Goal: Task Accomplishment & Management: Use online tool/utility

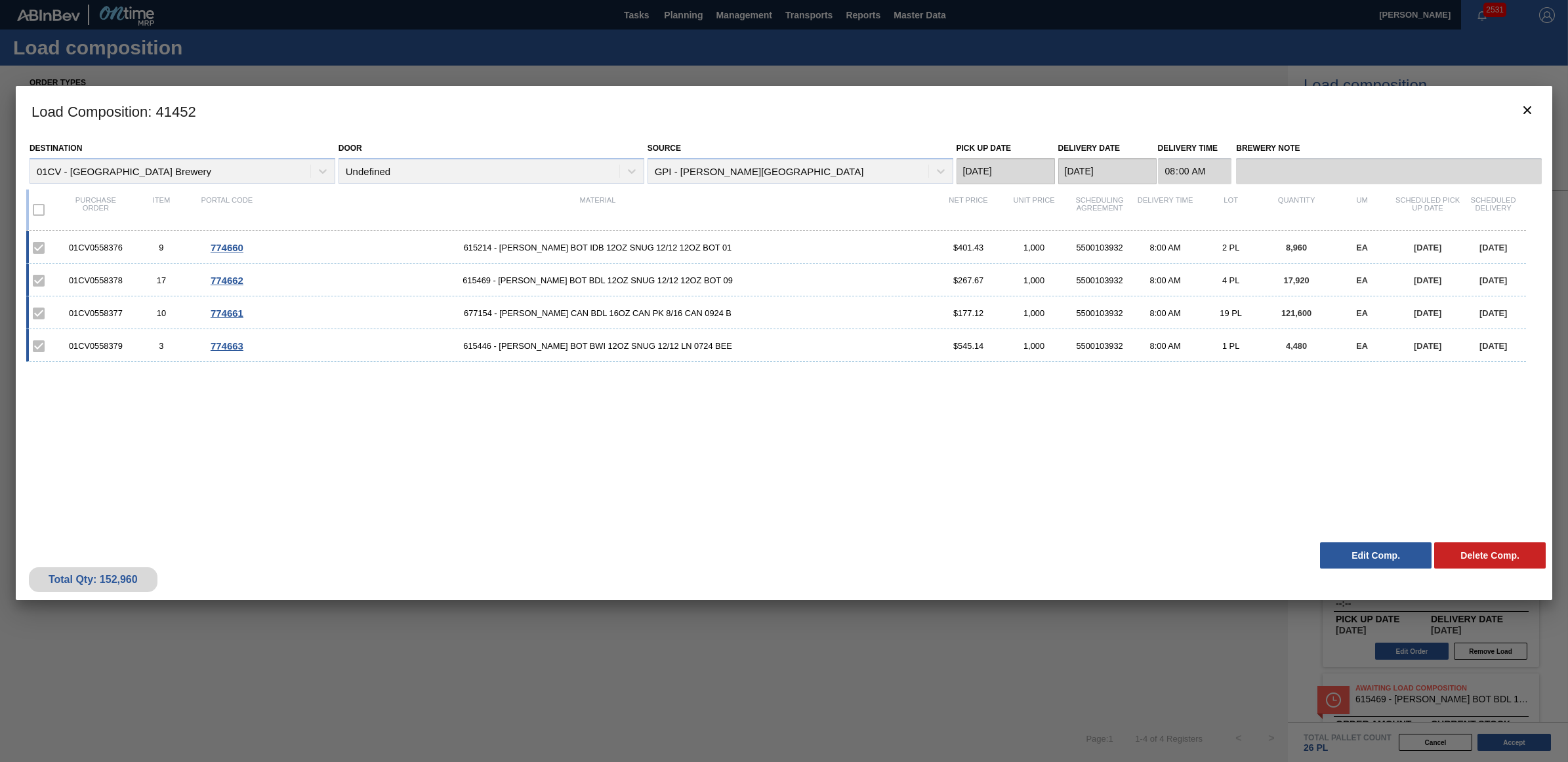
scroll to position [99, 0]
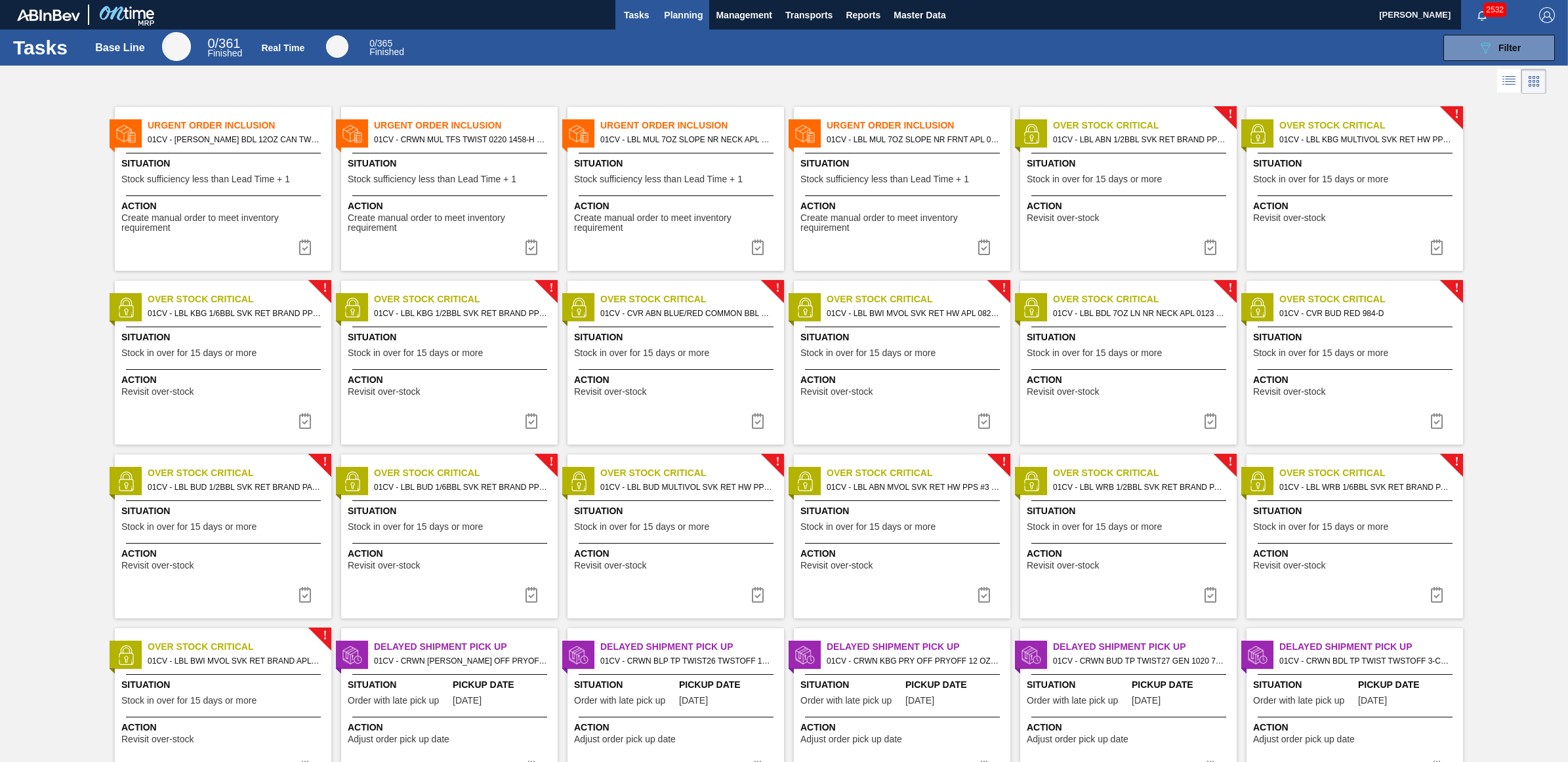
click at [693, 15] on span "Planning" at bounding box center [683, 15] width 39 height 15
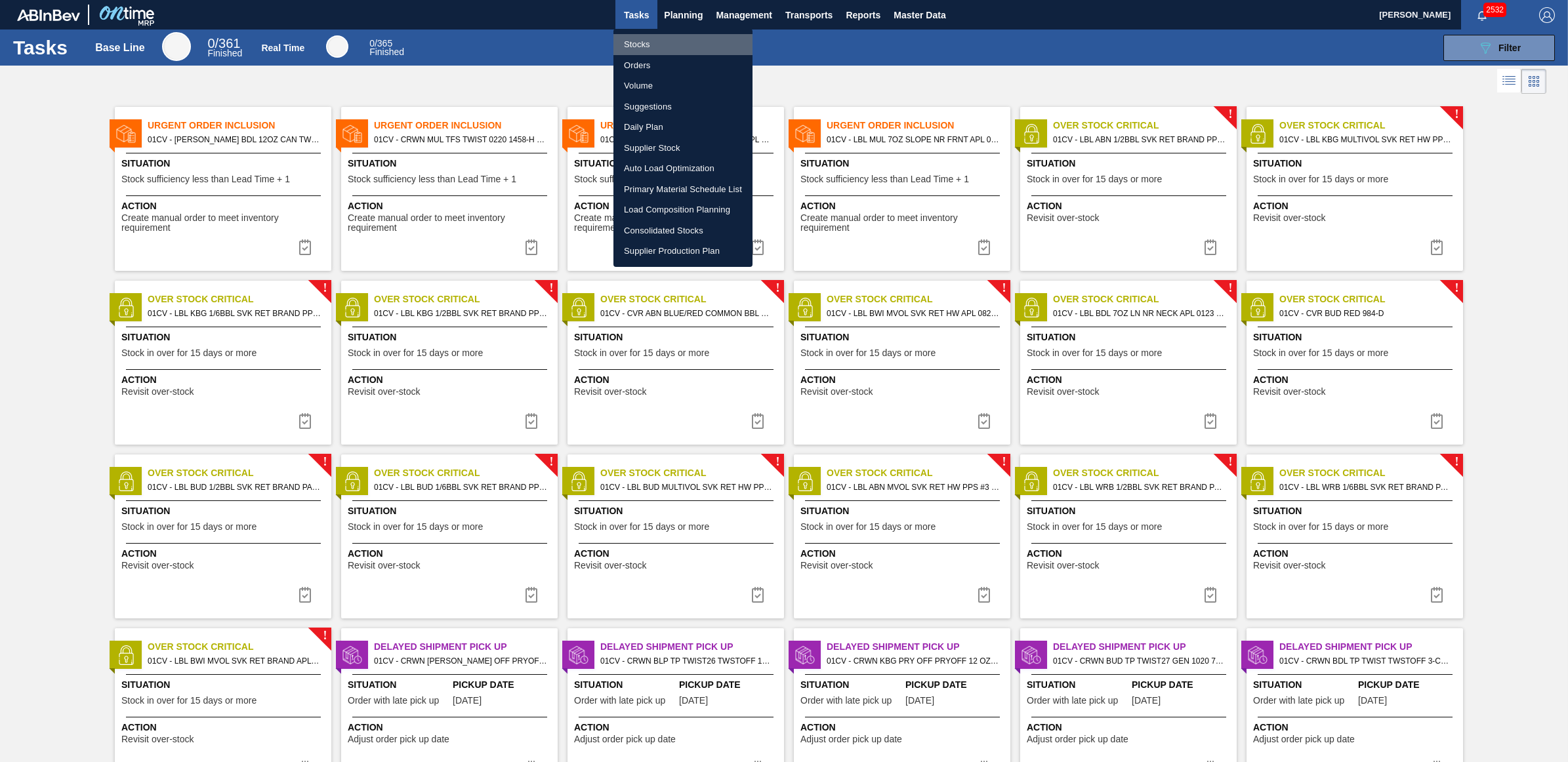
click at [654, 45] on li "Stocks" at bounding box center [682, 44] width 139 height 21
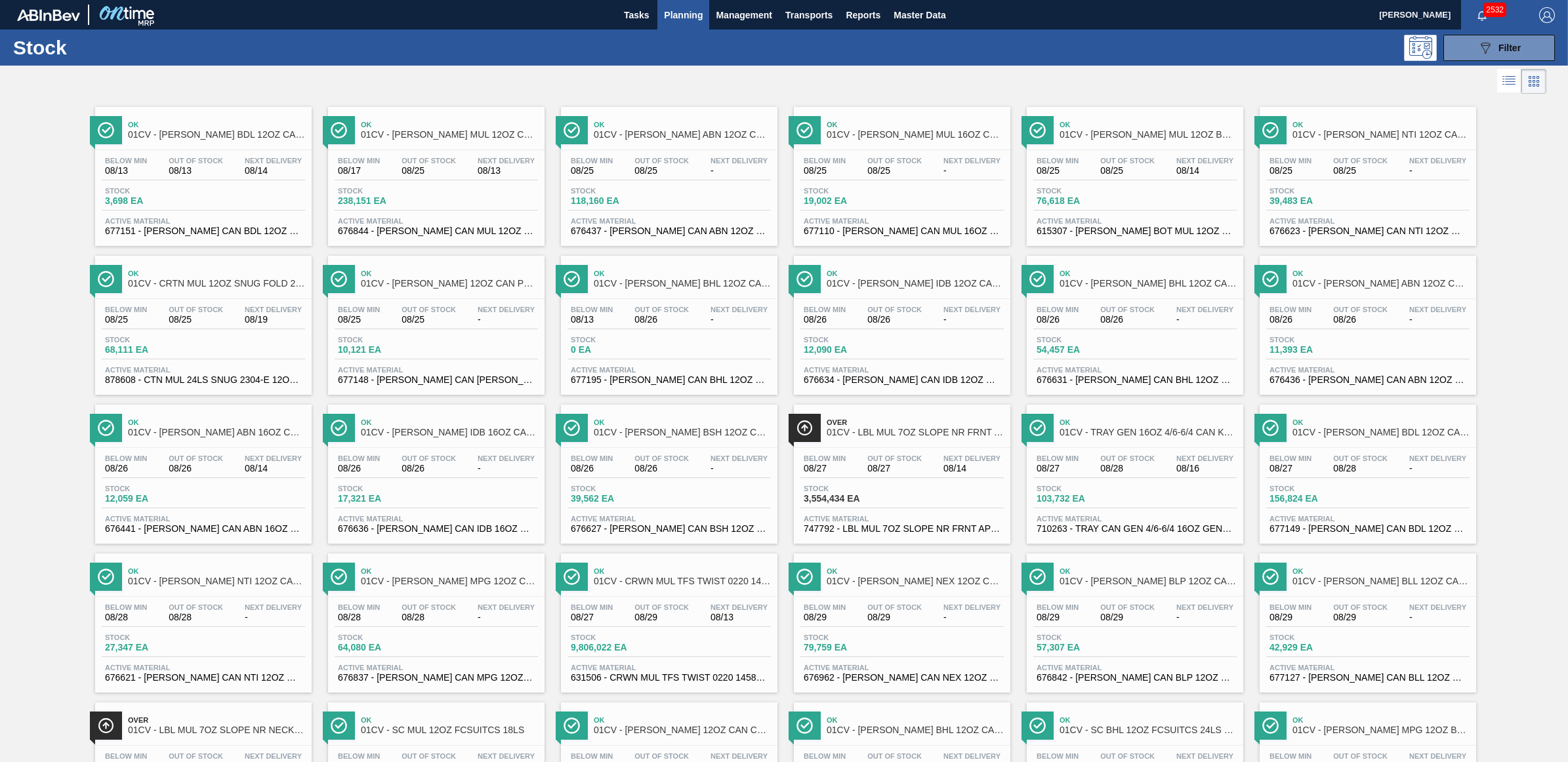
drag, startPoint x: 1054, startPoint y: 79, endPoint x: 863, endPoint y: 119, distance: 195.1
click at [1054, 79] on div at bounding box center [773, 81] width 1547 height 32
click at [415, 195] on div "Stock 238,151 EA" at bounding box center [384, 197] width 98 height 19
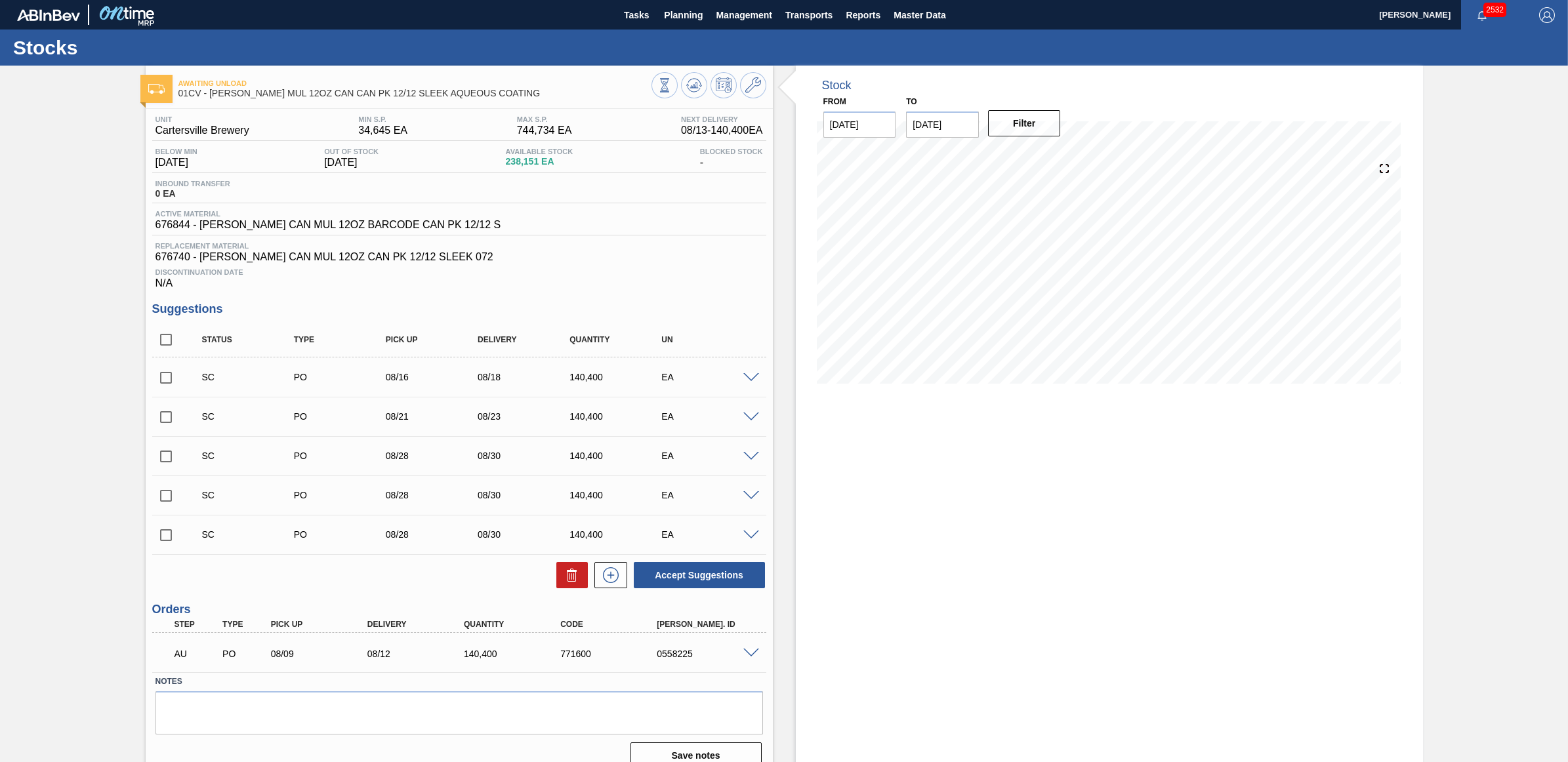
click at [162, 391] on input "checkbox" at bounding box center [166, 378] width 28 height 28
click at [704, 578] on button "Accept Suggestions" at bounding box center [699, 576] width 131 height 26
checkbox input "false"
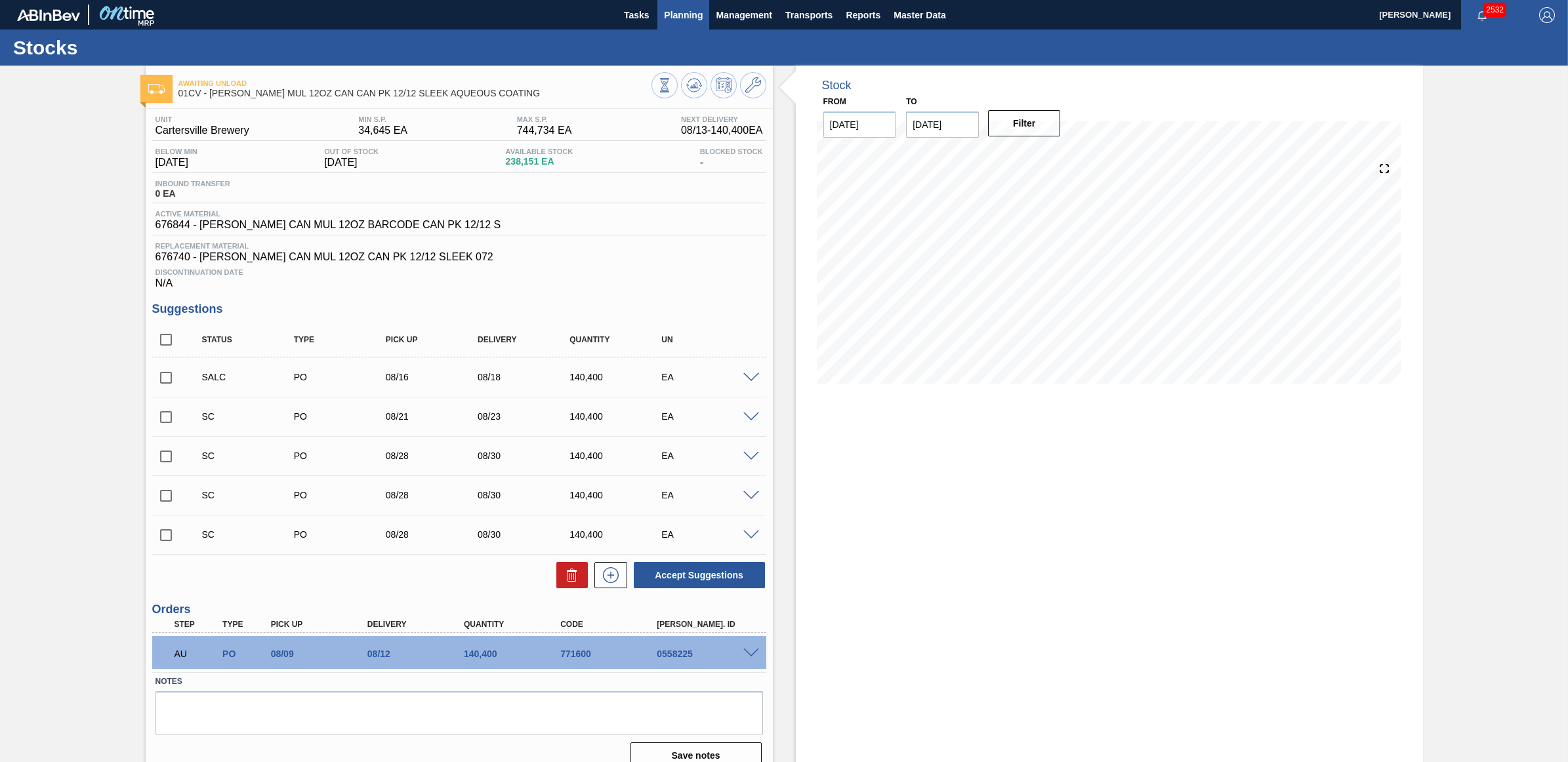
click at [682, 8] on span "Planning" at bounding box center [683, 15] width 39 height 15
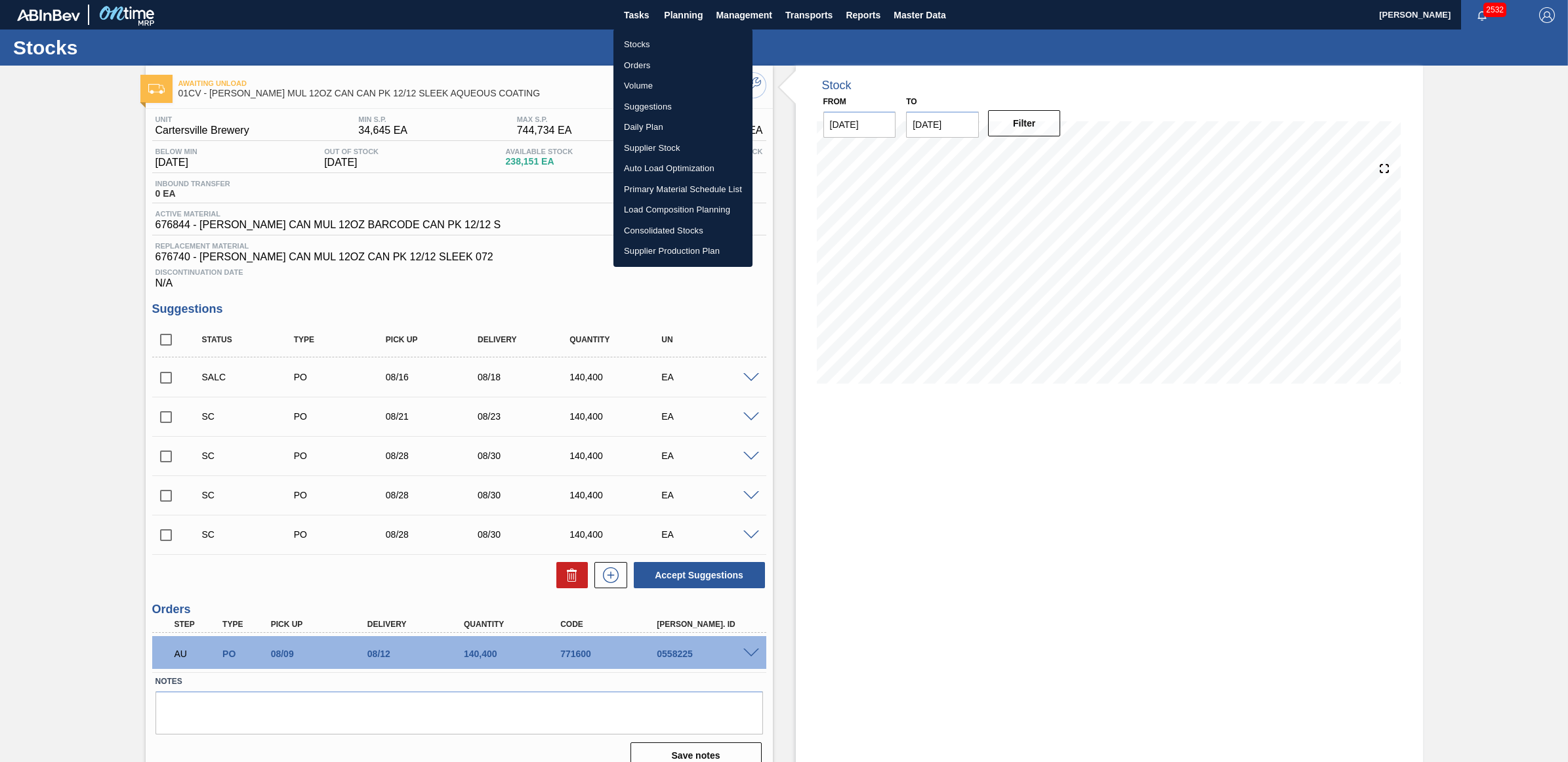
click at [649, 44] on li "Stocks" at bounding box center [682, 44] width 139 height 21
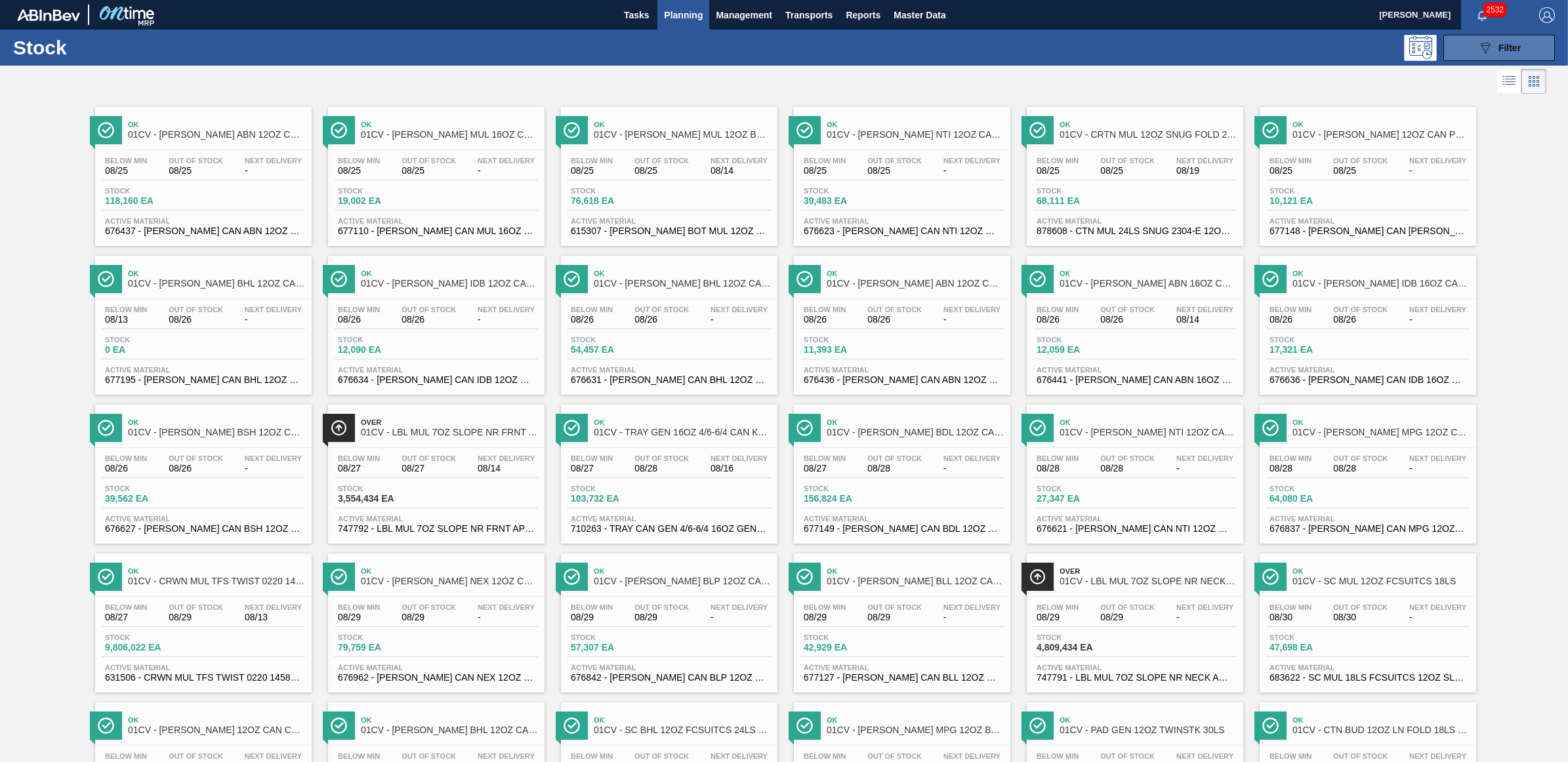
click at [1489, 35] on button "089F7B8B-B2A5-4AFE-B5C0-19BA573D28AC Filter" at bounding box center [1499, 48] width 112 height 26
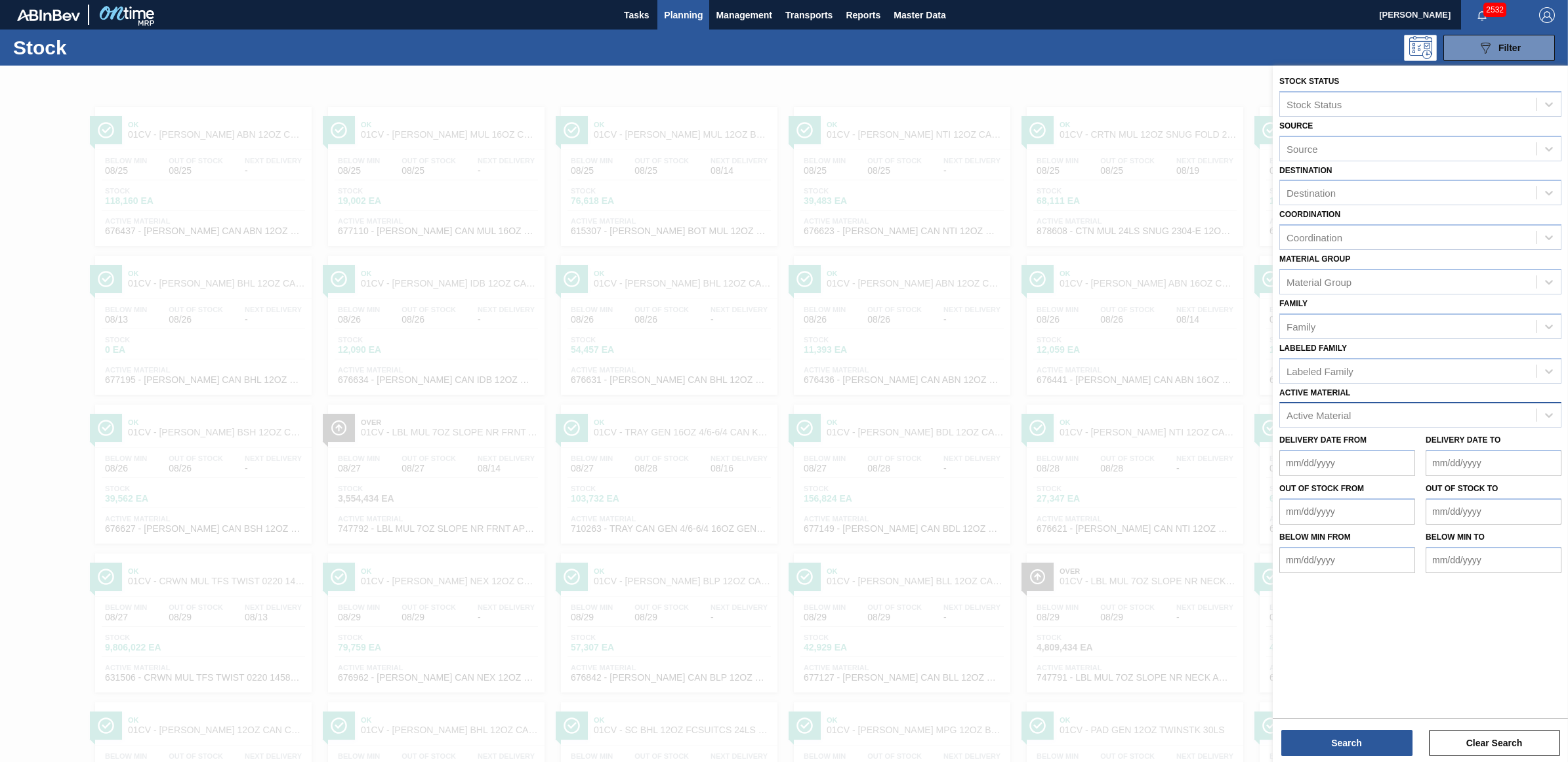
click at [1386, 410] on div "Active Material" at bounding box center [1408, 416] width 256 height 19
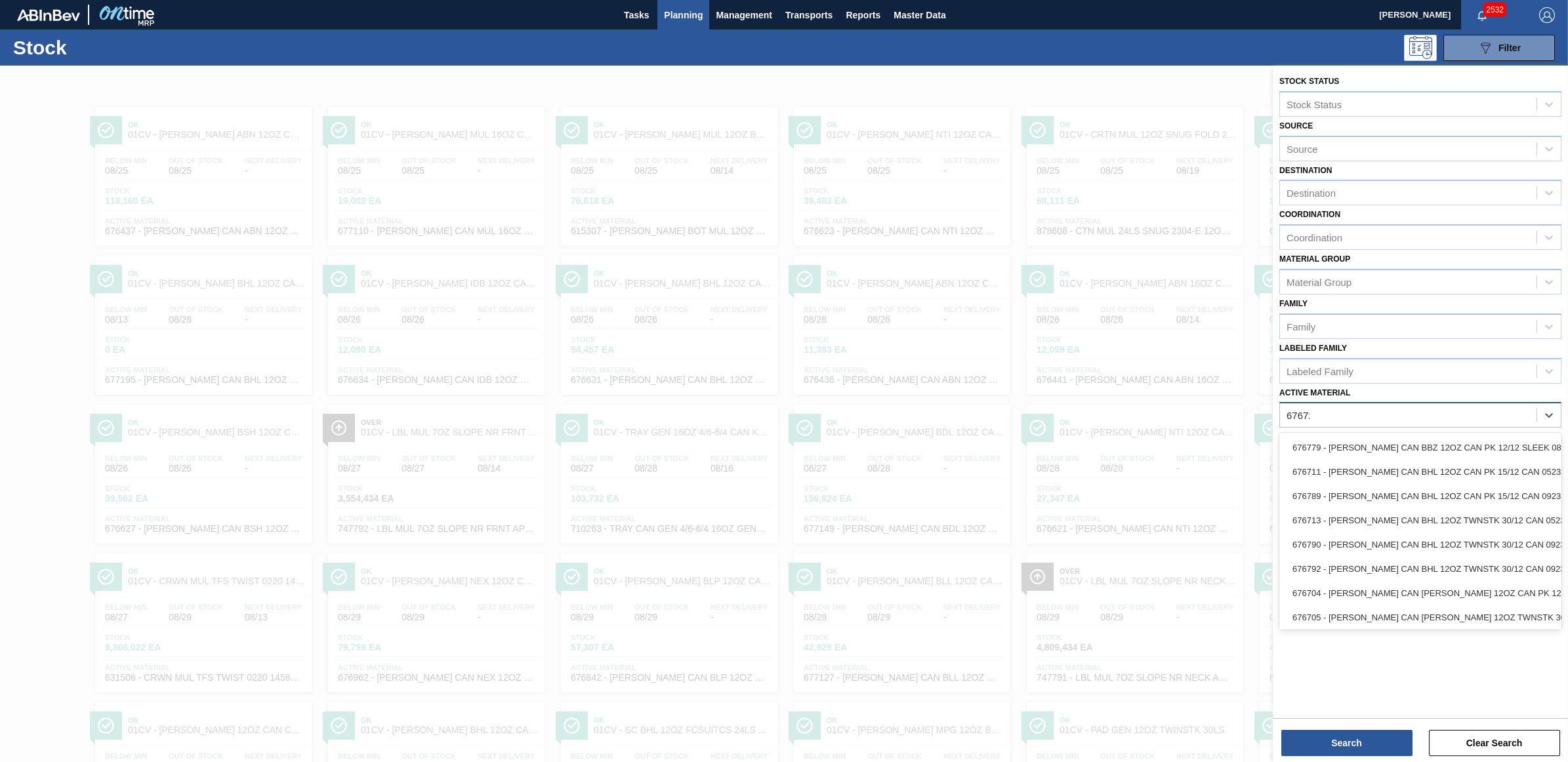
type Material "676728"
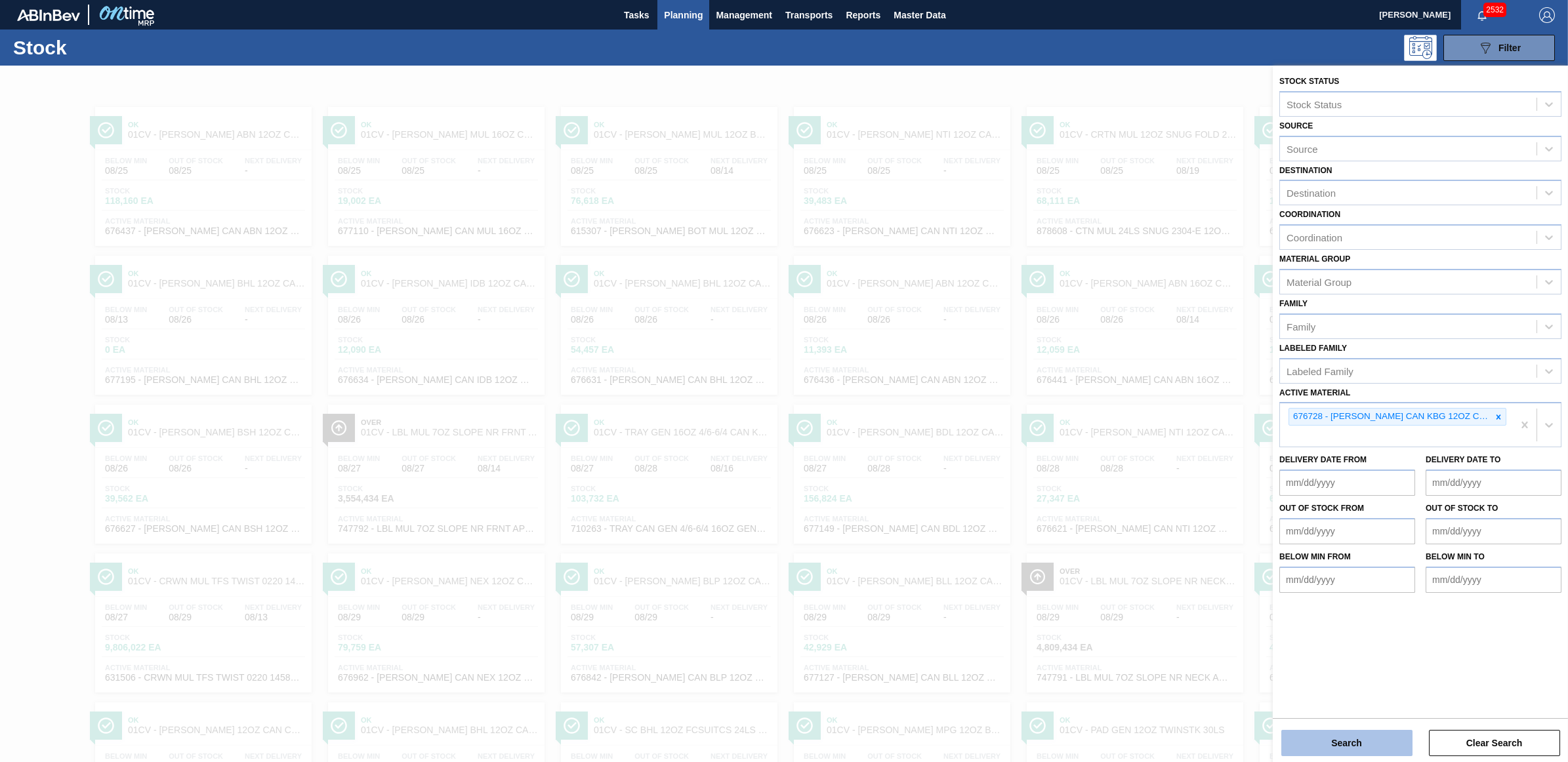
click at [1348, 748] on button "Search" at bounding box center [1347, 743] width 131 height 26
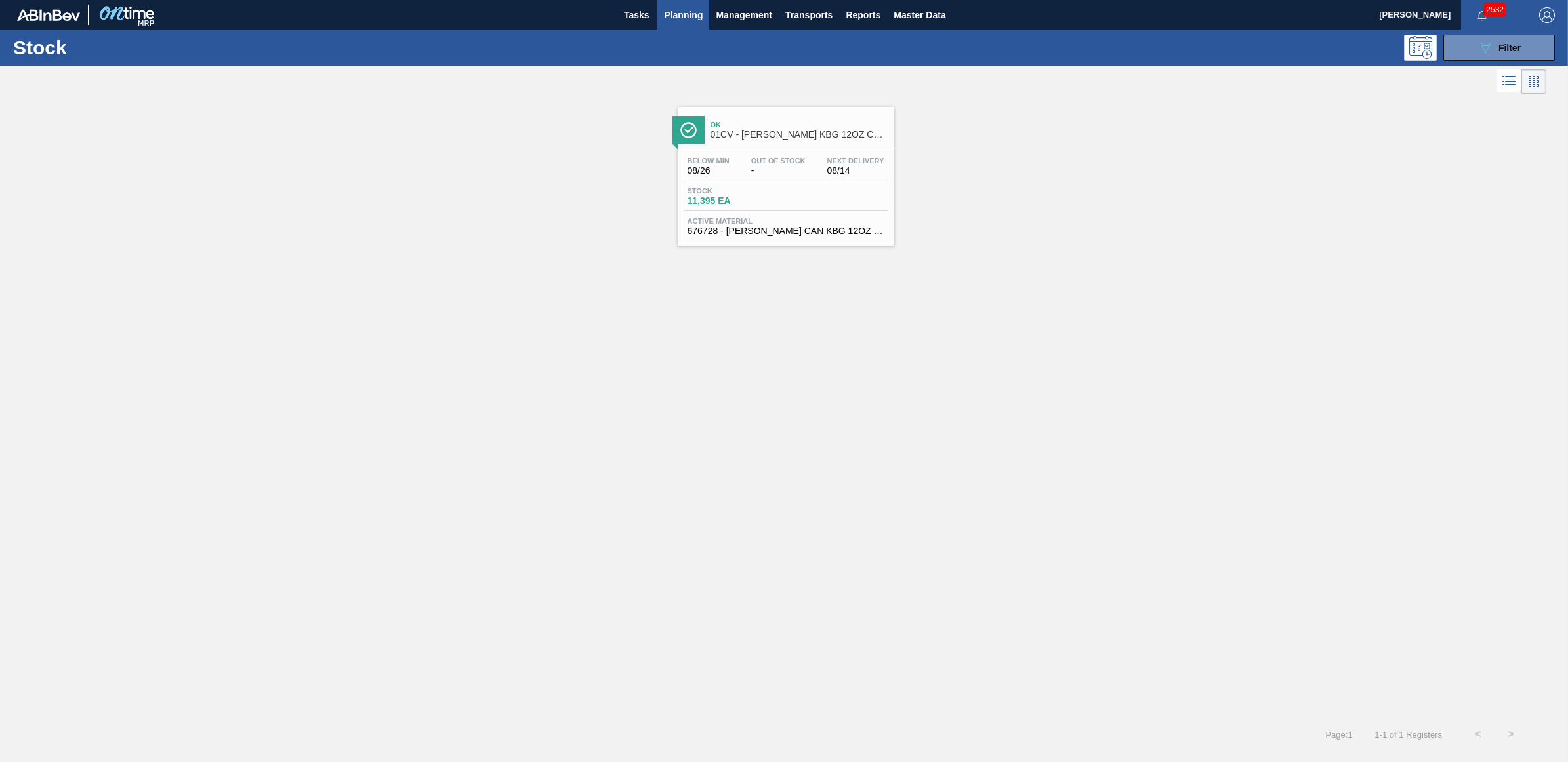
click at [700, 225] on span "Active Material" at bounding box center [786, 221] width 197 height 8
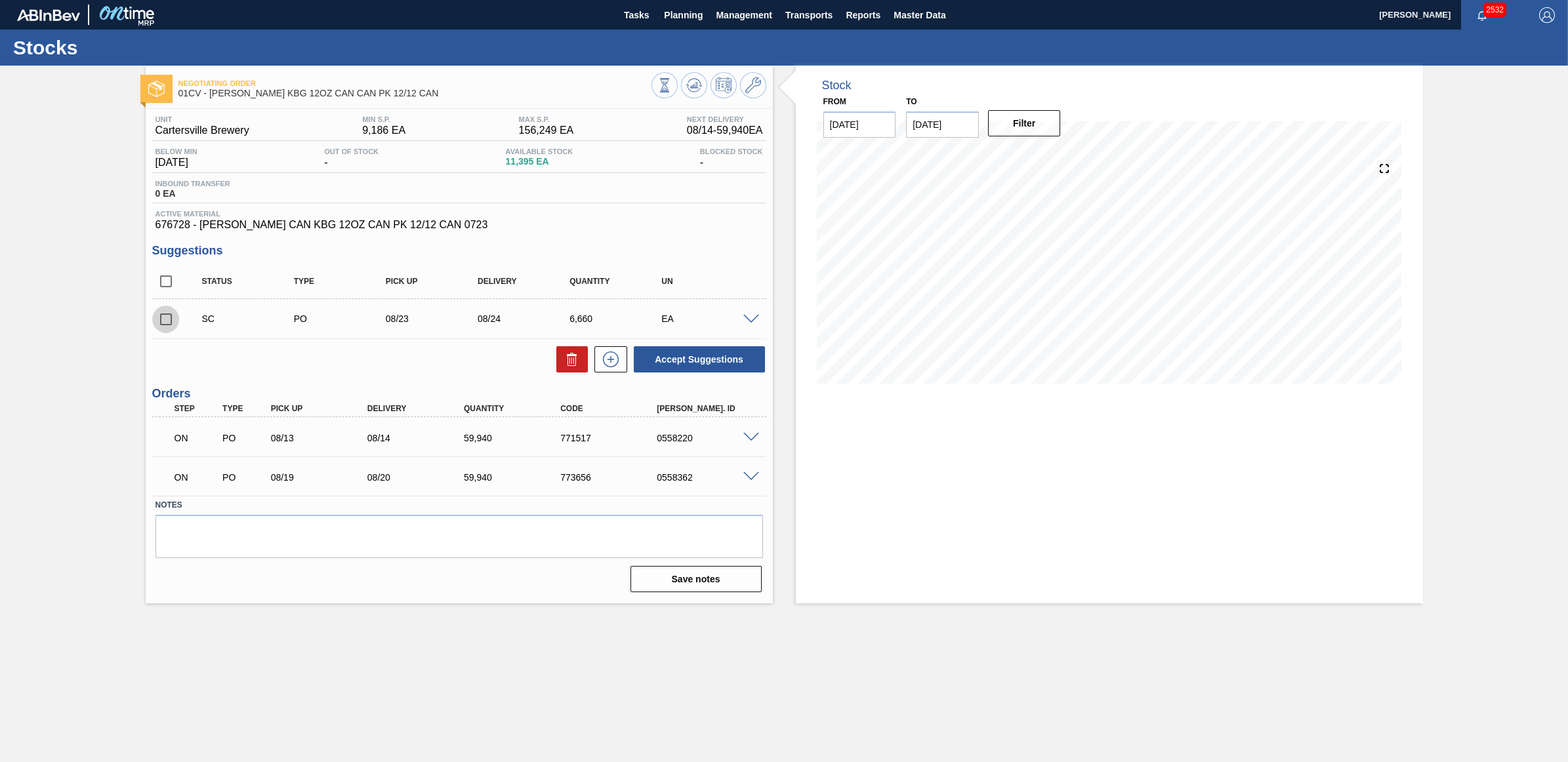
click at [168, 320] on input "checkbox" at bounding box center [166, 319] width 28 height 28
click at [722, 365] on button "Accept Suggestions" at bounding box center [699, 360] width 131 height 26
checkbox input "false"
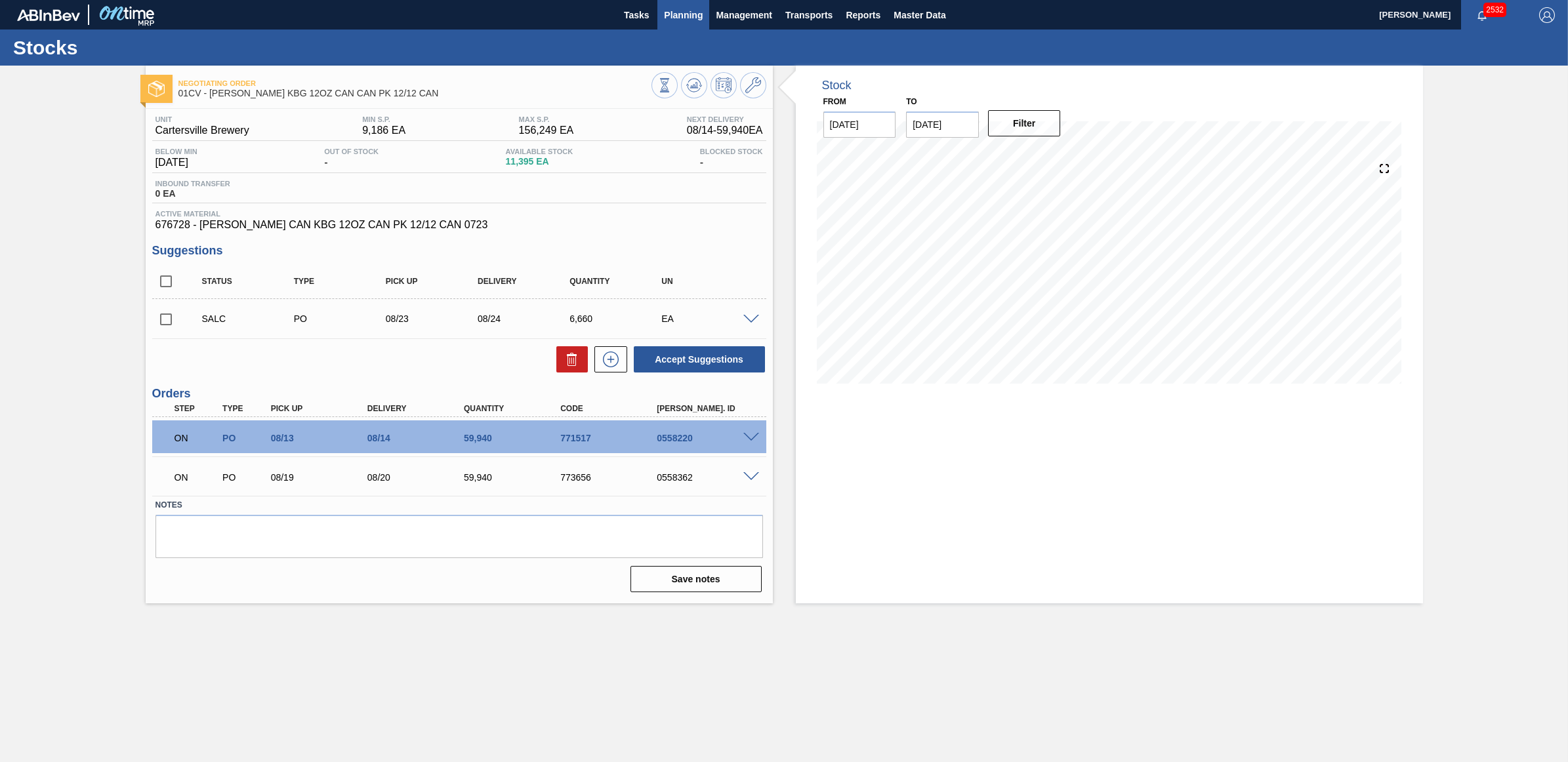
click at [684, 15] on span "Planning" at bounding box center [683, 15] width 39 height 15
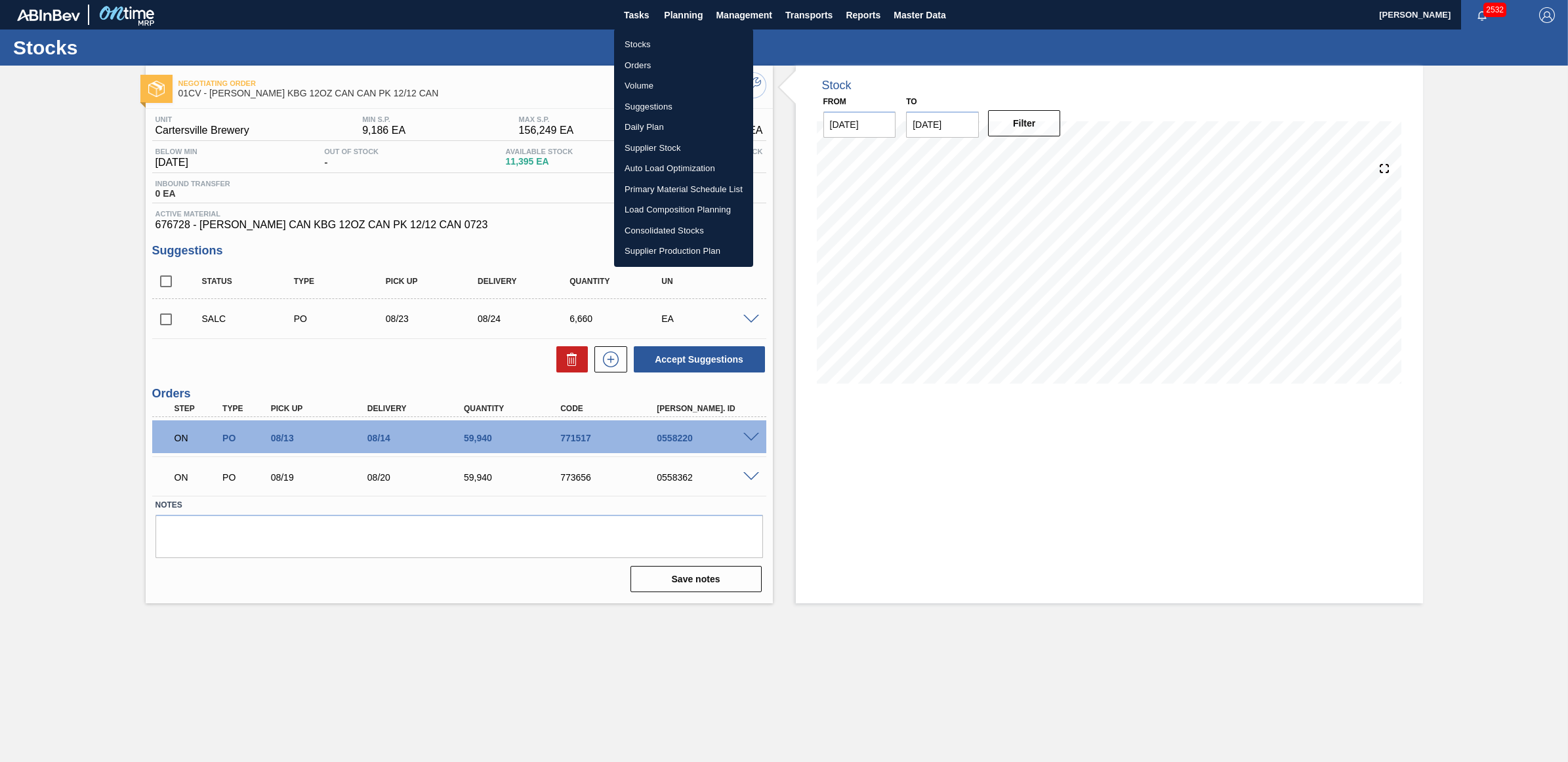
click at [632, 40] on li "Stocks" at bounding box center [683, 44] width 139 height 21
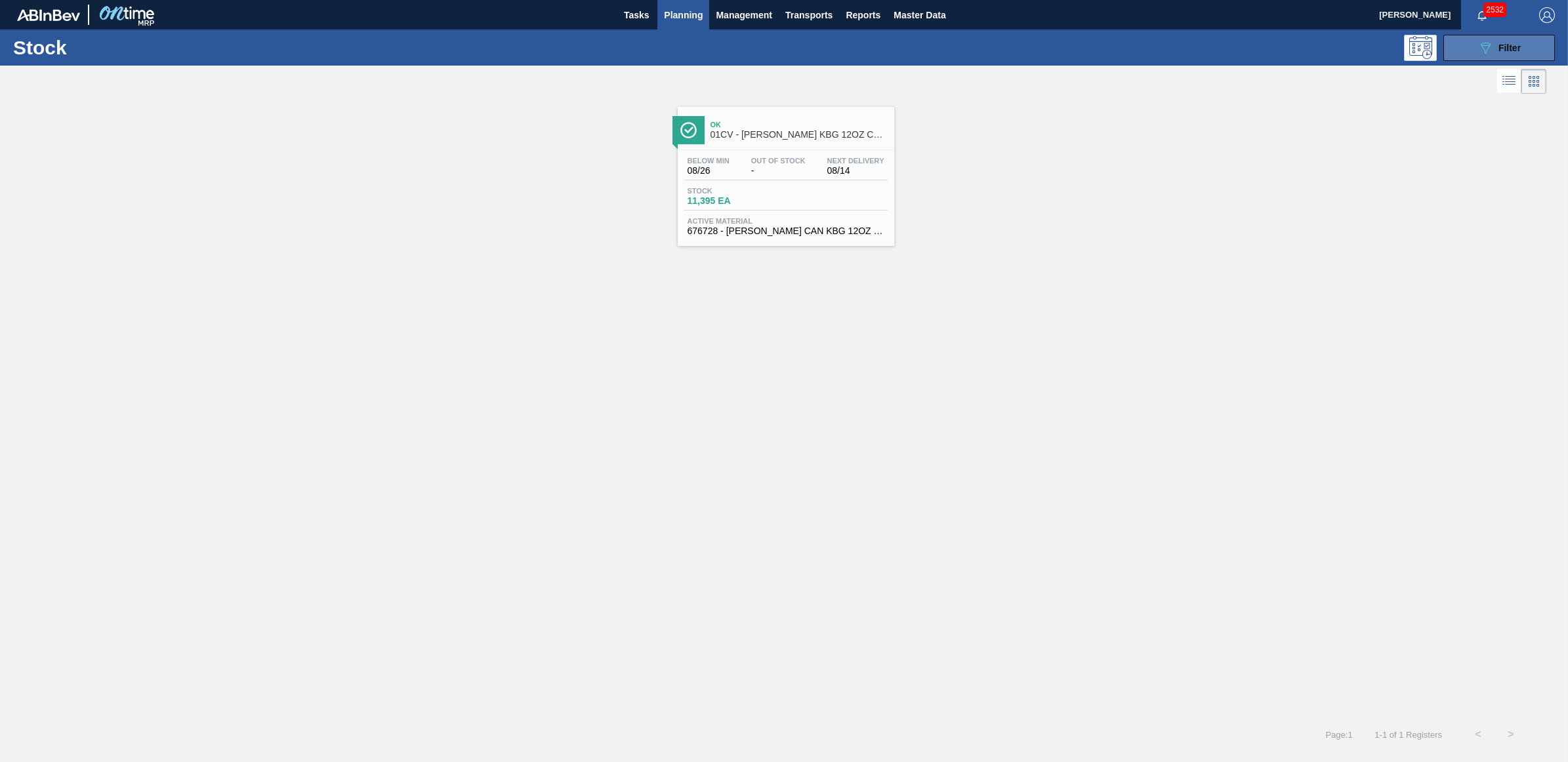
click at [1487, 43] on icon "089F7B8B-B2A5-4AFE-B5C0-19BA573D28AC" at bounding box center [1485, 47] width 15 height 15
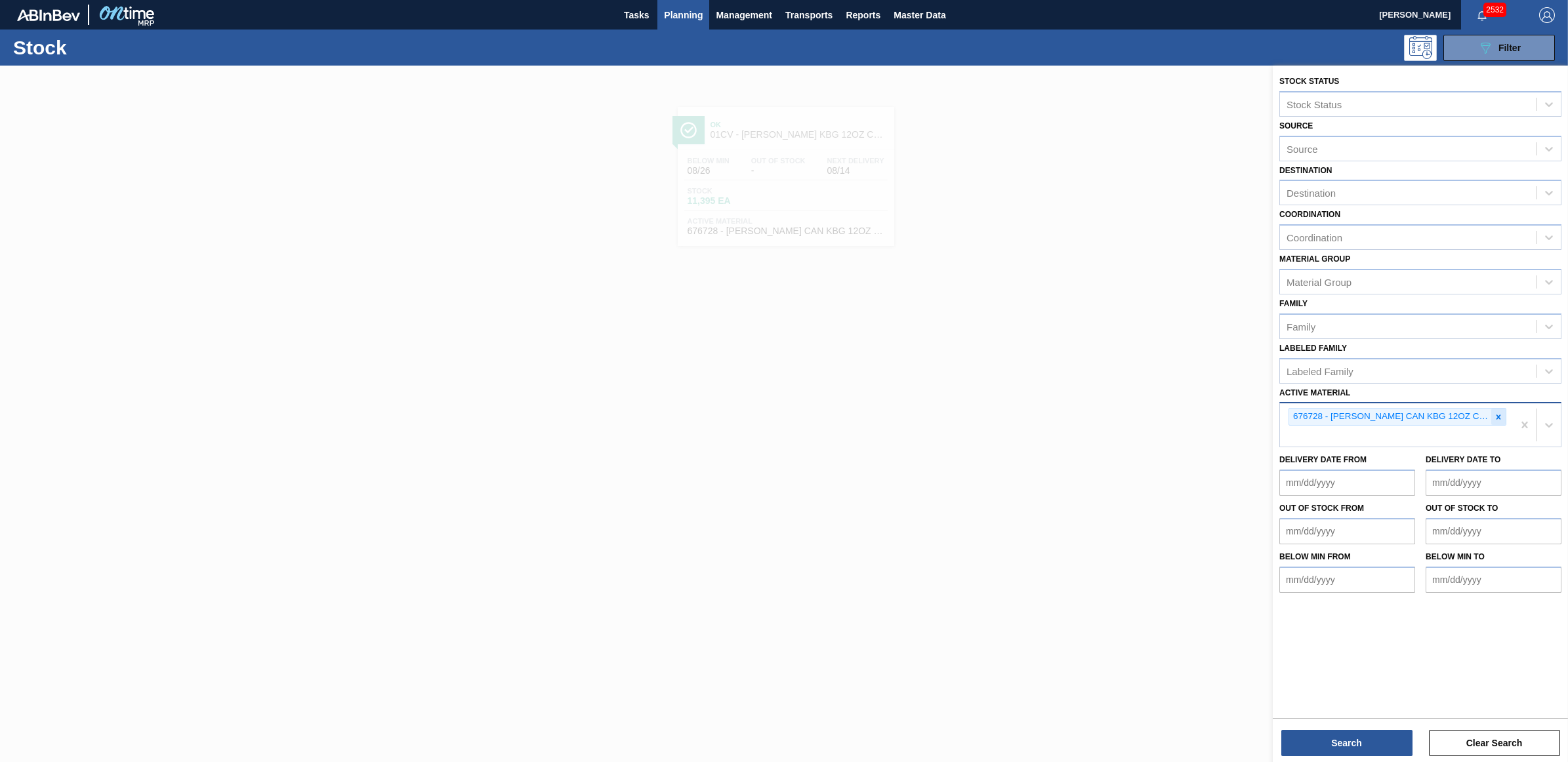
click at [1495, 413] on icon at bounding box center [1498, 417] width 10 height 10
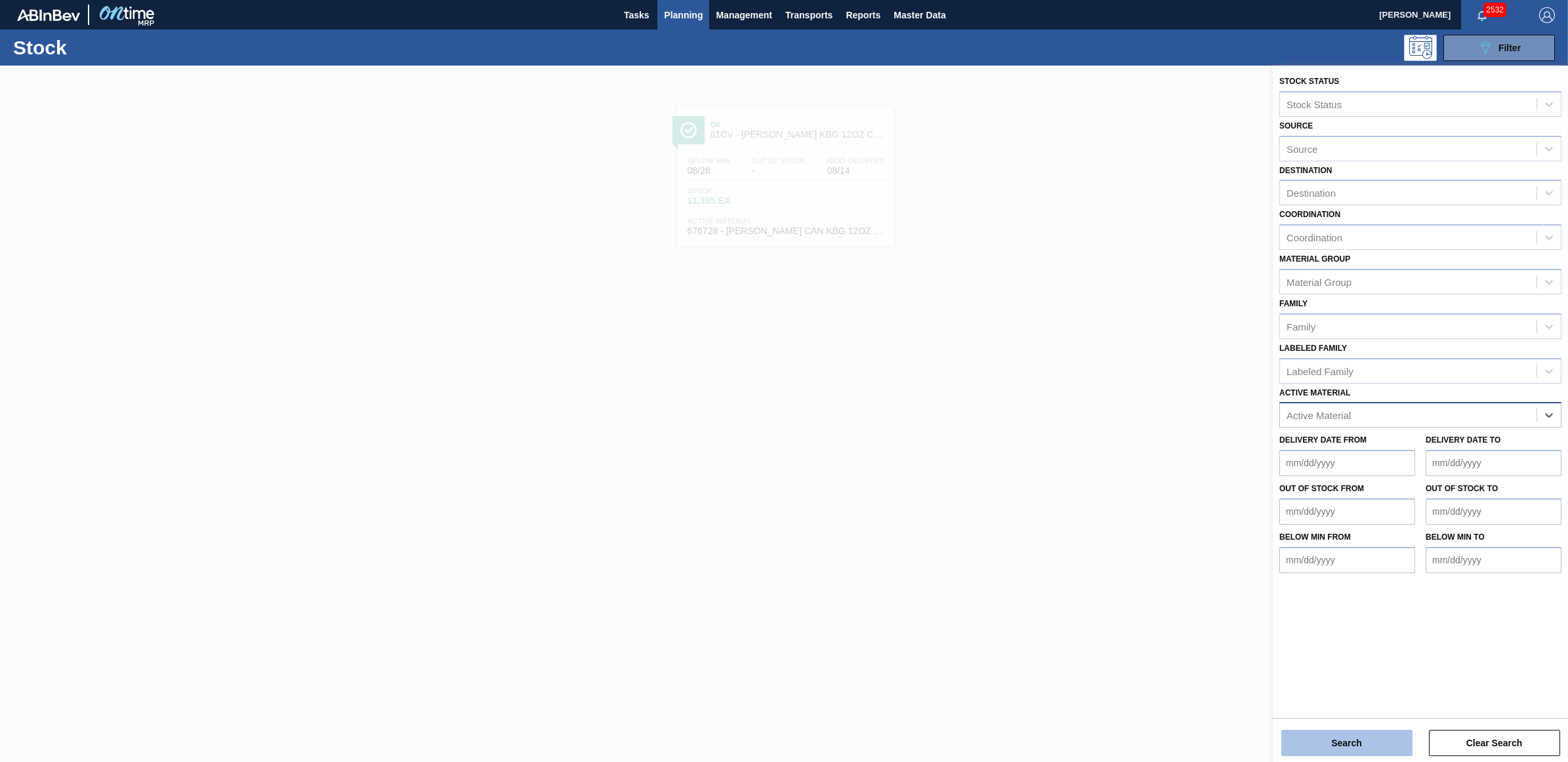
click at [1345, 747] on button "Search" at bounding box center [1347, 743] width 131 height 26
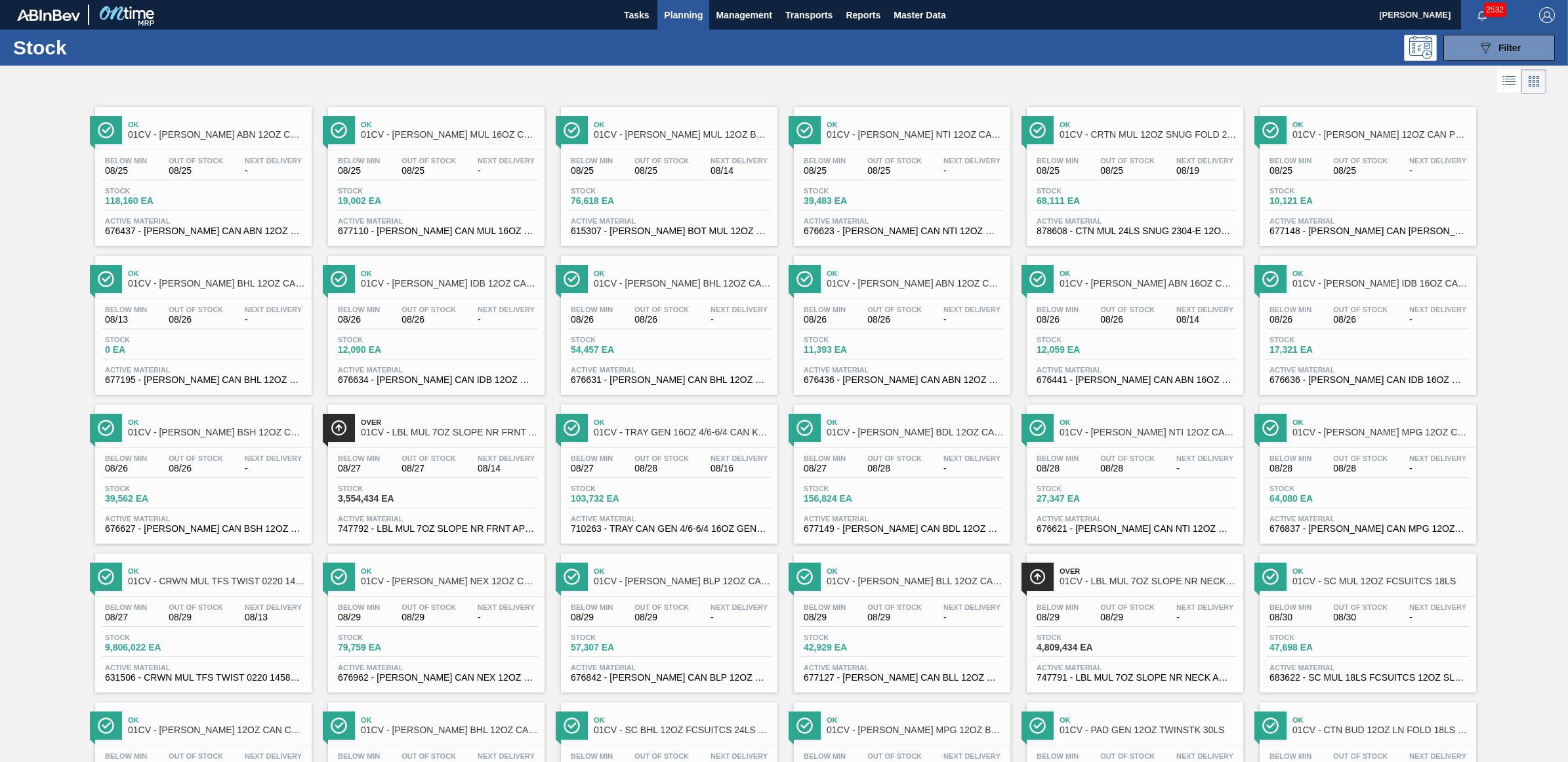
click at [444, 316] on span "08/26" at bounding box center [429, 319] width 54 height 10
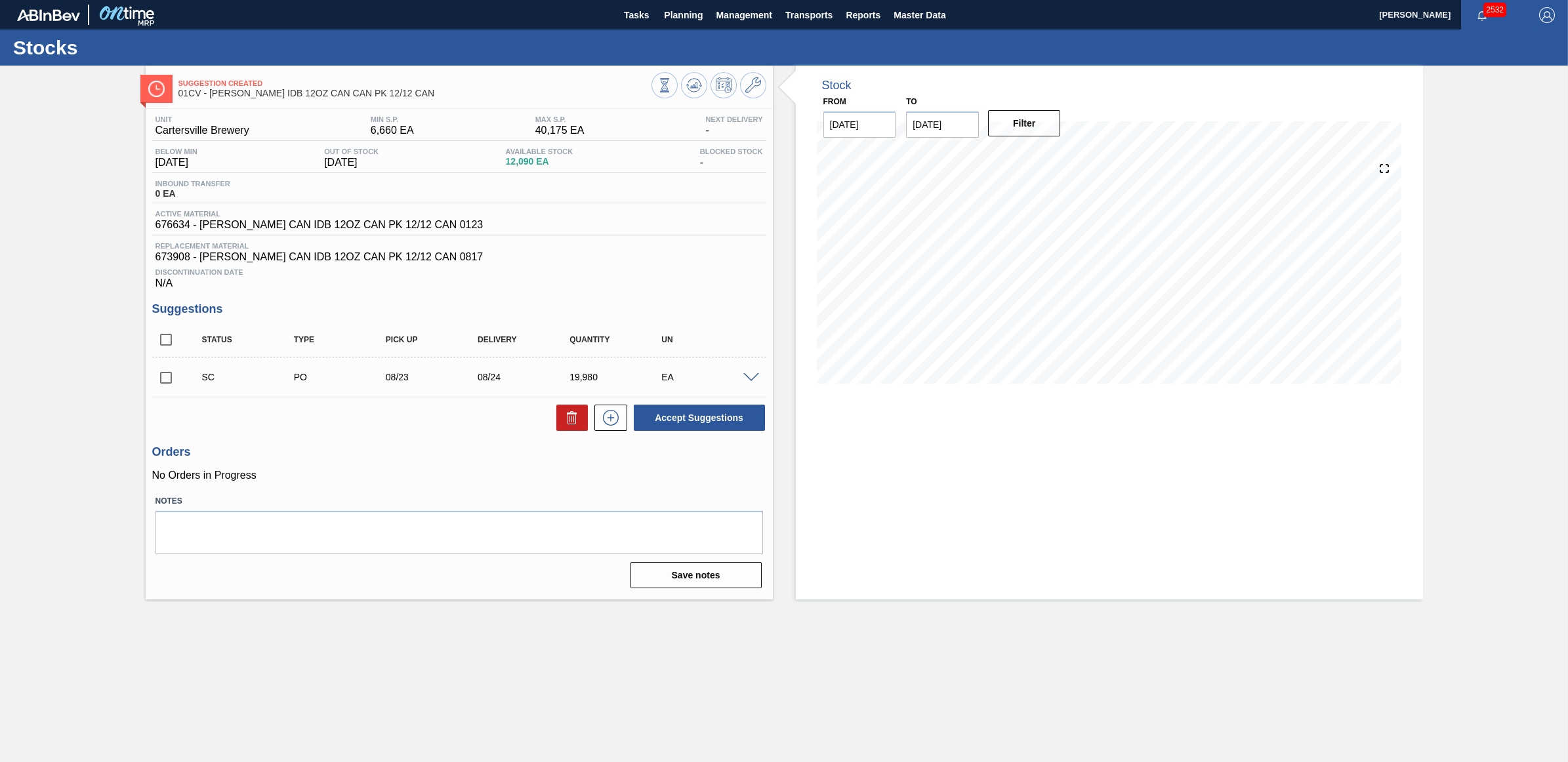
click at [750, 383] on span at bounding box center [751, 377] width 15 height 10
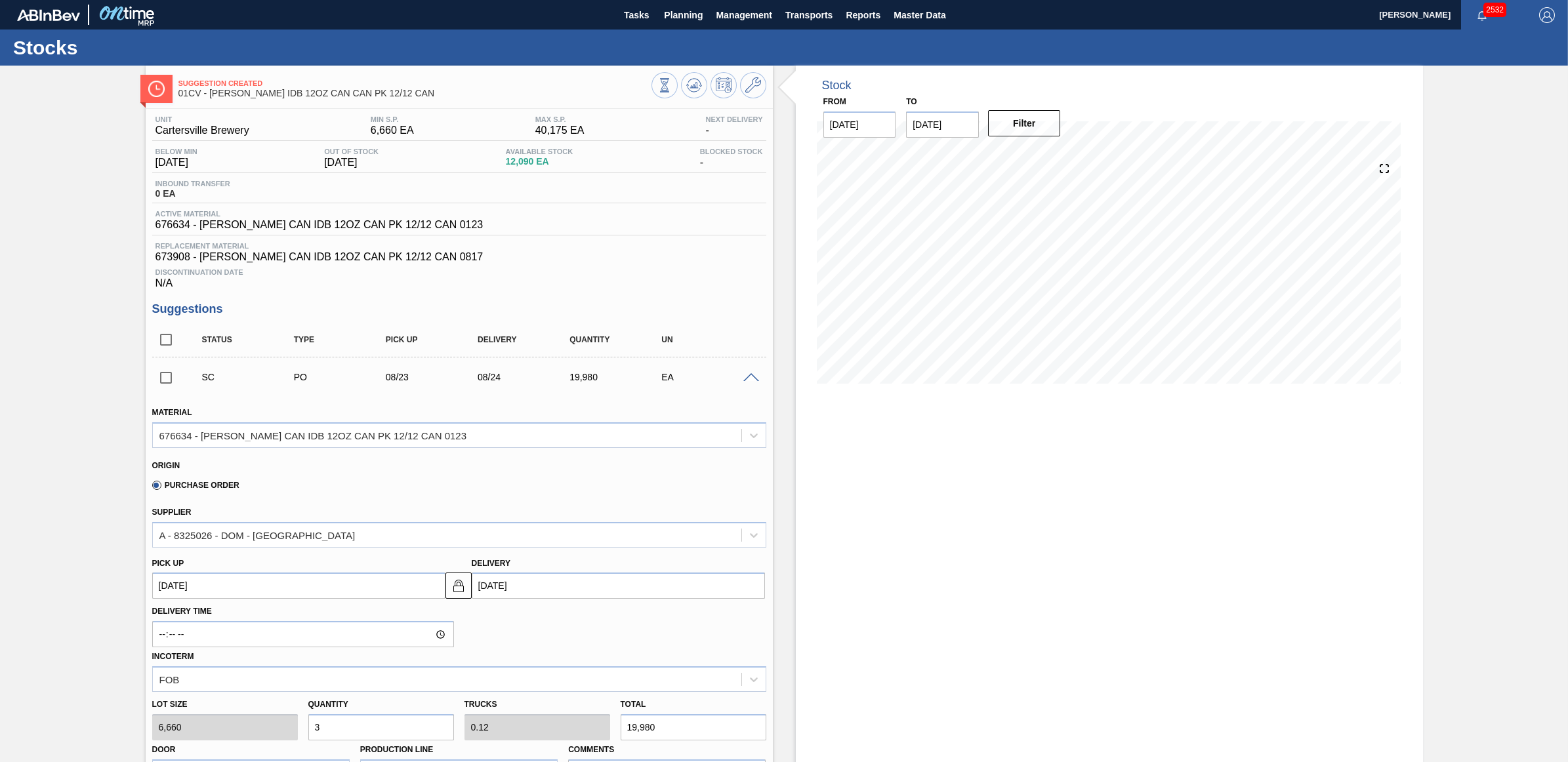
click at [745, 380] on span at bounding box center [751, 377] width 15 height 10
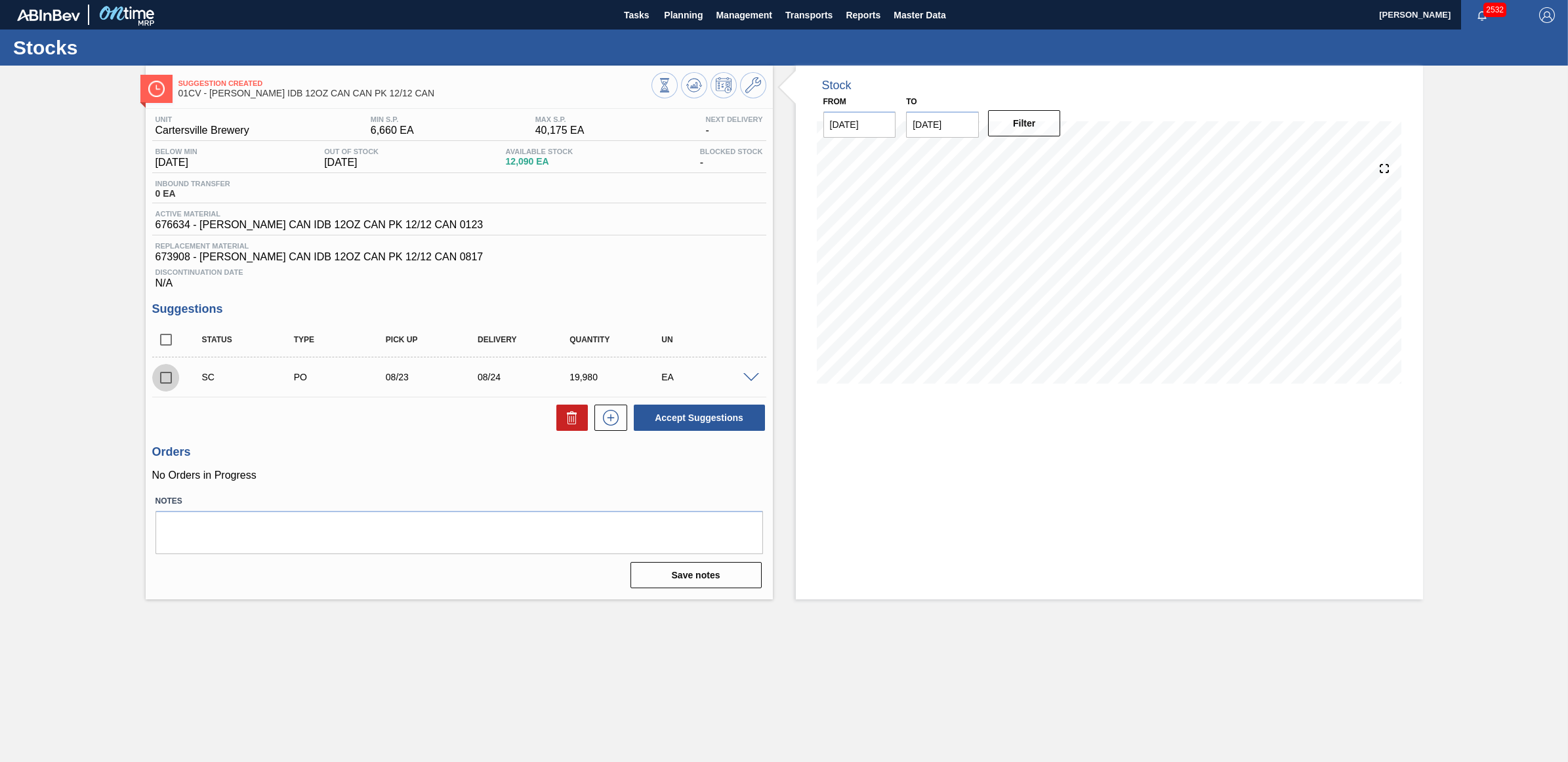
click at [157, 378] on input "checkbox" at bounding box center [166, 378] width 28 height 28
click at [671, 427] on button "Accept Suggestions" at bounding box center [699, 418] width 131 height 26
checkbox input "false"
click at [677, 16] on span "Planning" at bounding box center [683, 15] width 39 height 15
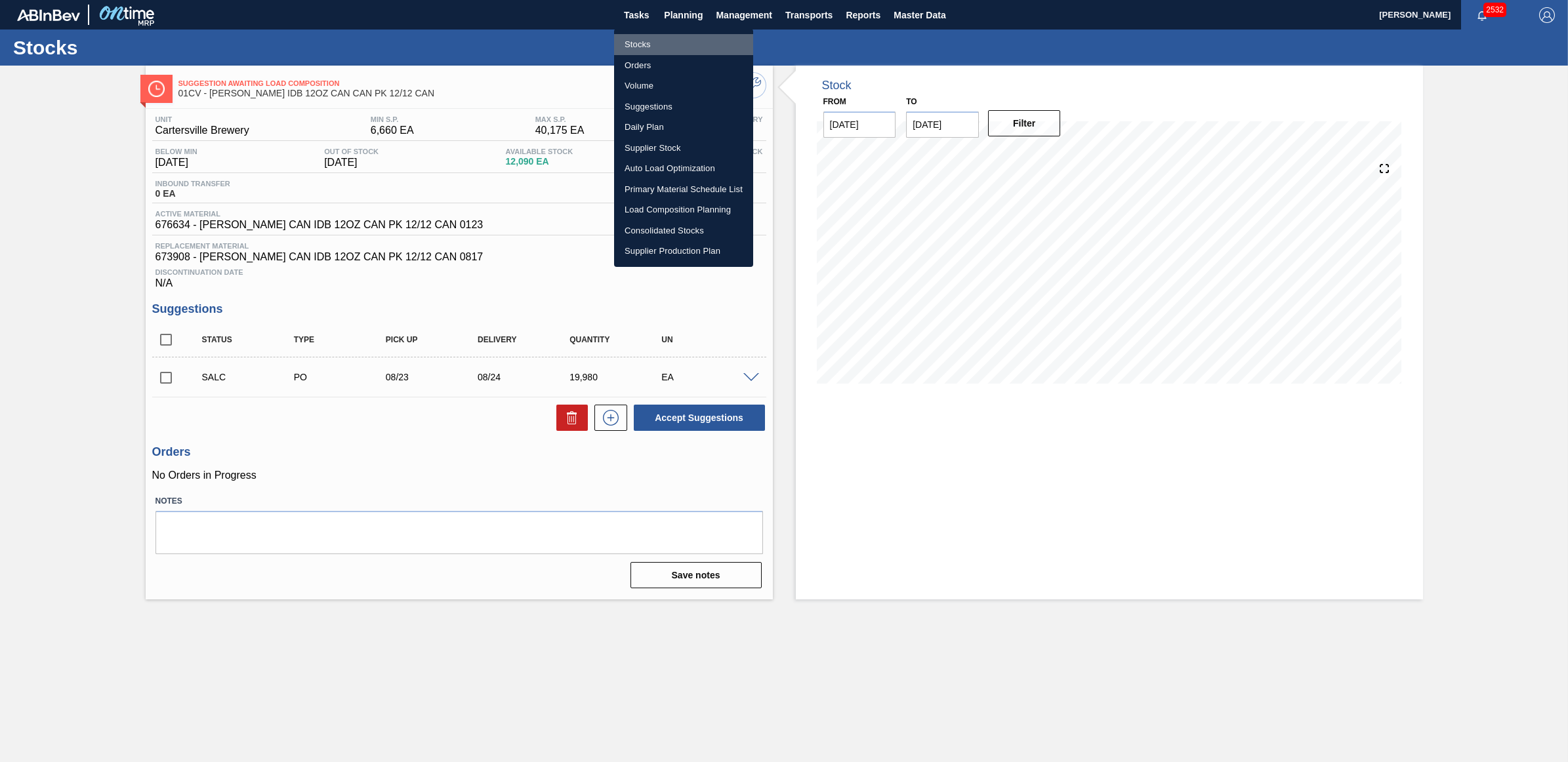
click at [628, 43] on li "Stocks" at bounding box center [683, 44] width 139 height 21
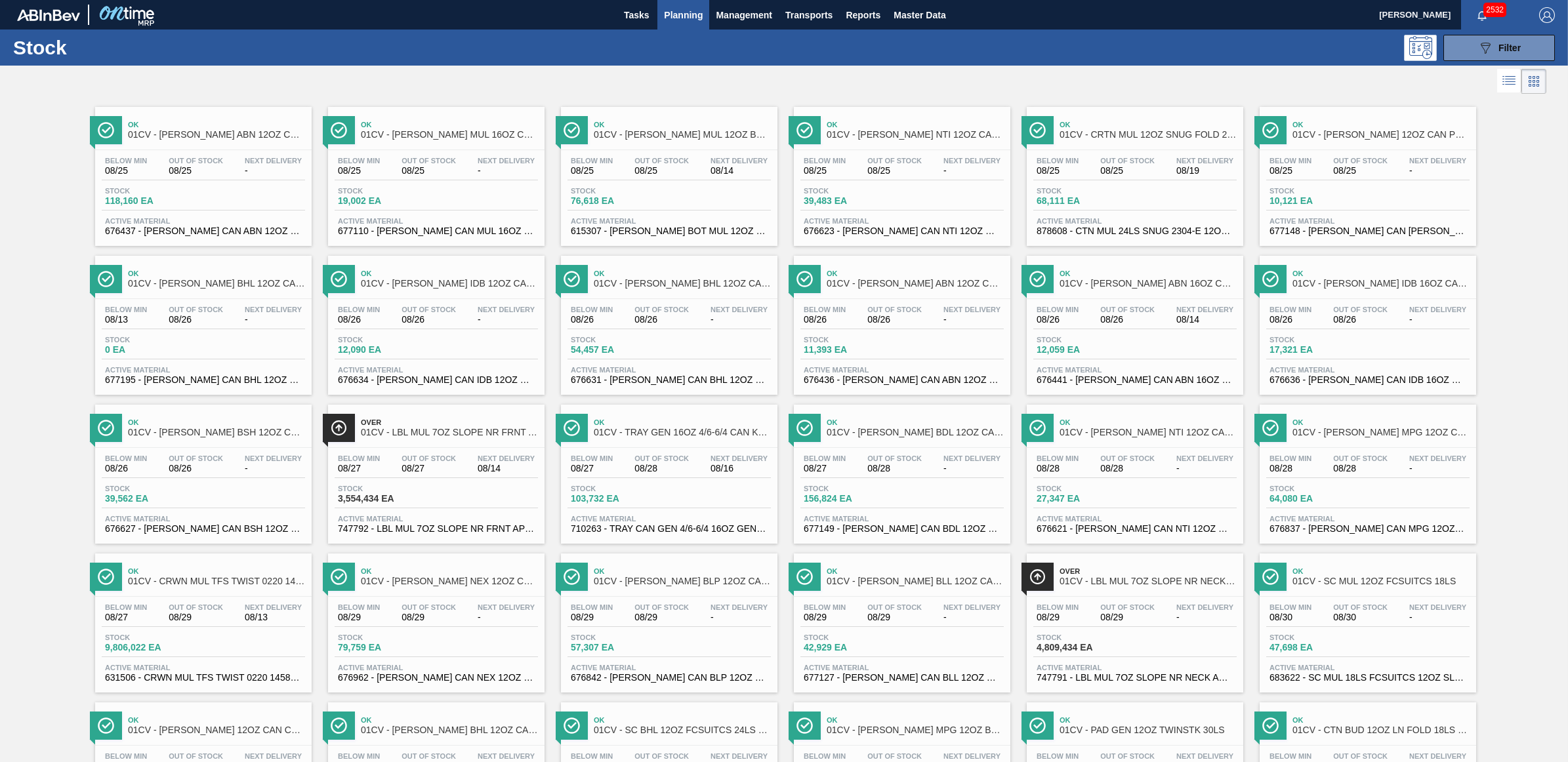
click at [248, 313] on span "Next Delivery" at bounding box center [273, 309] width 57 height 8
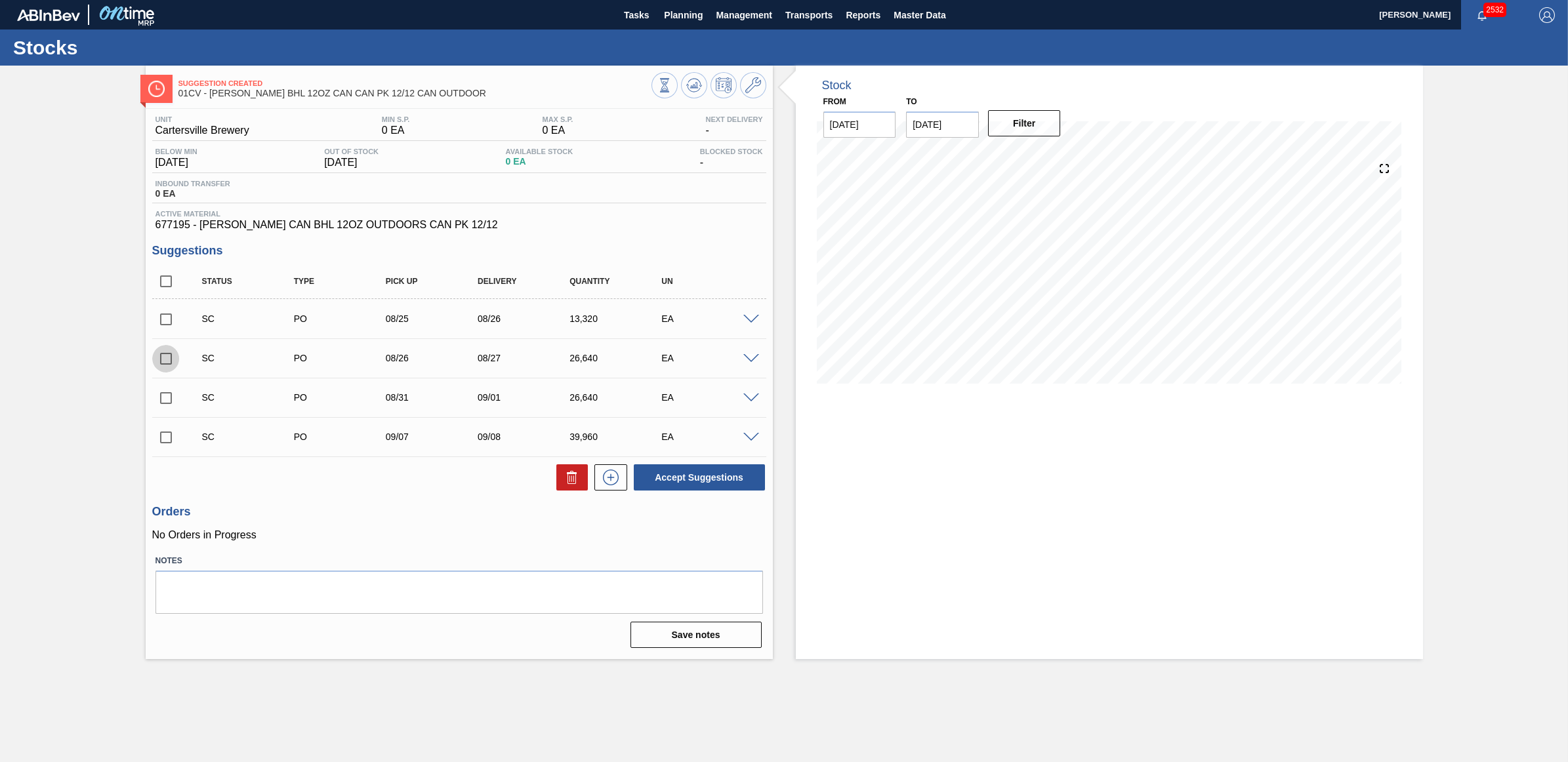
click at [168, 356] on input "checkbox" at bounding box center [166, 359] width 28 height 28
checkbox input "true"
click at [164, 326] on input "checkbox" at bounding box center [166, 319] width 28 height 28
click at [690, 476] on button "Accept Suggestions" at bounding box center [699, 478] width 131 height 26
checkbox input "false"
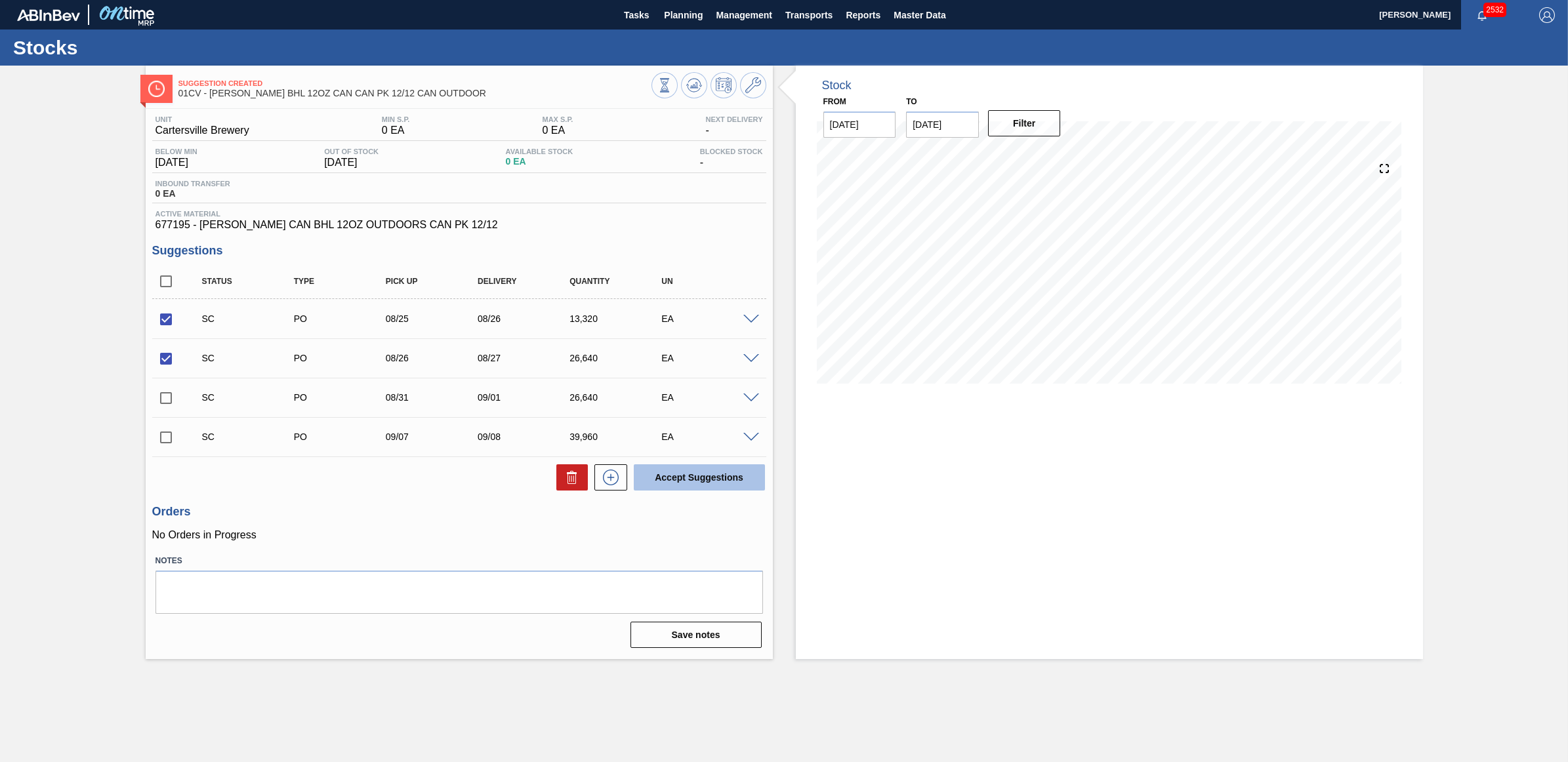
checkbox input "false"
click at [691, 18] on span "Planning" at bounding box center [683, 15] width 39 height 15
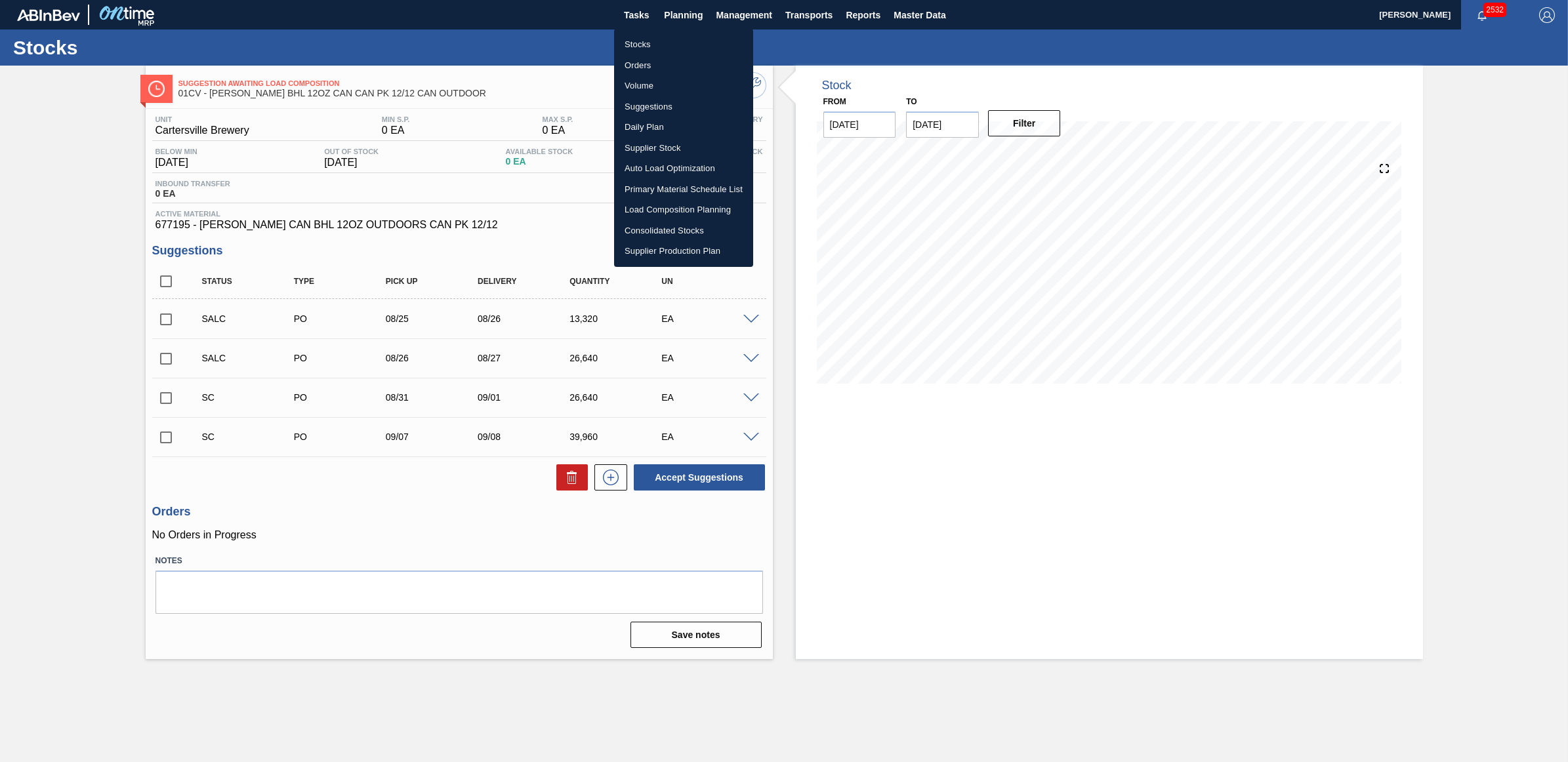
click at [673, 45] on li "Stocks" at bounding box center [683, 44] width 139 height 21
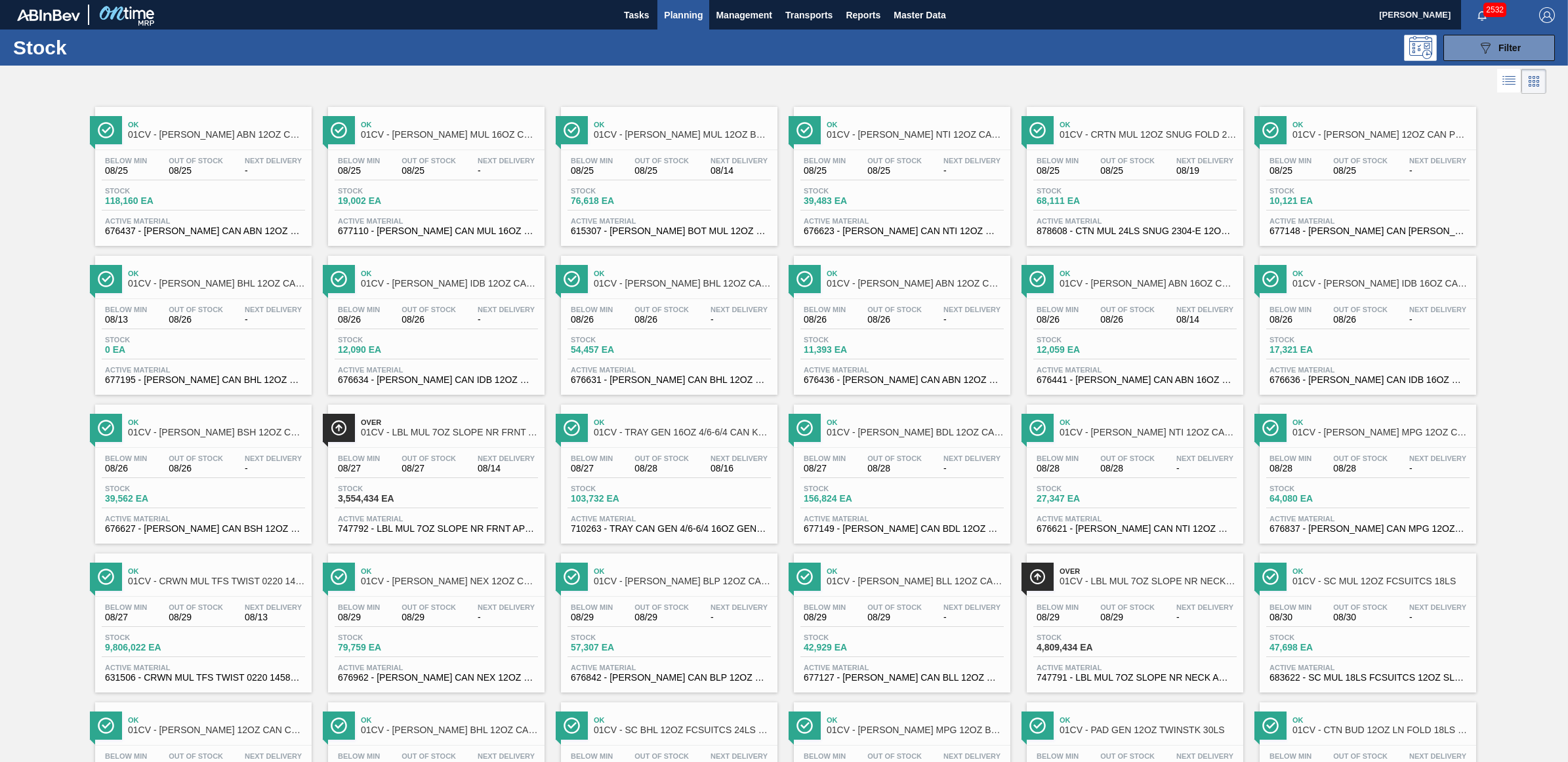
click at [944, 322] on span "-" at bounding box center [972, 319] width 57 height 10
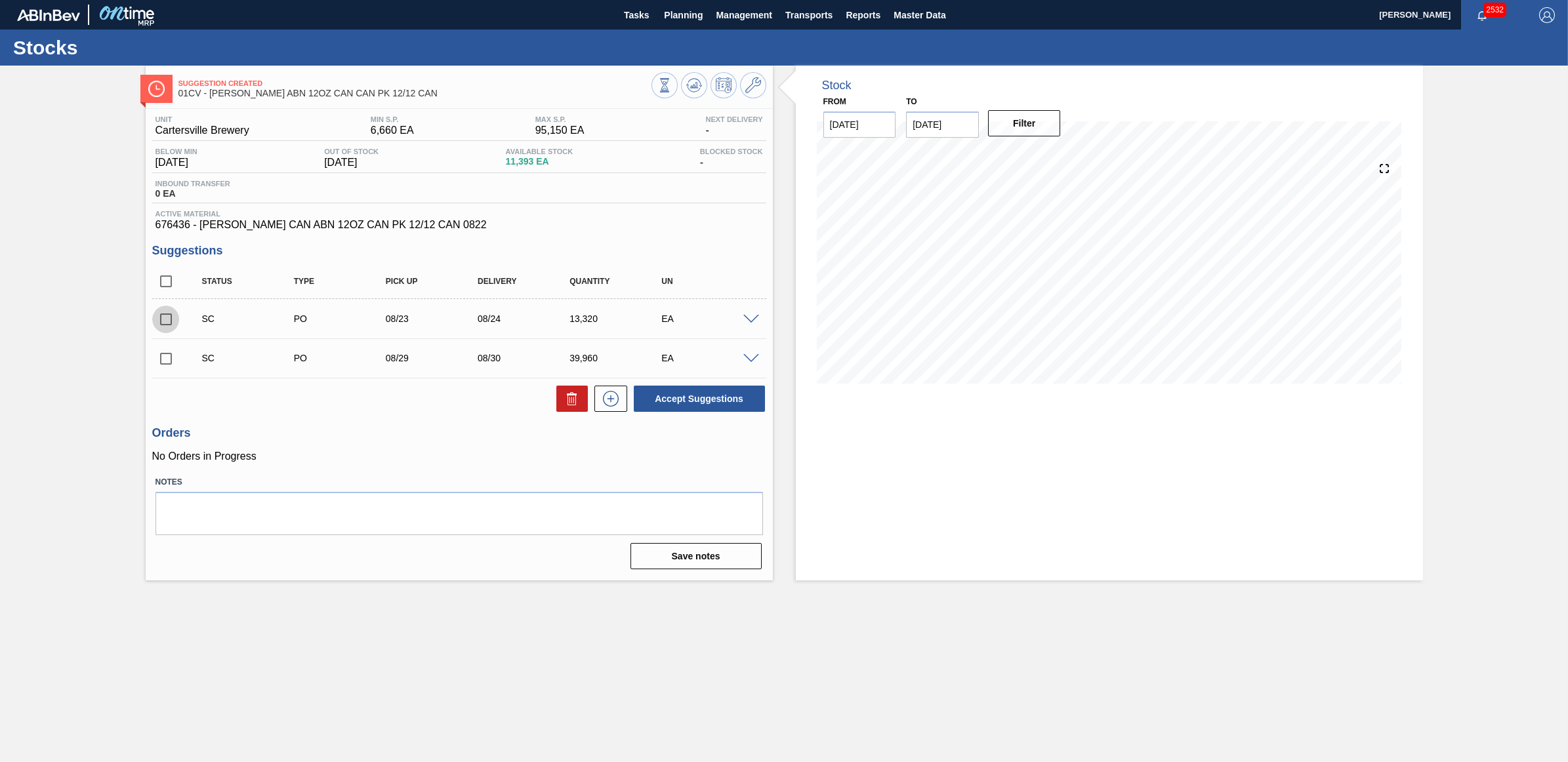
click at [166, 316] on input "checkbox" at bounding box center [166, 319] width 28 height 28
click at [671, 402] on button "Accept Suggestions" at bounding box center [699, 399] width 131 height 26
checkbox input "false"
click at [693, 10] on span "Planning" at bounding box center [683, 15] width 39 height 15
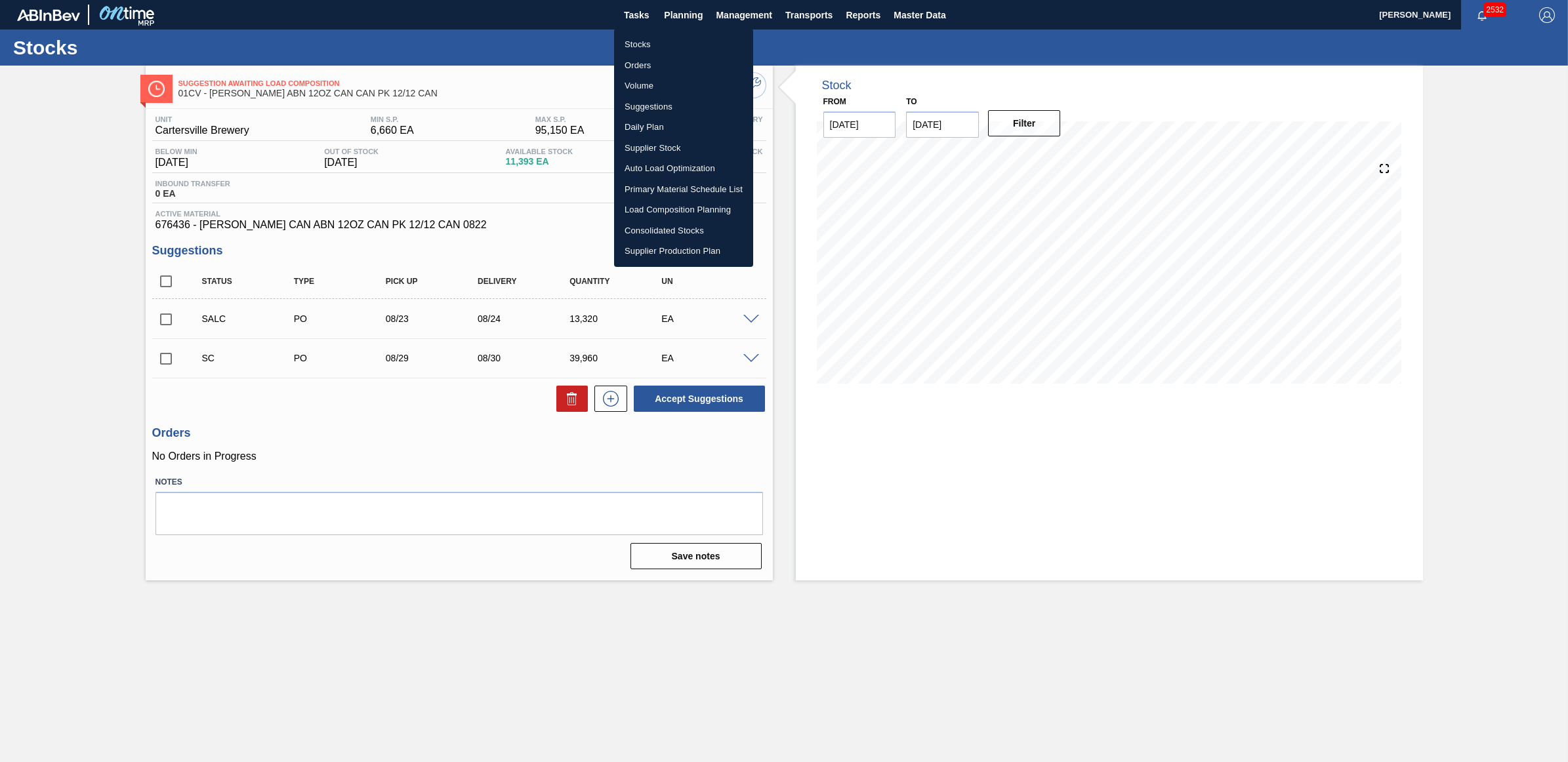
click at [650, 45] on li "Stocks" at bounding box center [683, 44] width 139 height 21
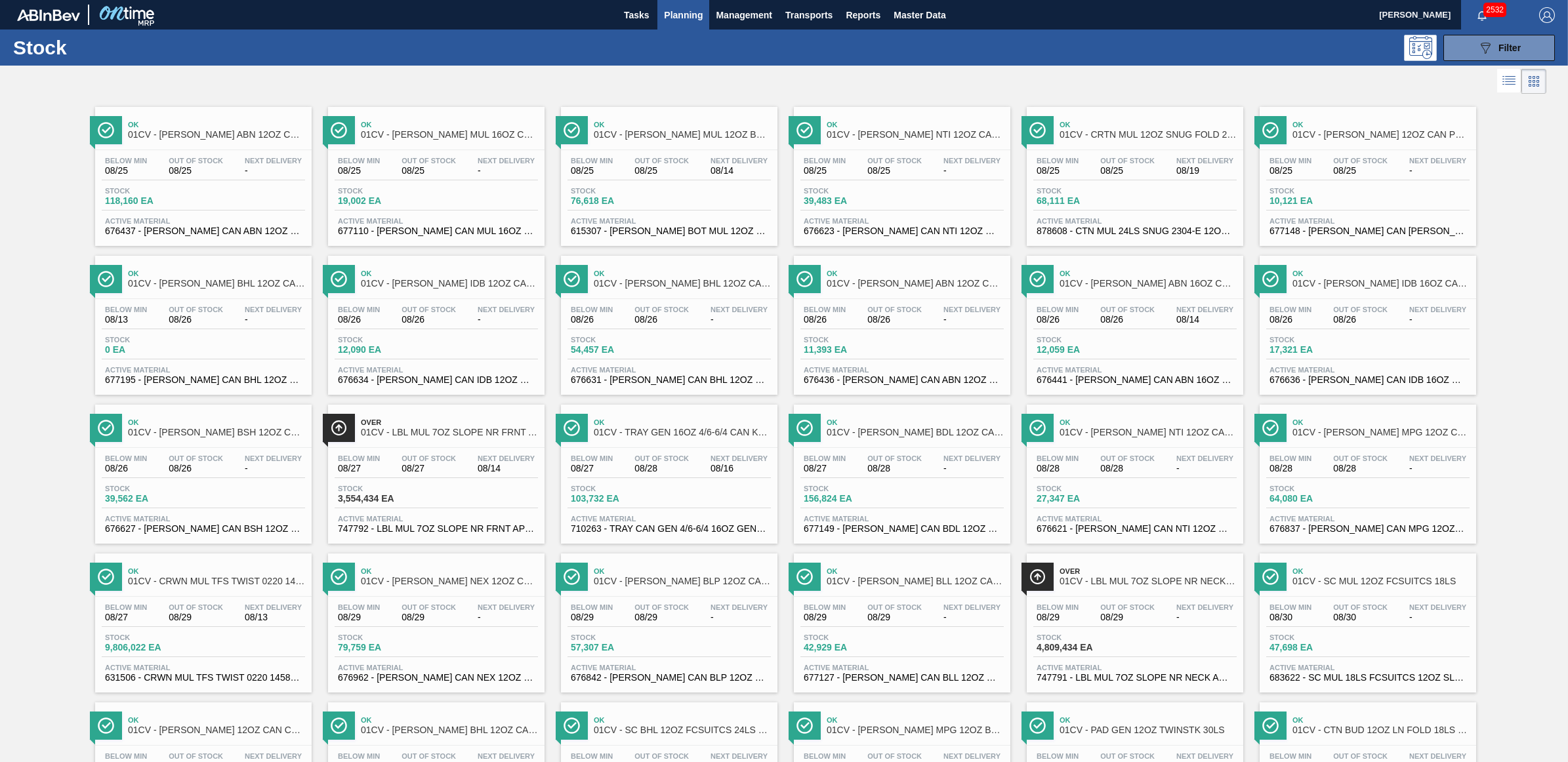
click at [184, 473] on span "08/26" at bounding box center [196, 468] width 54 height 10
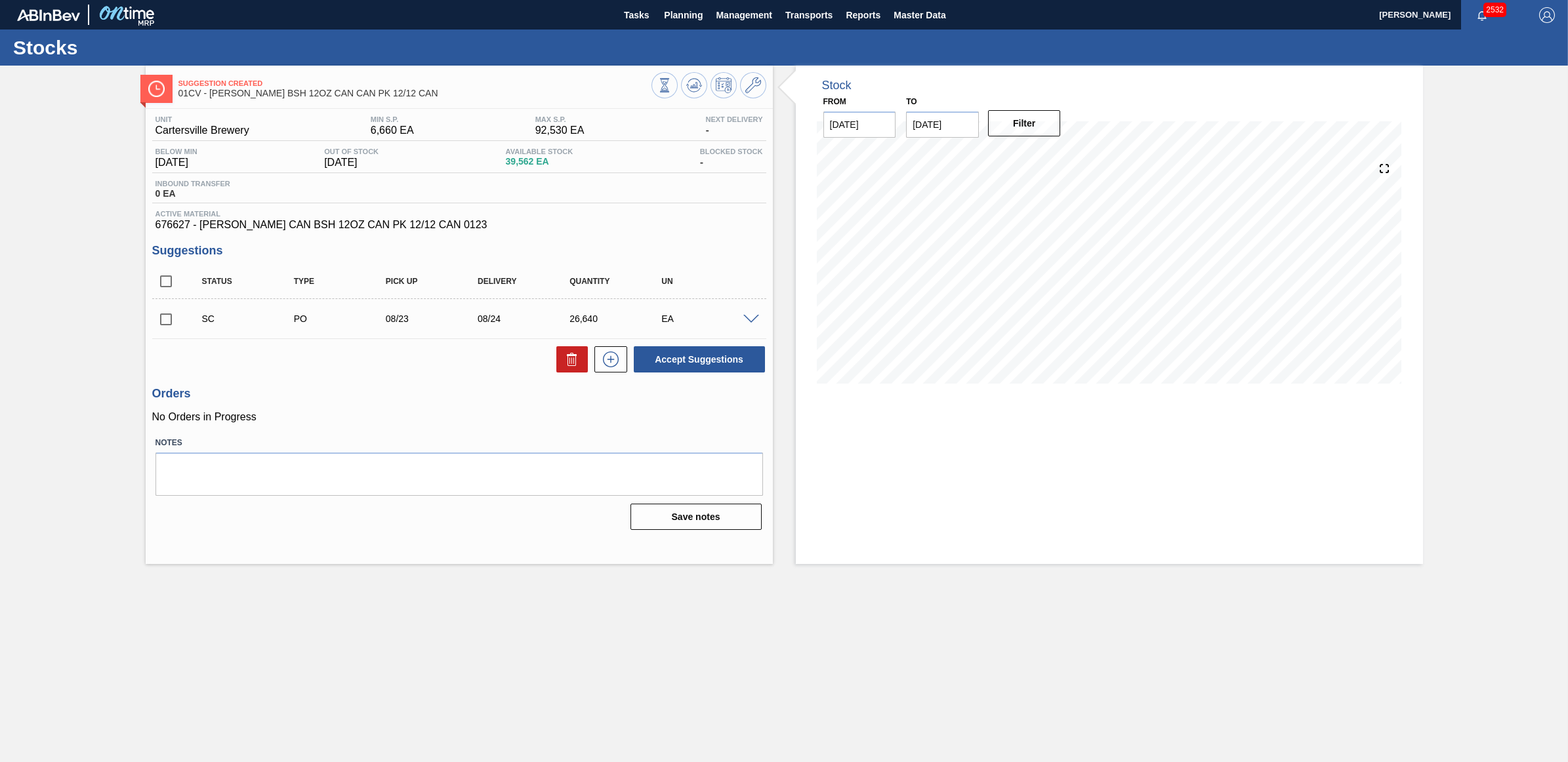
click at [167, 319] on input "checkbox" at bounding box center [166, 319] width 28 height 28
click at [706, 359] on button "Accept Suggestions" at bounding box center [699, 360] width 131 height 26
checkbox input "false"
click at [671, 10] on span "Planning" at bounding box center [683, 15] width 39 height 15
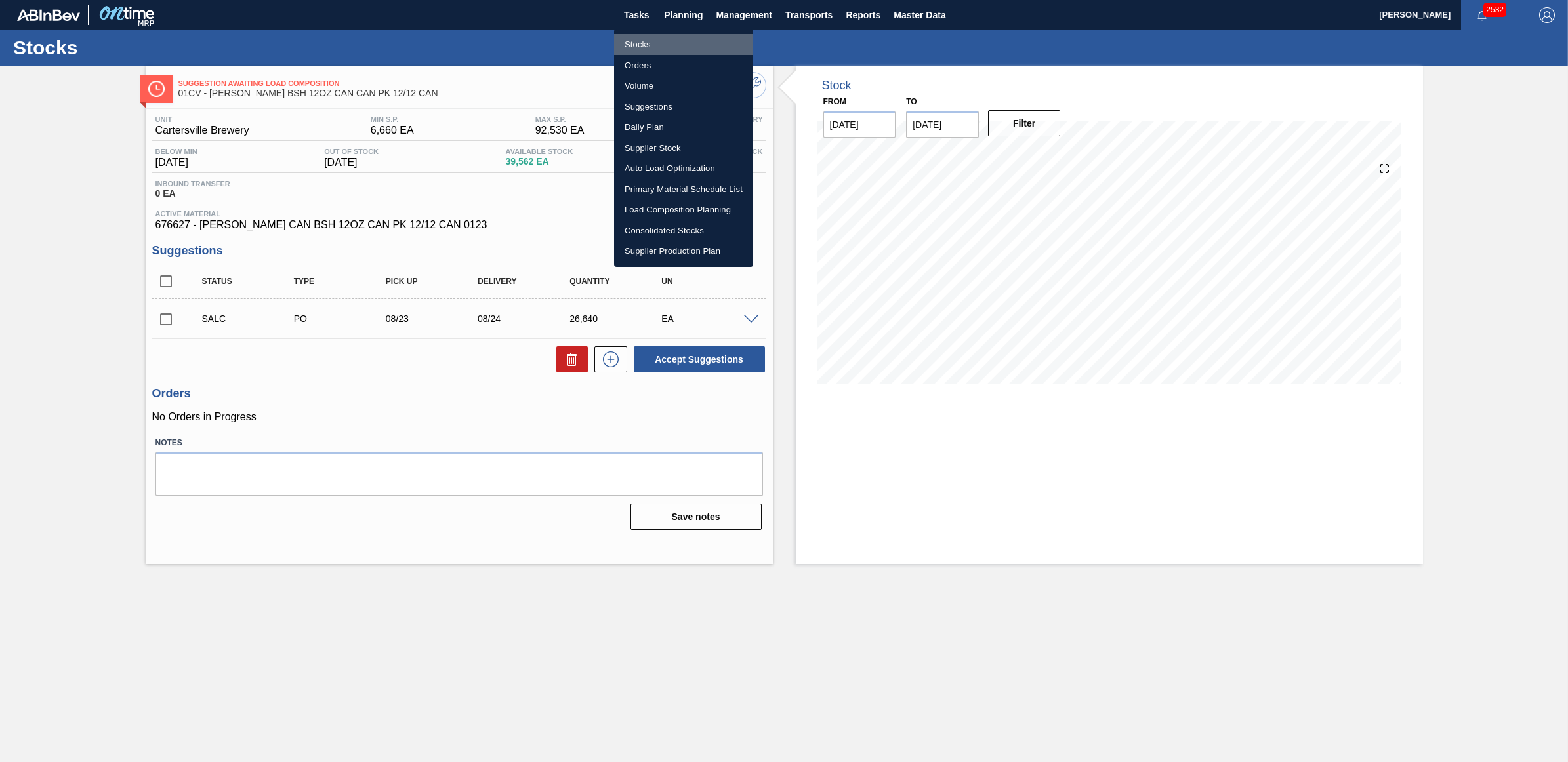
click at [634, 40] on li "Stocks" at bounding box center [683, 44] width 139 height 21
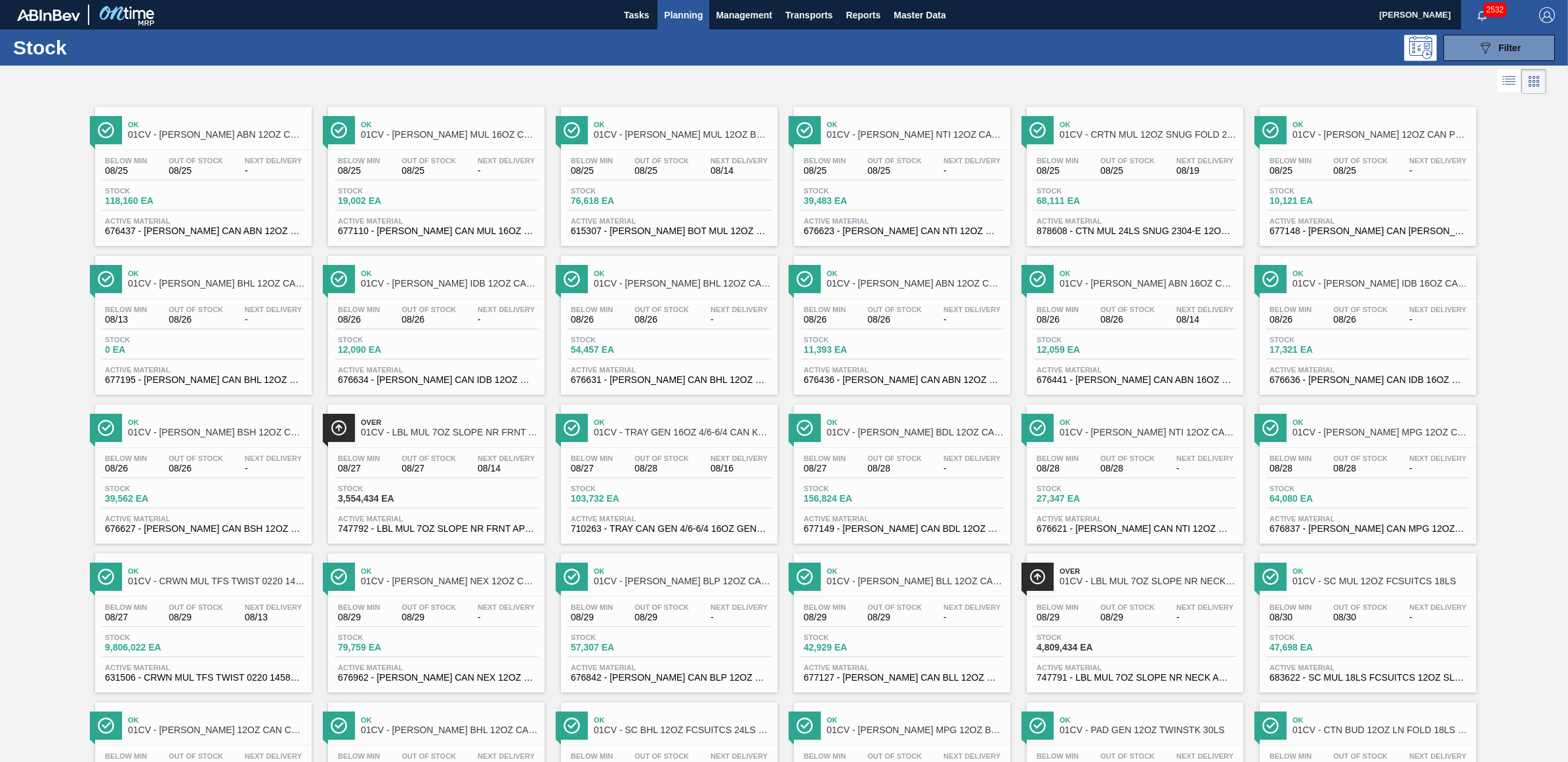
click at [224, 293] on div "Ok 01CV - CARR BHL 12OZ CAN CAN PK 12/12 CAN OUTDOOR" at bounding box center [216, 279] width 177 height 29
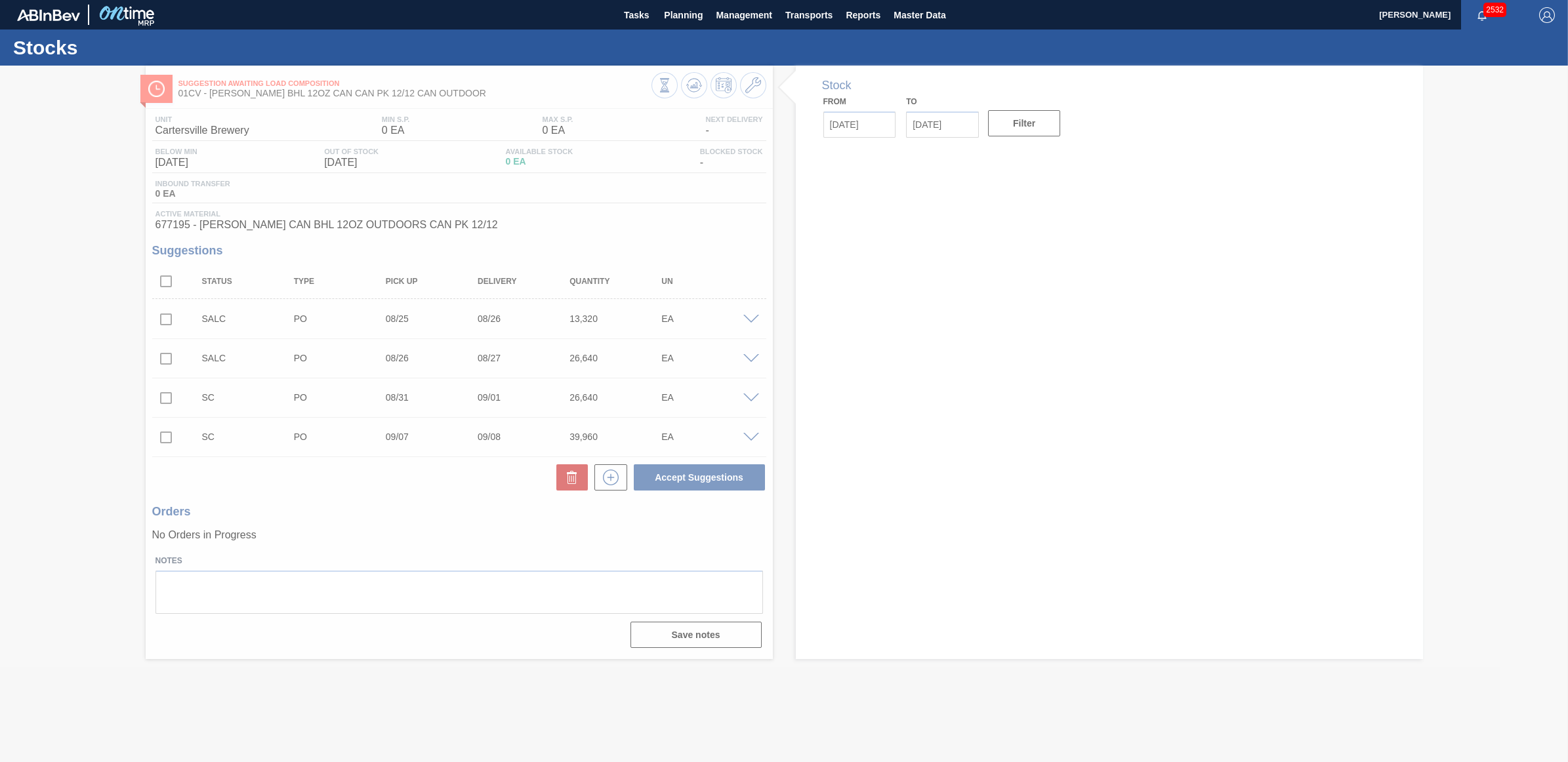
type input "08/13/2025"
type input "08/27/2025"
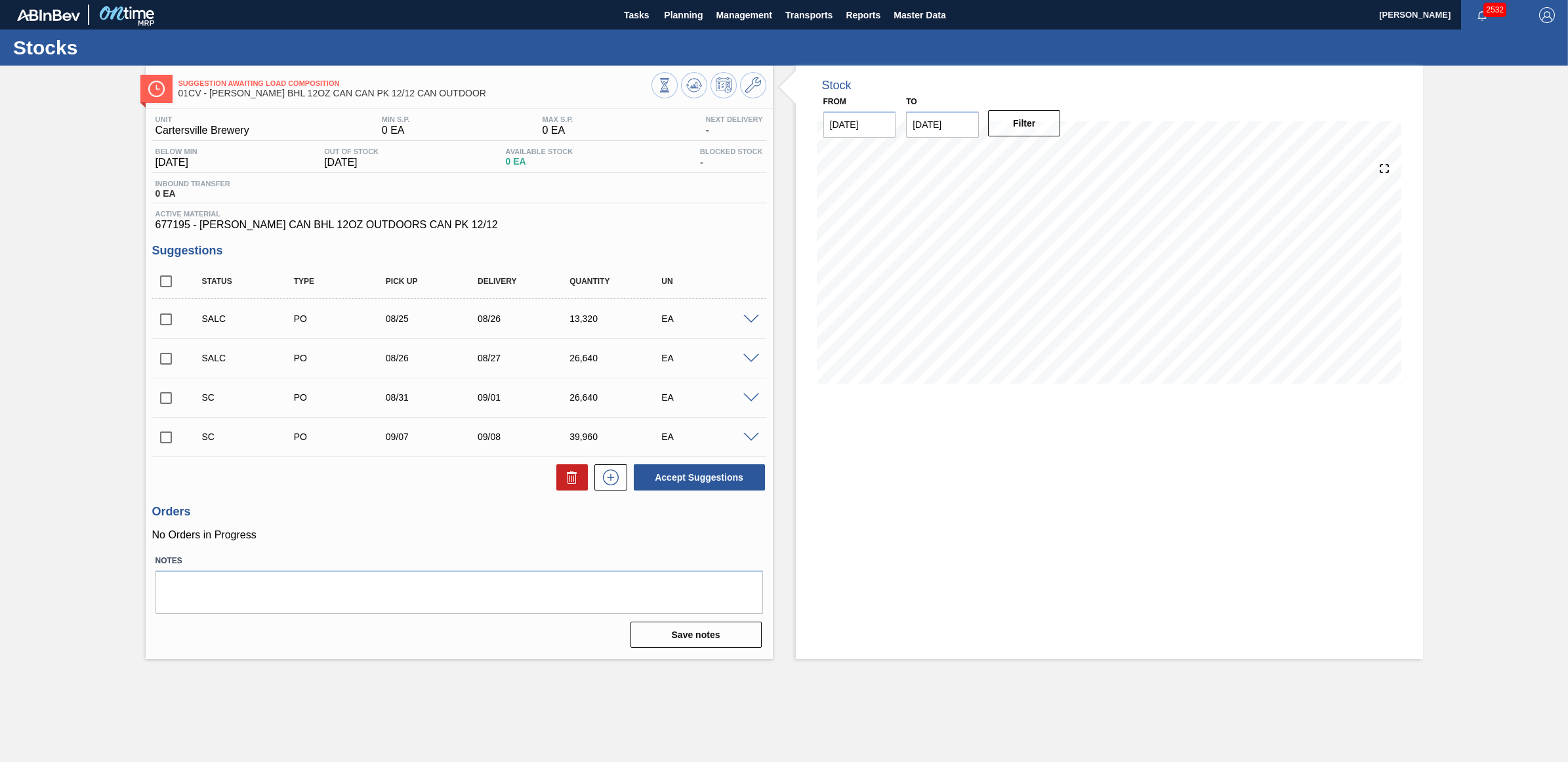
drag, startPoint x: 165, startPoint y: 440, endPoint x: 723, endPoint y: 440, distance: 558.0
click at [165, 440] on input "checkbox" at bounding box center [166, 438] width 28 height 28
click at [698, 476] on button "Accept Suggestions" at bounding box center [699, 478] width 131 height 26
checkbox input "false"
click at [681, 16] on span "Planning" at bounding box center [683, 15] width 39 height 15
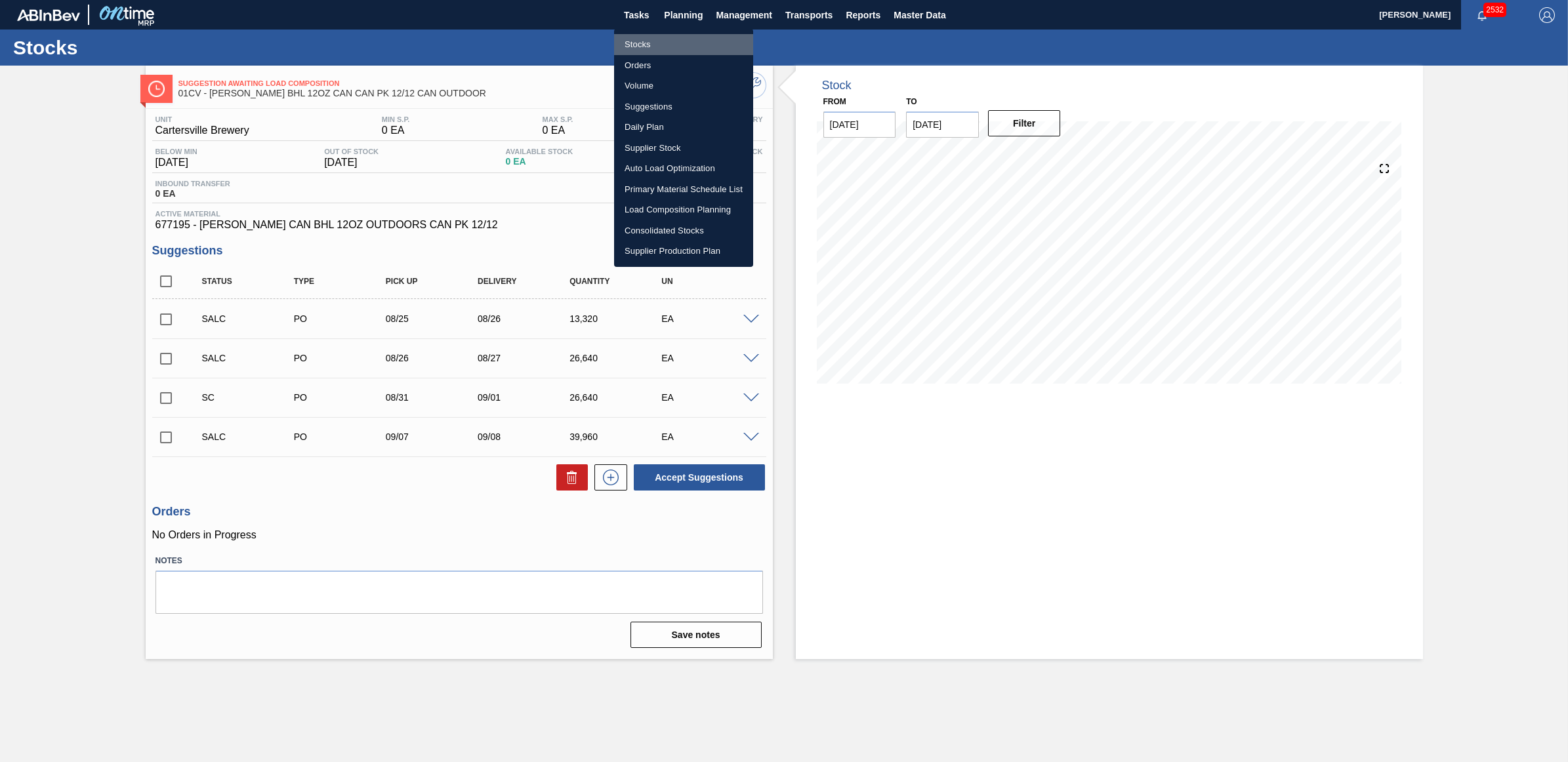
click at [678, 40] on li "Stocks" at bounding box center [683, 44] width 139 height 21
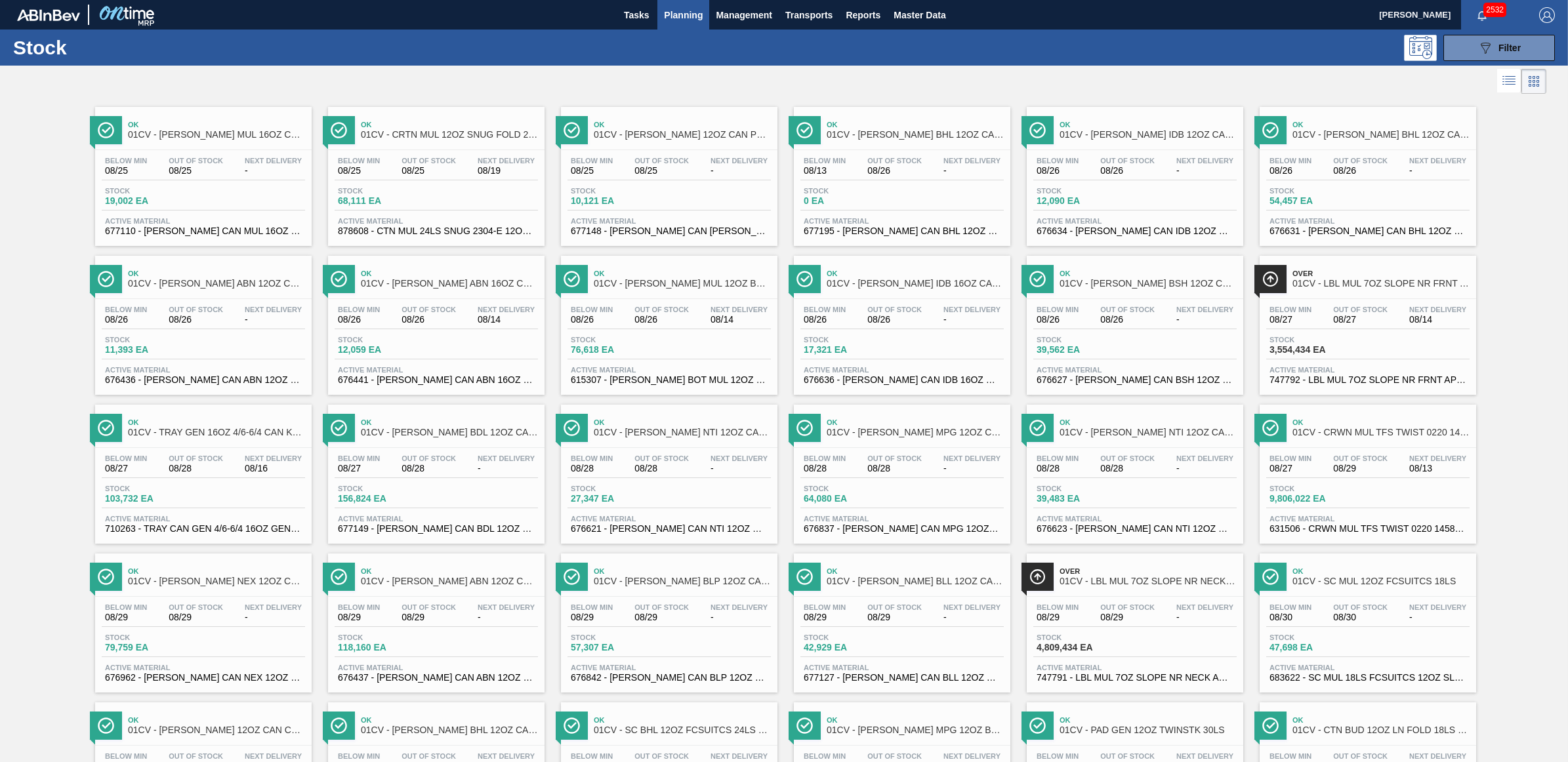
drag, startPoint x: 660, startPoint y: 476, endPoint x: 660, endPoint y: 468, distance: 8.0
click at [660, 473] on span "08/28" at bounding box center [662, 468] width 54 height 10
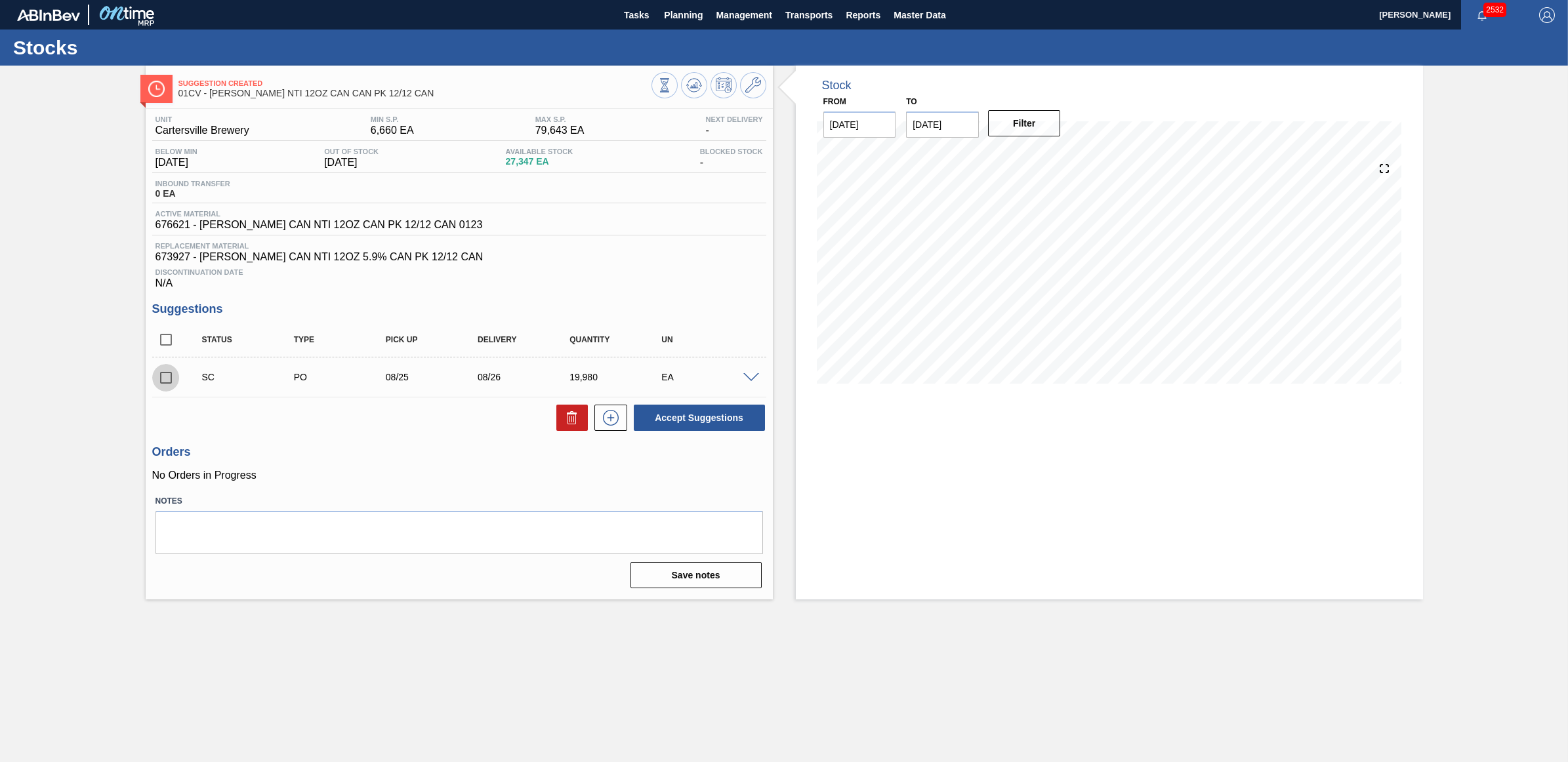
click at [161, 382] on input "checkbox" at bounding box center [166, 378] width 28 height 28
click at [644, 413] on button "Accept Suggestions" at bounding box center [699, 418] width 131 height 26
checkbox input "false"
click at [694, 4] on button "Planning" at bounding box center [683, 15] width 52 height 29
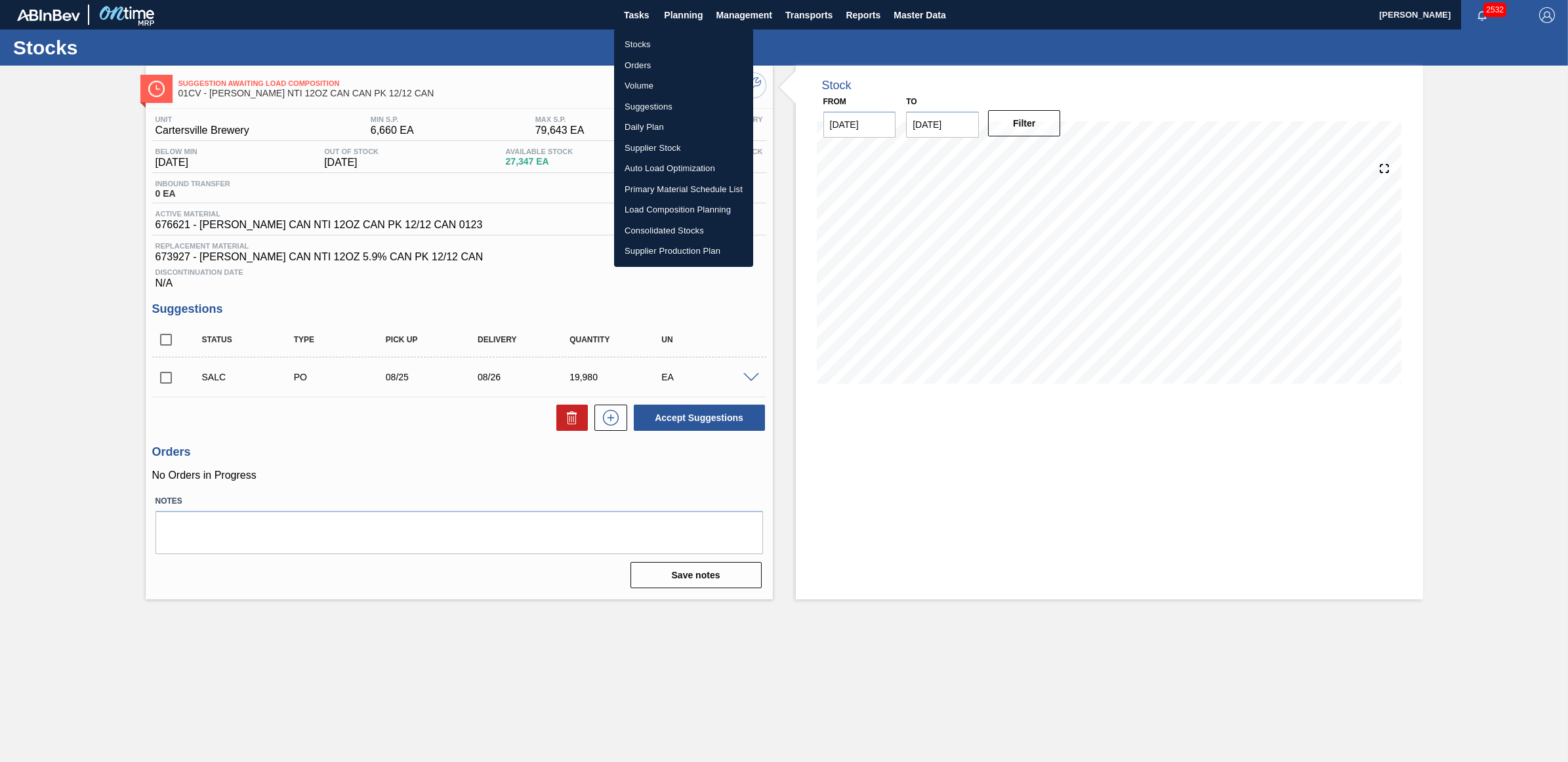
click at [669, 36] on li "Stocks" at bounding box center [683, 44] width 139 height 21
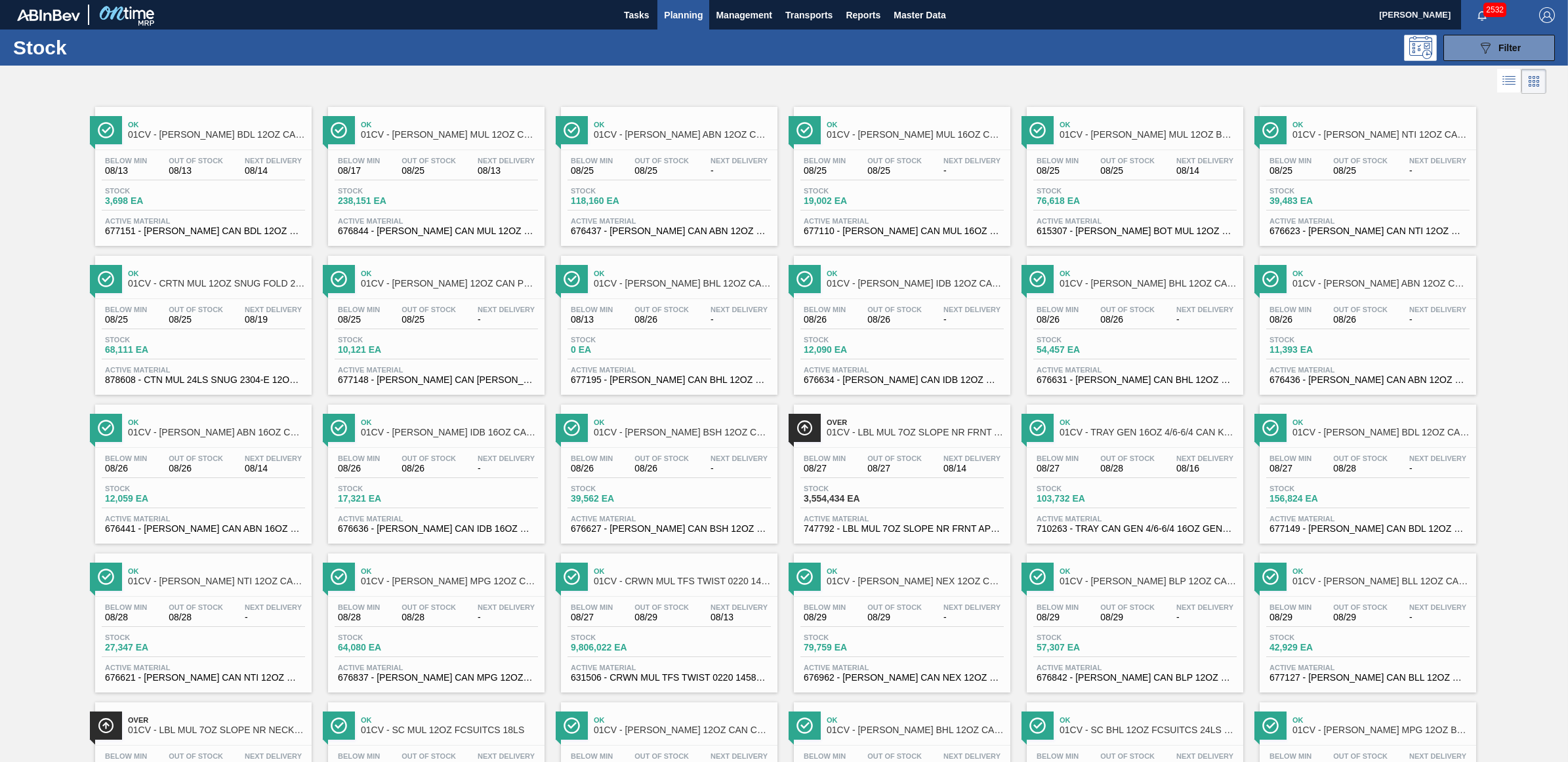
click at [668, 21] on span "Planning" at bounding box center [683, 15] width 39 height 15
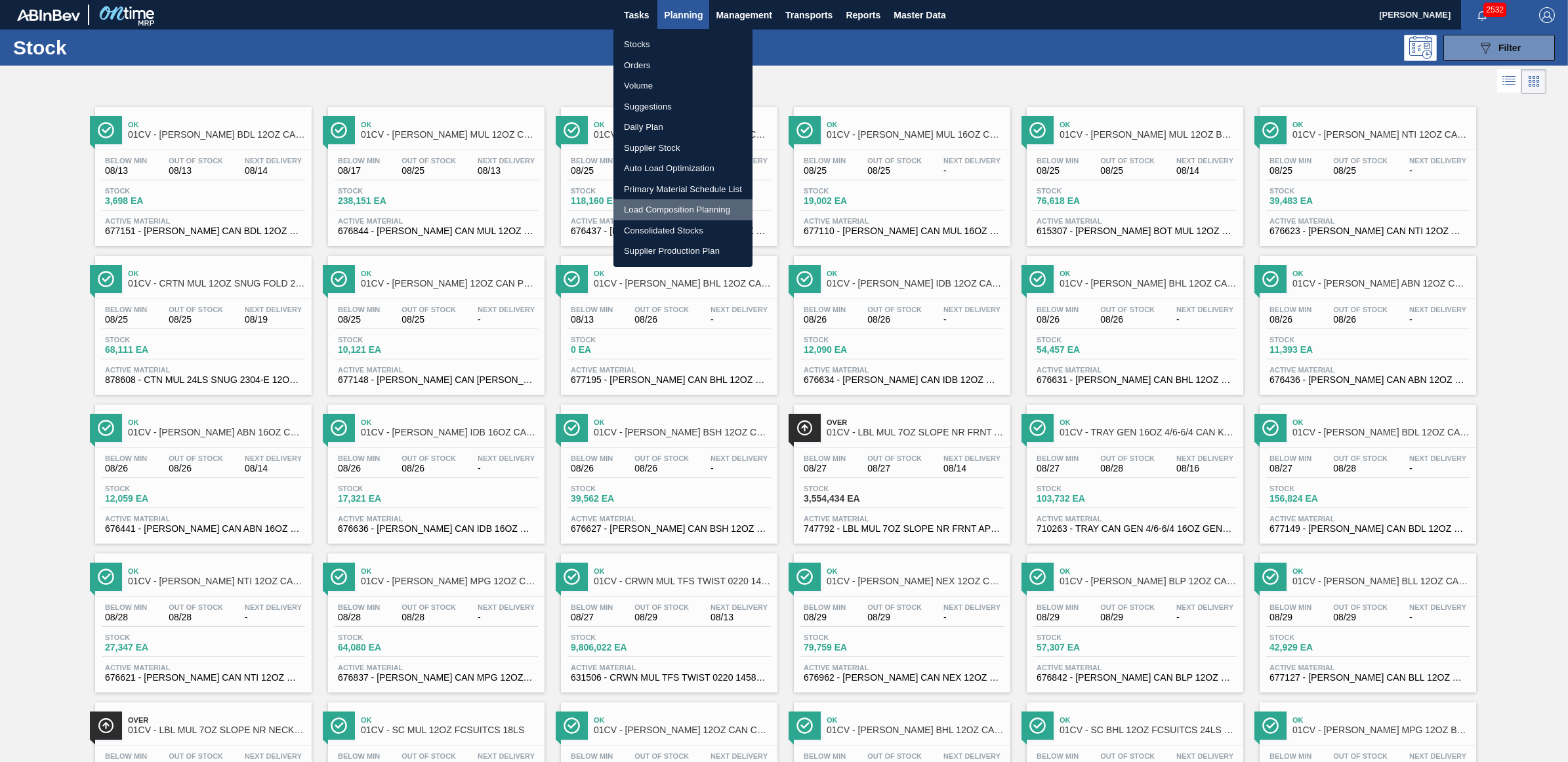
click at [673, 202] on li "Load Composition Planning" at bounding box center [682, 210] width 139 height 21
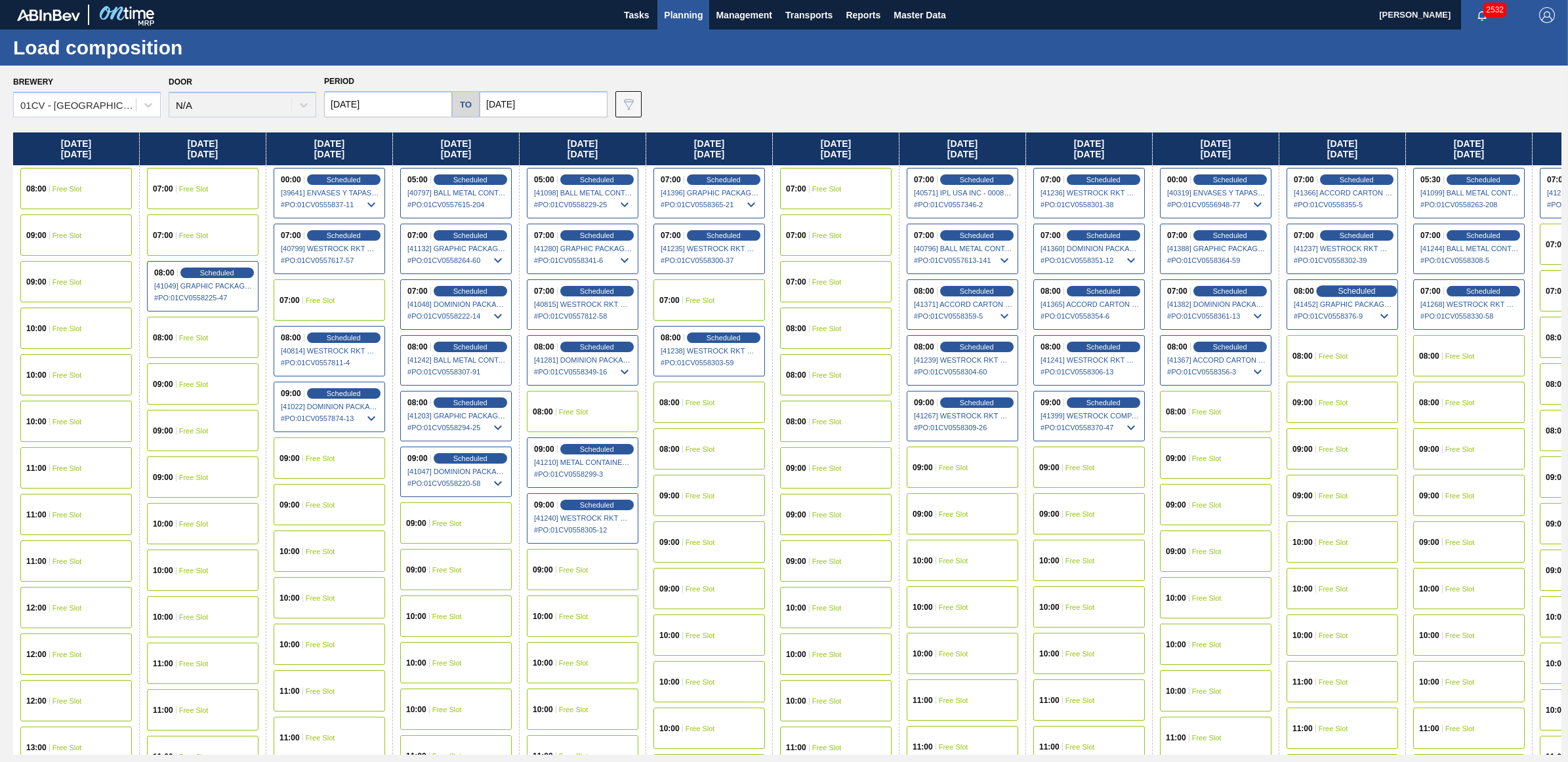
click at [1363, 294] on span "Scheduled" at bounding box center [1356, 291] width 37 height 9
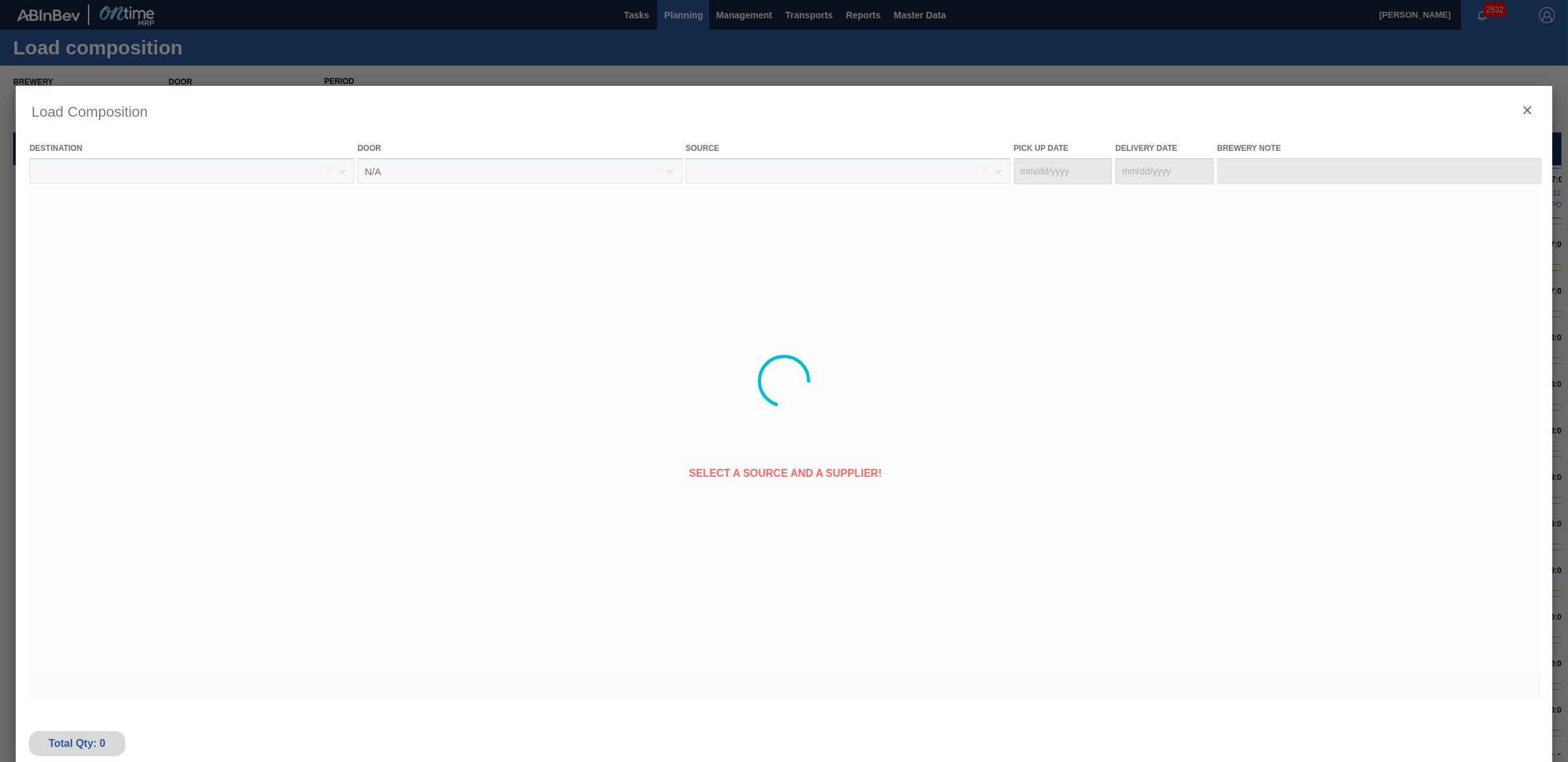
type Date "[DATE]"
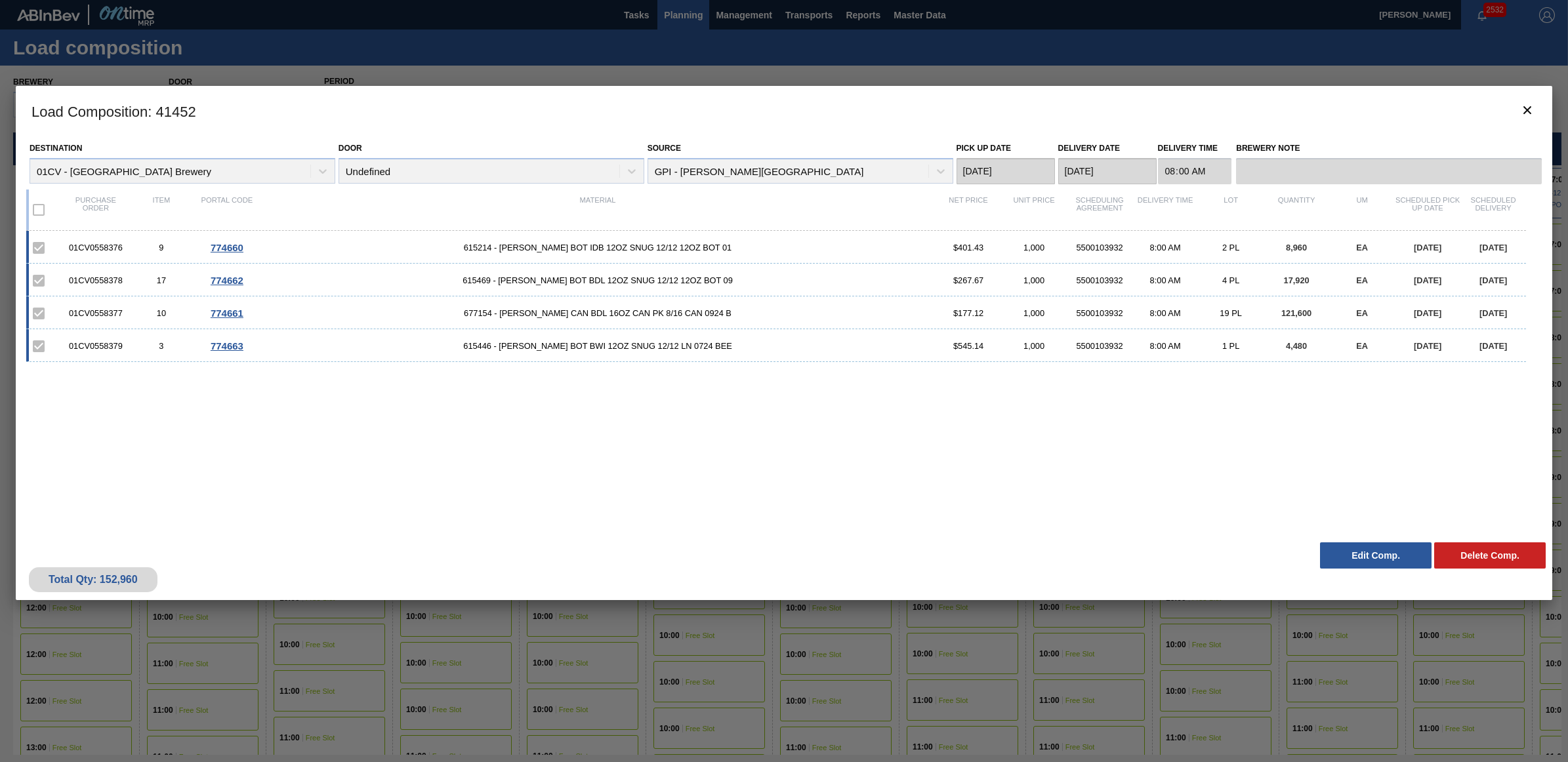
click at [1350, 552] on button "Edit Comp." at bounding box center [1376, 556] width 112 height 26
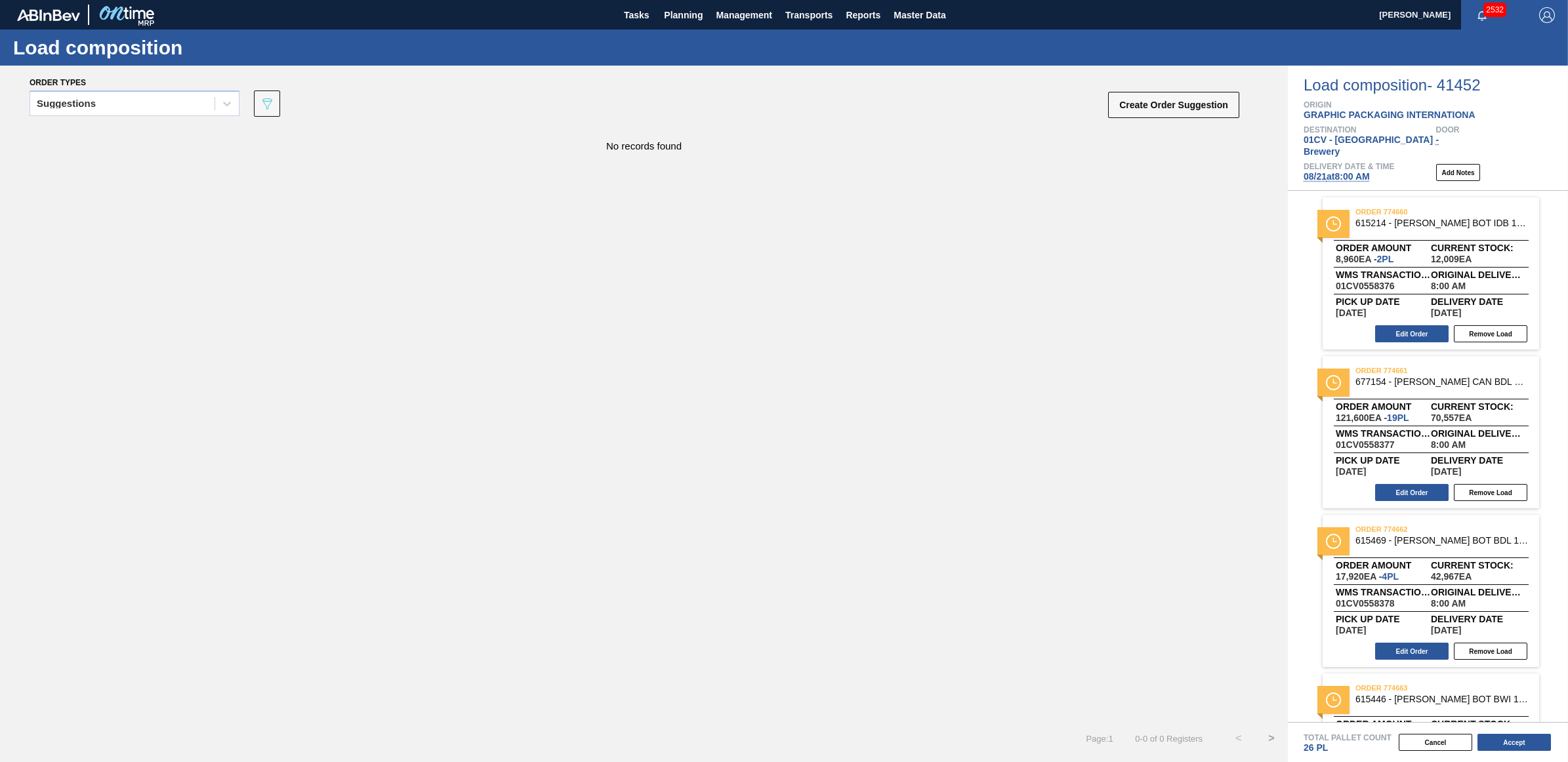
click at [1314, 171] on span "08/21 at 8:00 AM" at bounding box center [1337, 176] width 66 height 10
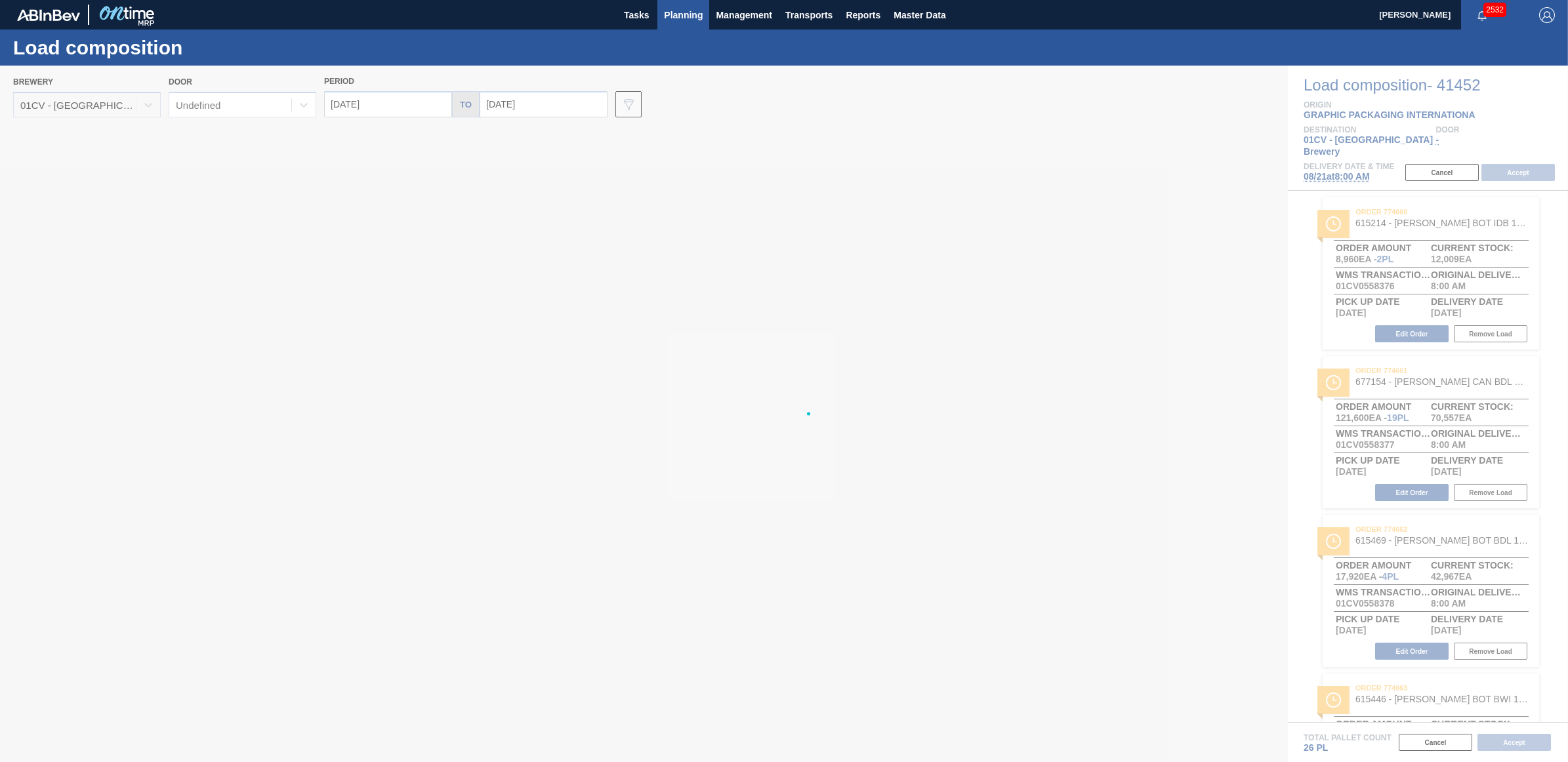
type input "[DATE]"
type input "08/28/2025"
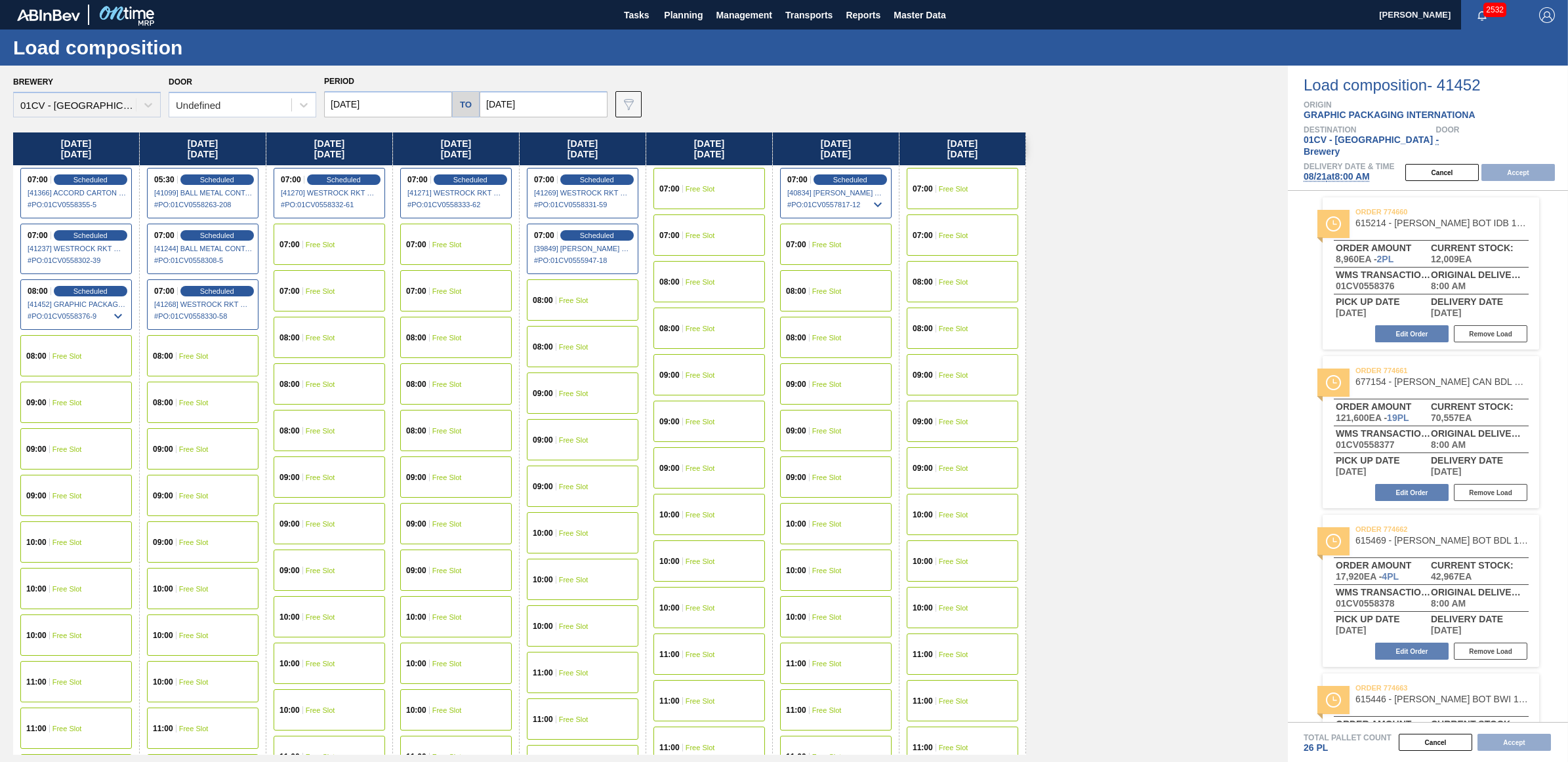
click at [355, 114] on input "[DATE]" at bounding box center [388, 104] width 128 height 26
click at [355, 243] on div "18" at bounding box center [361, 242] width 18 height 18
type input "08/18/2025"
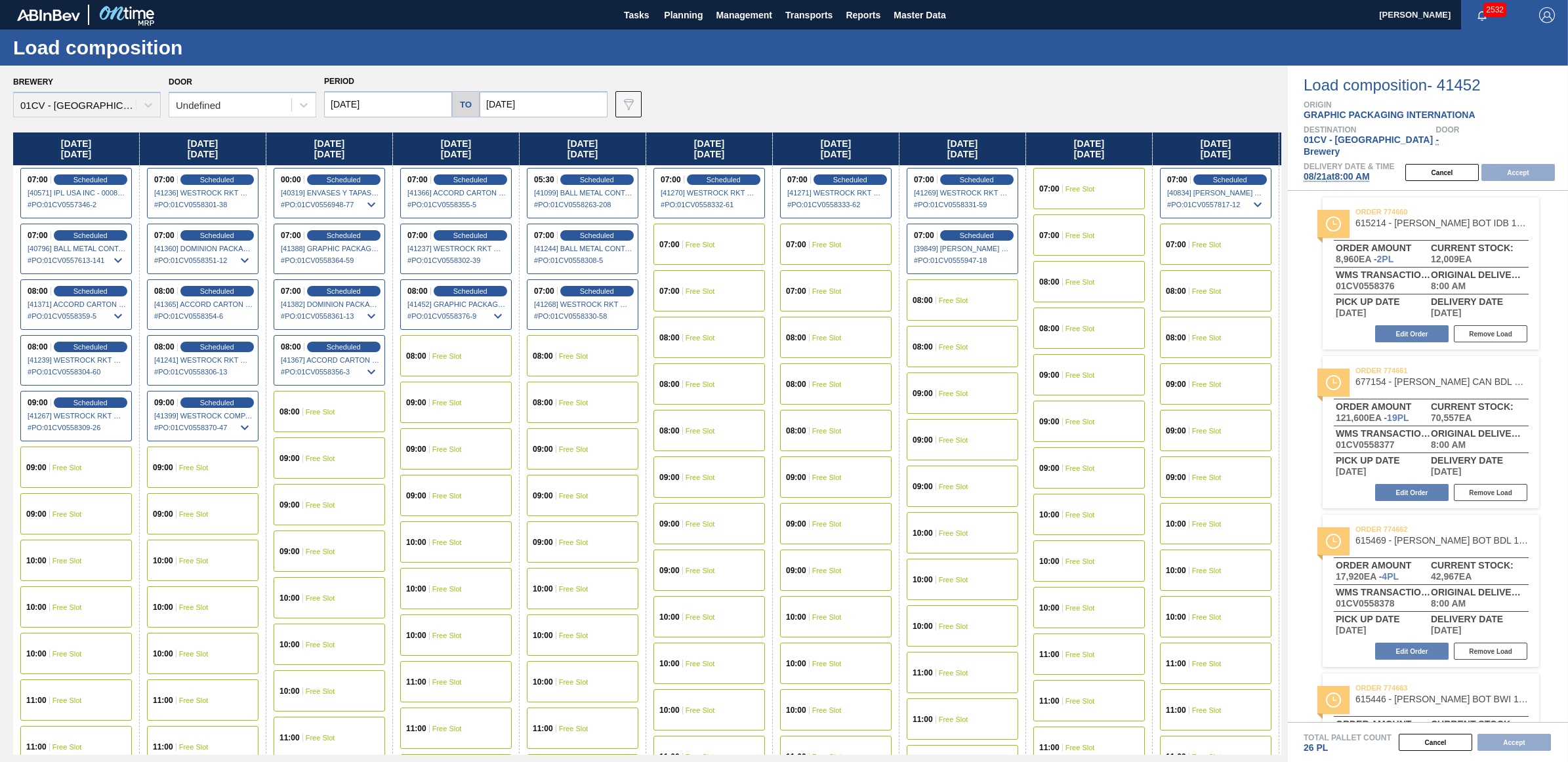
click at [327, 418] on div "08:00 Free Slot" at bounding box center [330, 411] width 112 height 41
click at [1517, 164] on button "Accept" at bounding box center [1518, 172] width 73 height 17
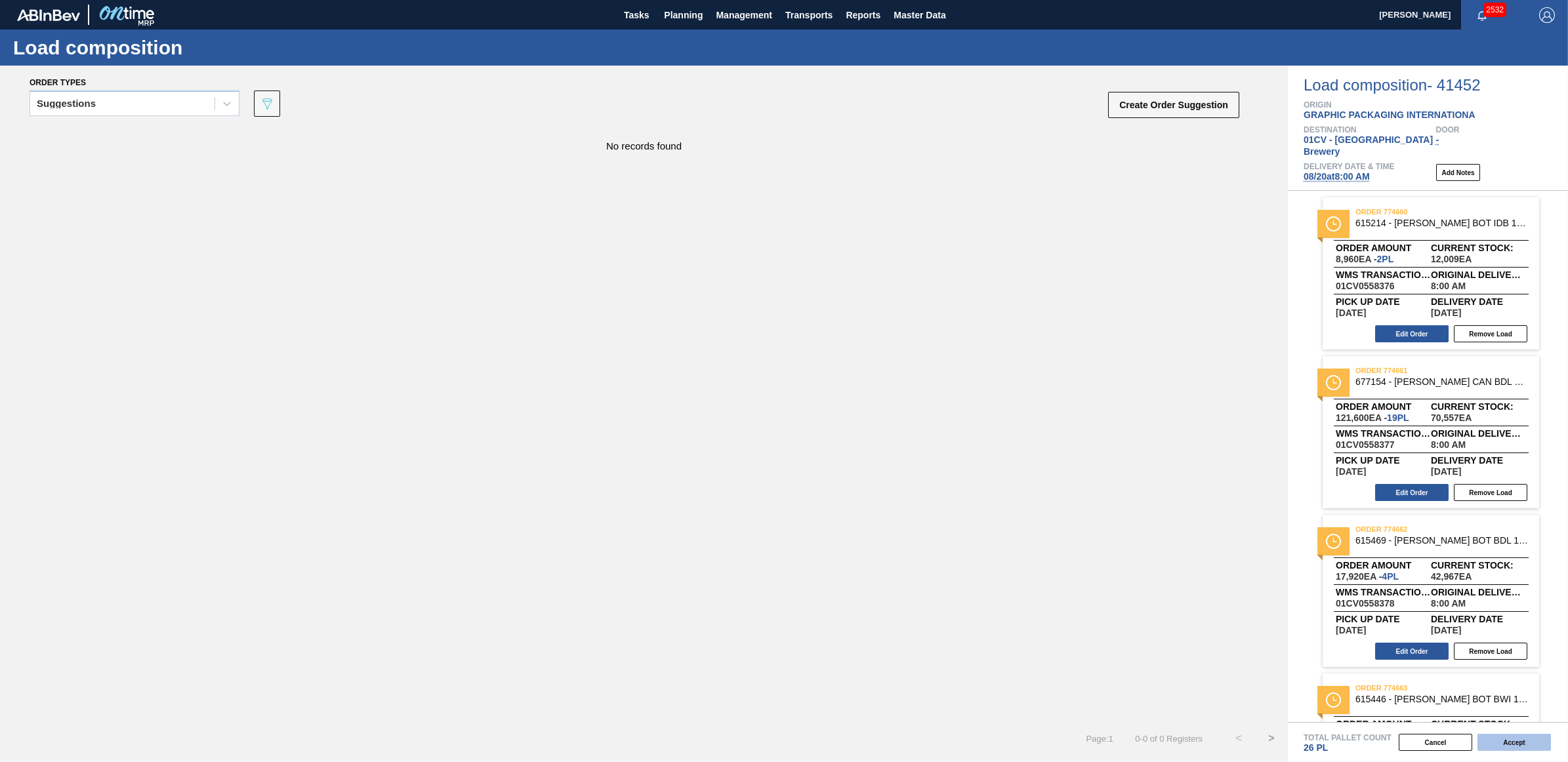
click at [1520, 739] on button "Accept" at bounding box center [1514, 742] width 73 height 17
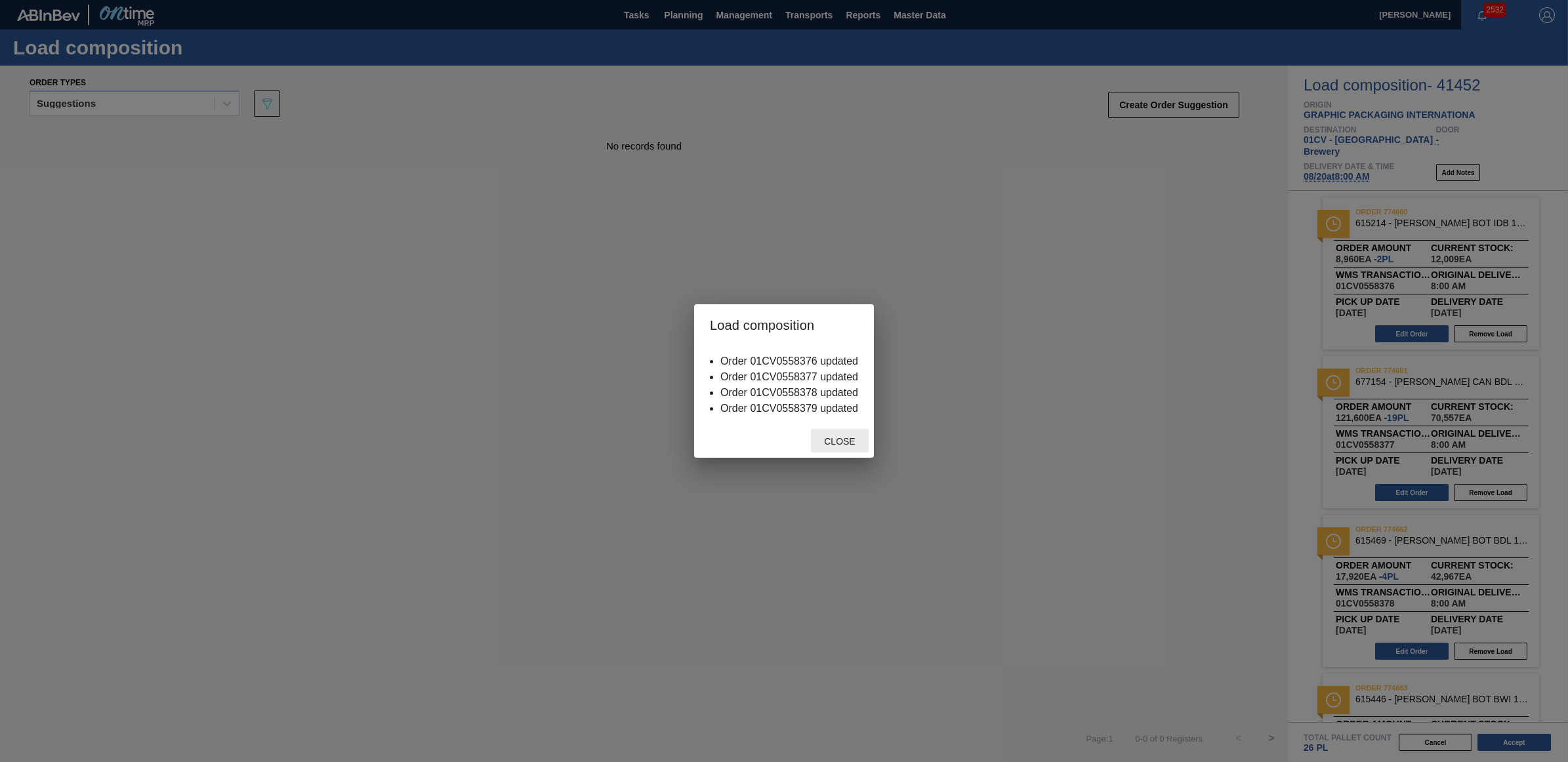
click at [848, 447] on div "Close" at bounding box center [839, 440] width 58 height 24
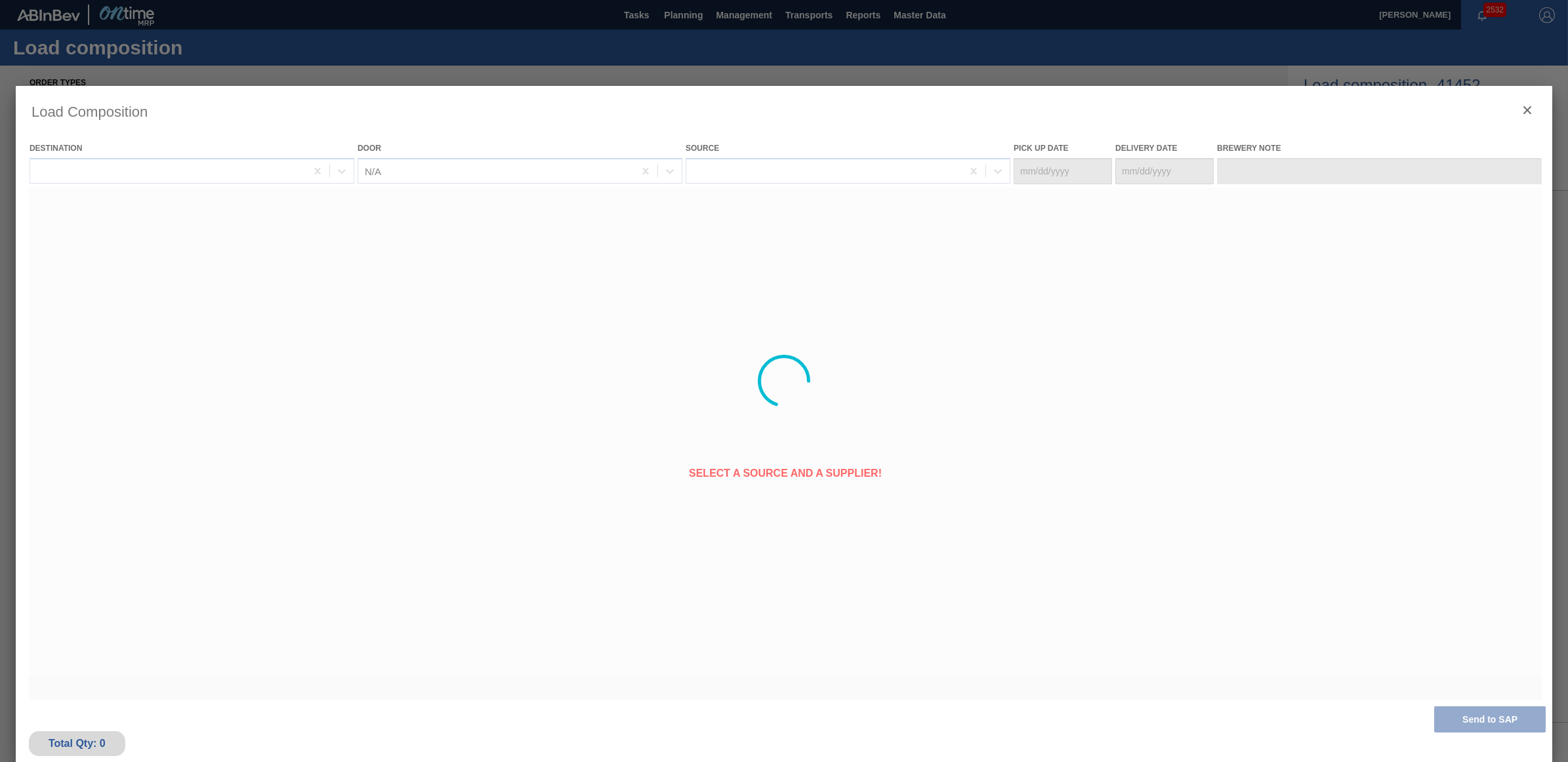
type Date "08/18/2025"
type Date "08/20/2025"
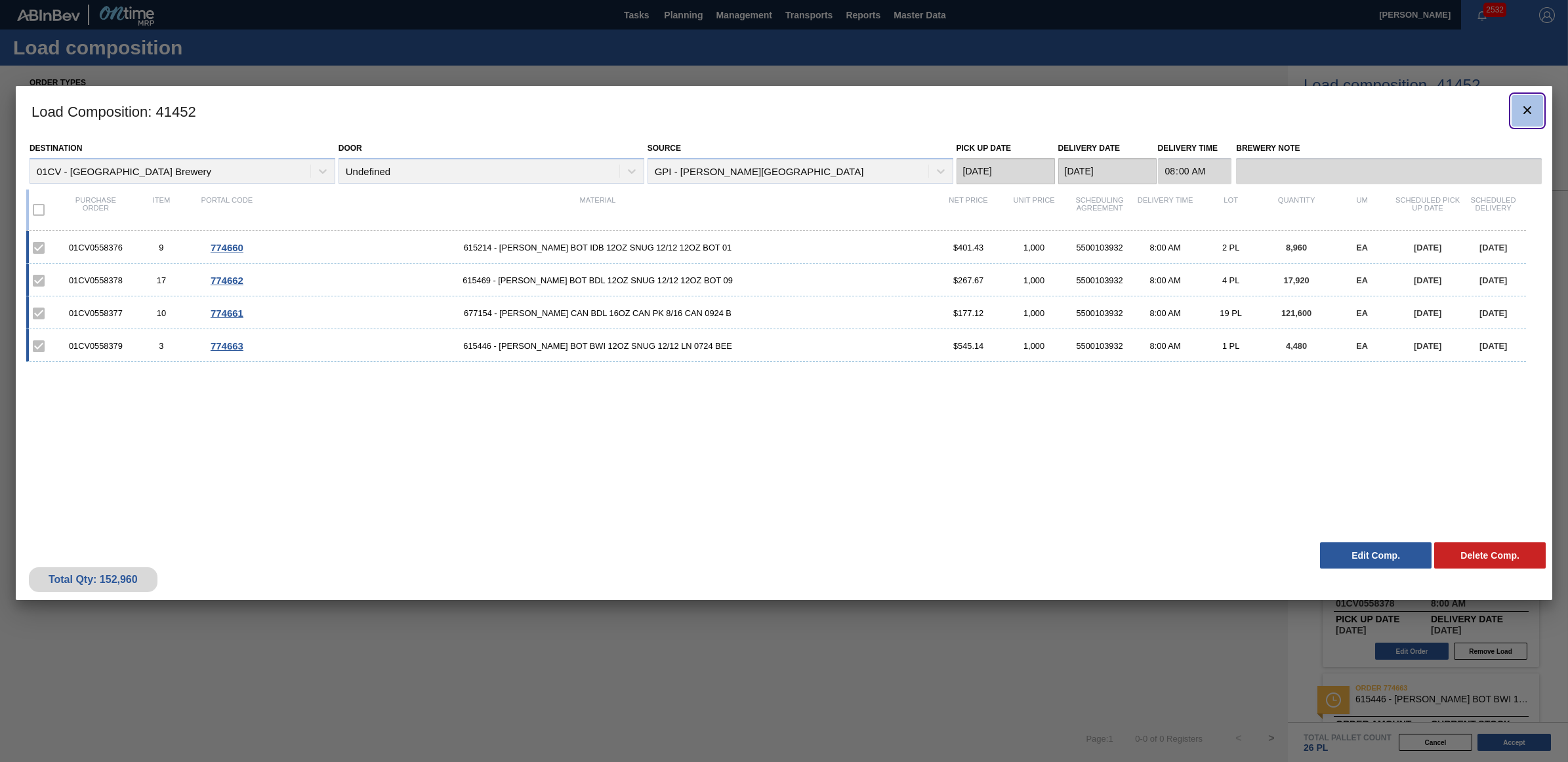
click at [1534, 113] on icon "botão de ícone" at bounding box center [1527, 109] width 15 height 15
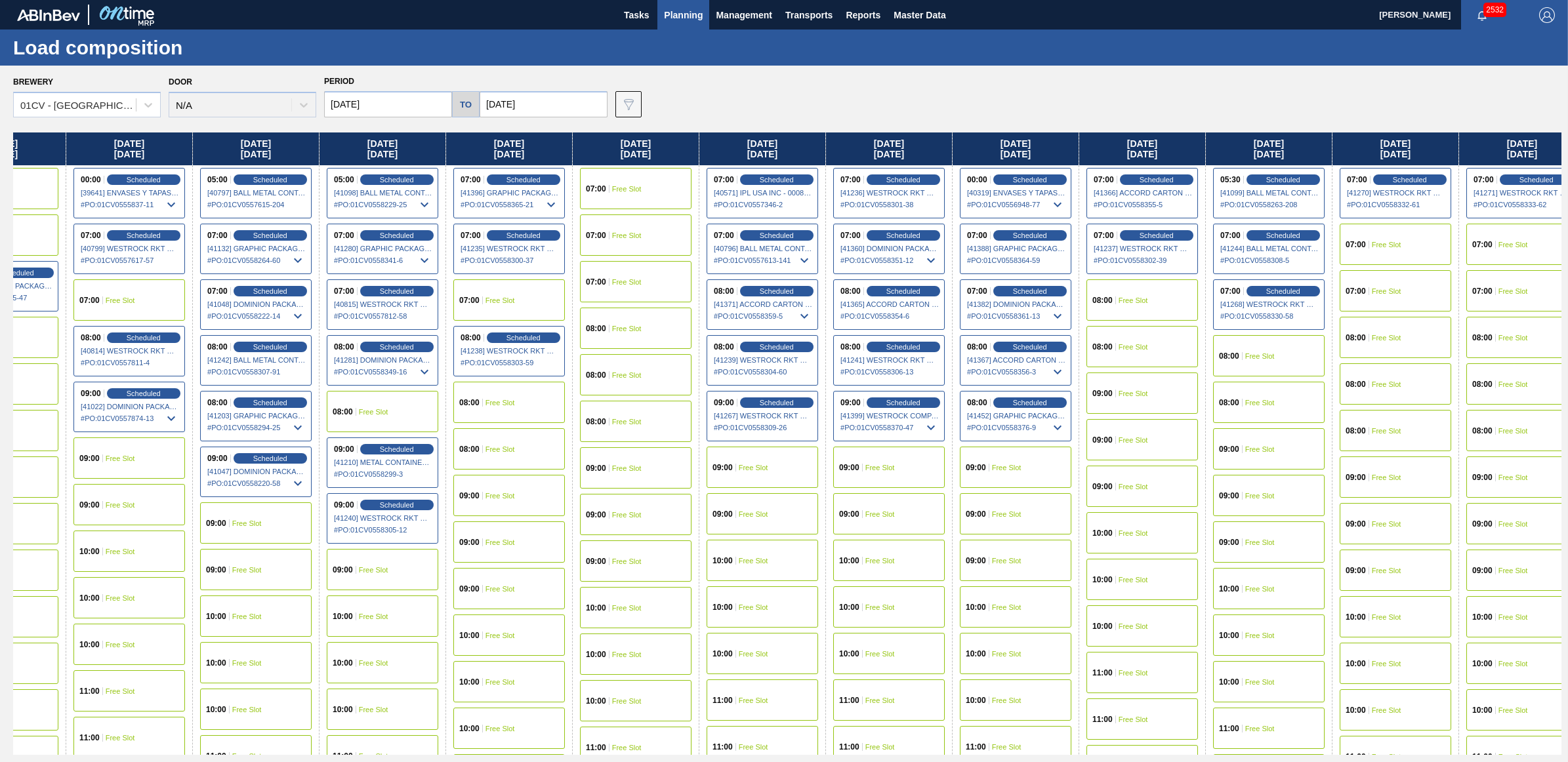
scroll to position [0, 204]
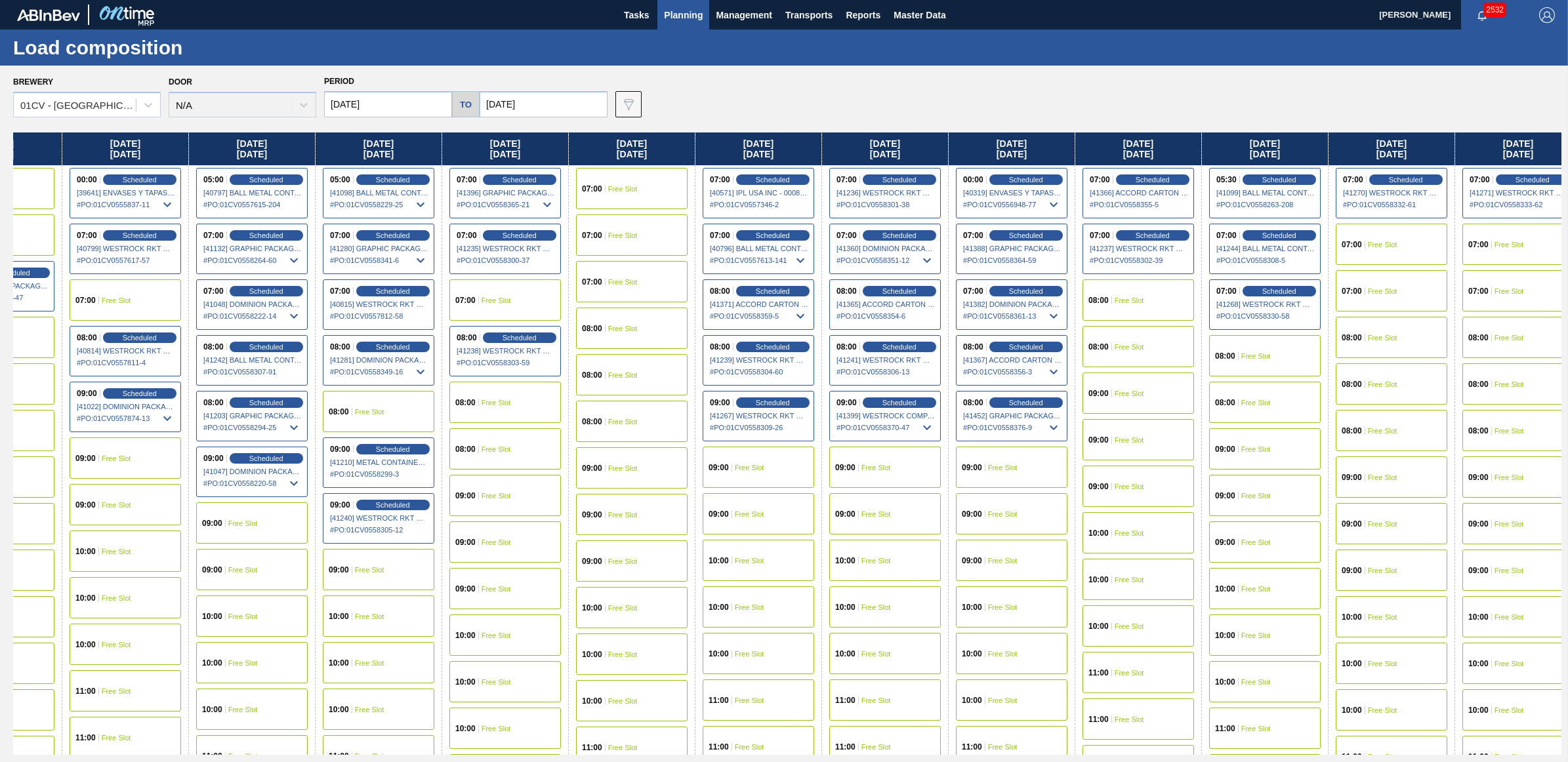
drag, startPoint x: 1268, startPoint y: 151, endPoint x: 1044, endPoint y: 175, distance: 225.3
click at [1044, 175] on div "Monday 08/11/2025 08:00 Free Slot 09:00 Free Slot 09:00 Free Slot 10:00 Free Sl…" at bounding box center [787, 443] width 1548 height 623
click at [1135, 298] on span "Free Slot" at bounding box center [1130, 300] width 29 height 8
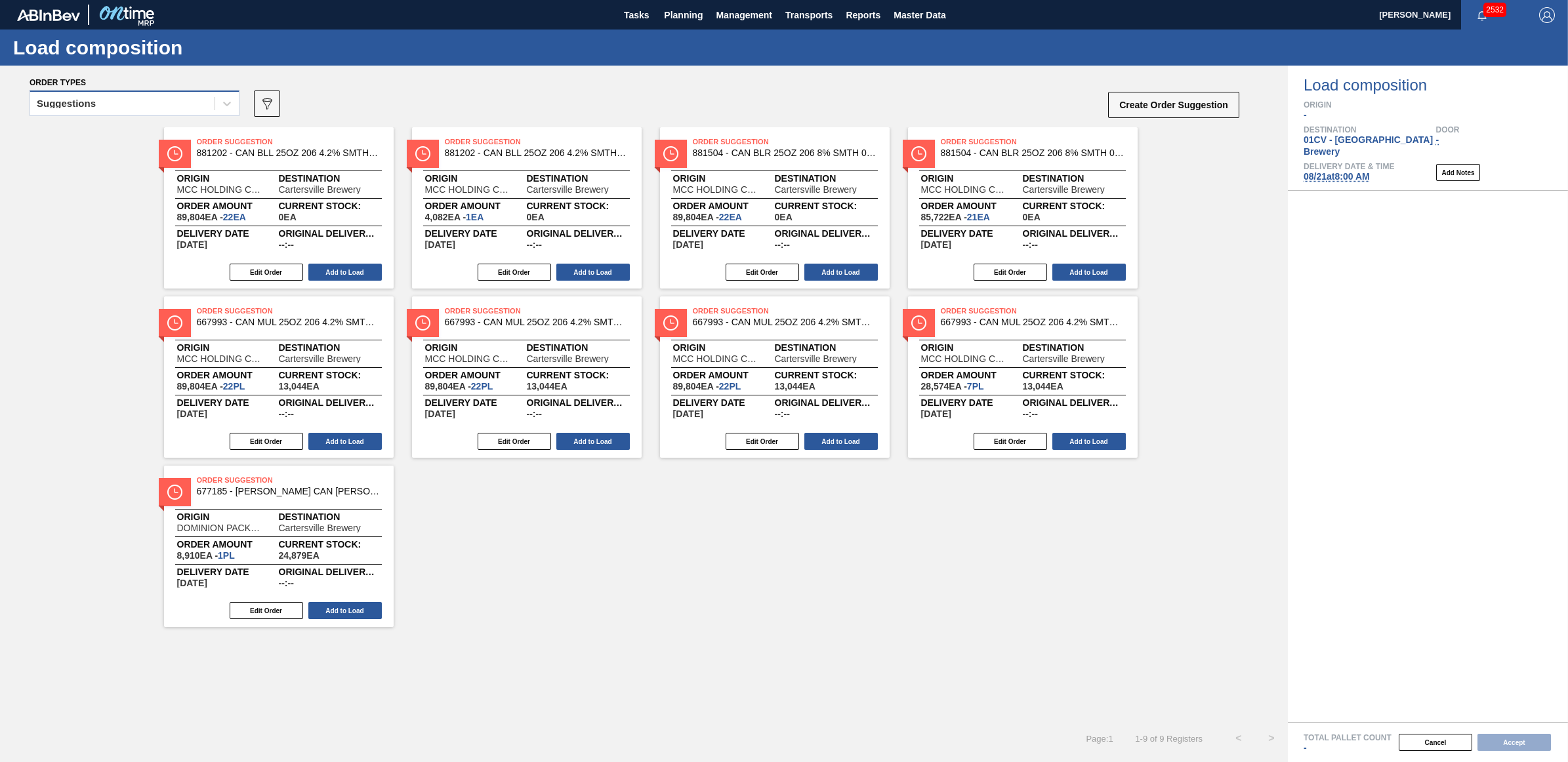
click at [92, 106] on div "Suggestions" at bounding box center [66, 104] width 59 height 10
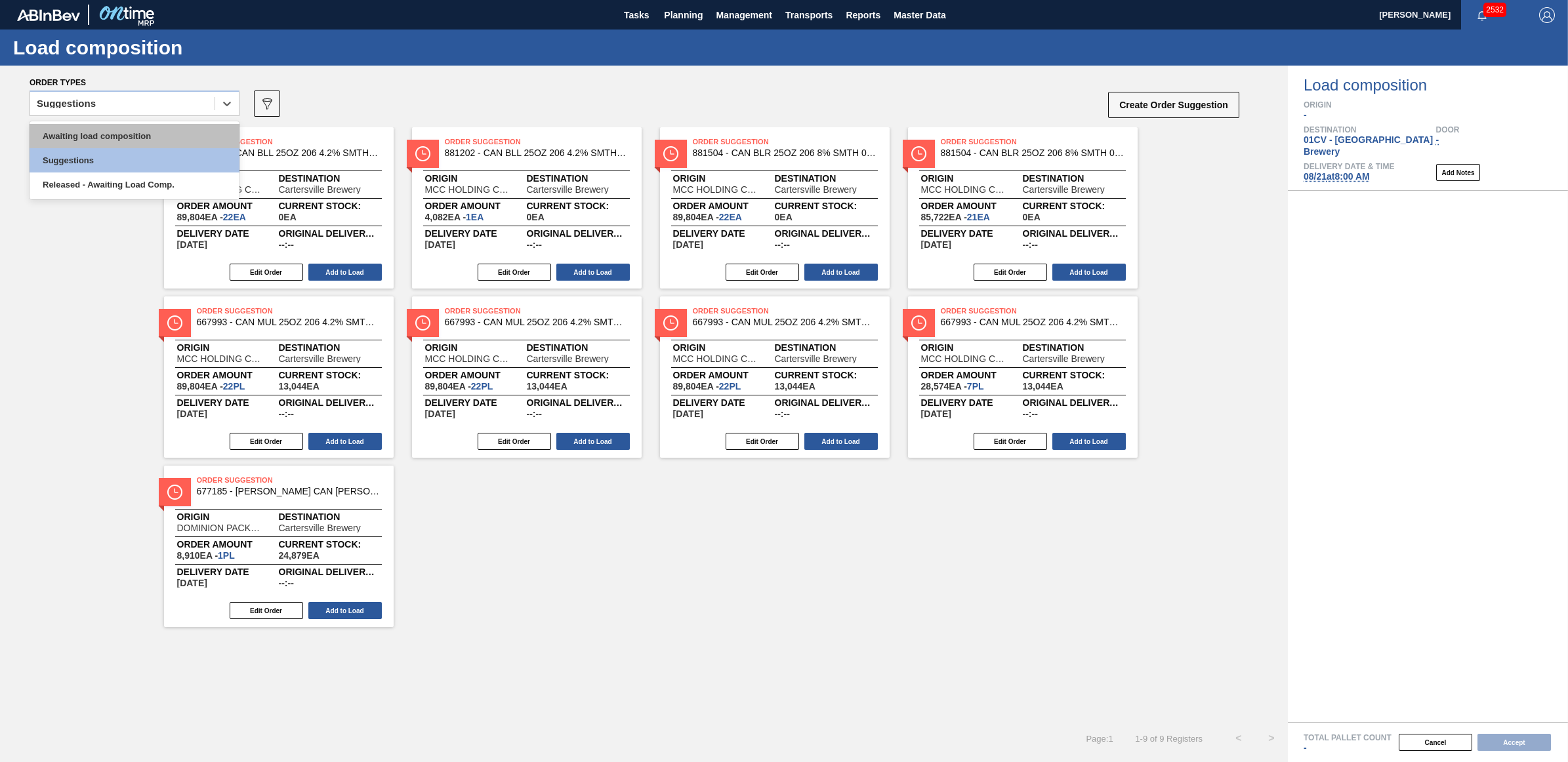
click at [89, 132] on div "Awaiting load composition" at bounding box center [134, 136] width 210 height 24
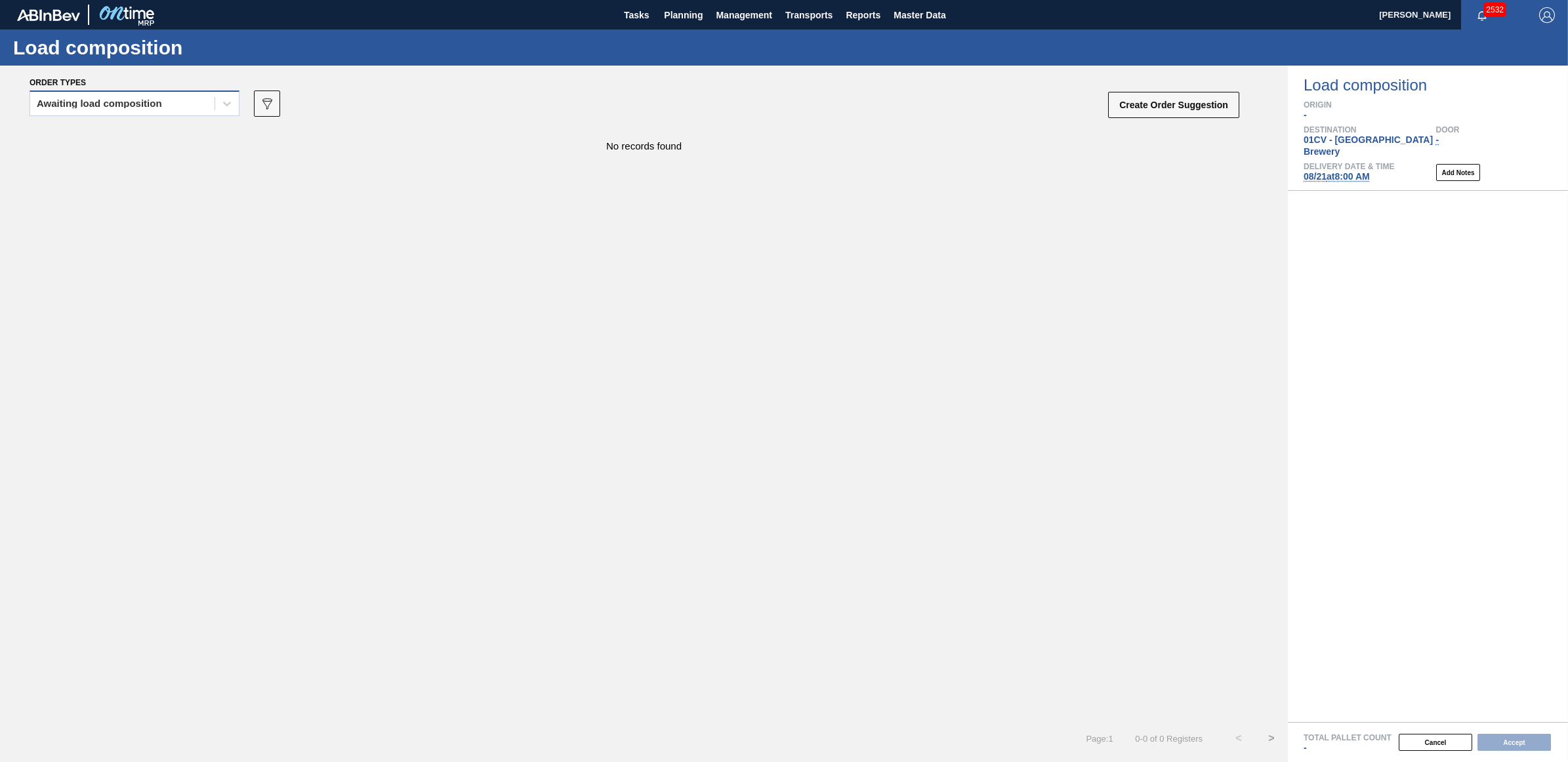
click at [109, 96] on div "Awaiting load composition" at bounding box center [122, 104] width 184 height 19
click at [110, 126] on div "Awaiting load composition" at bounding box center [134, 136] width 210 height 24
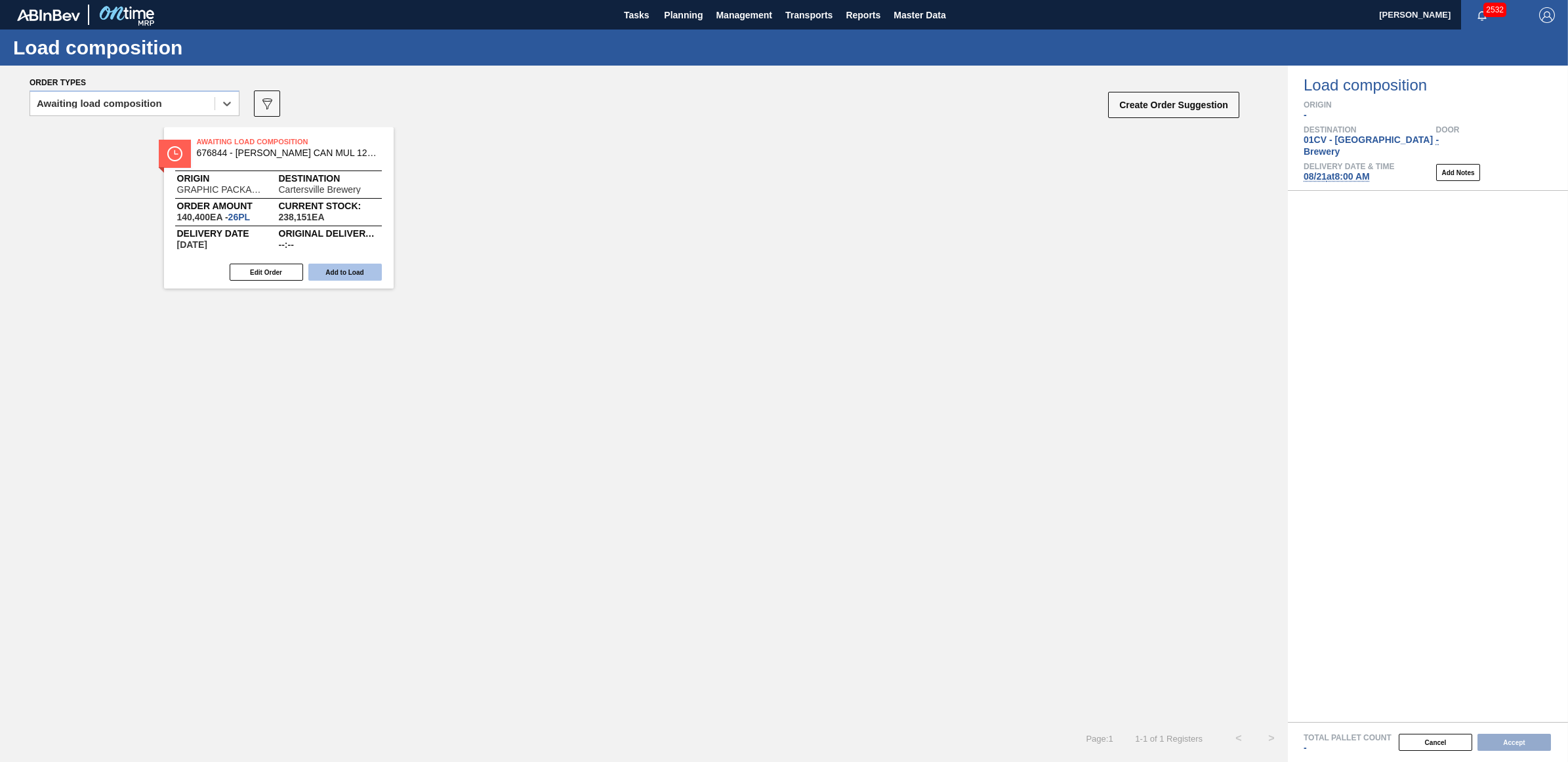
click at [340, 275] on button "Add to Load" at bounding box center [345, 272] width 73 height 17
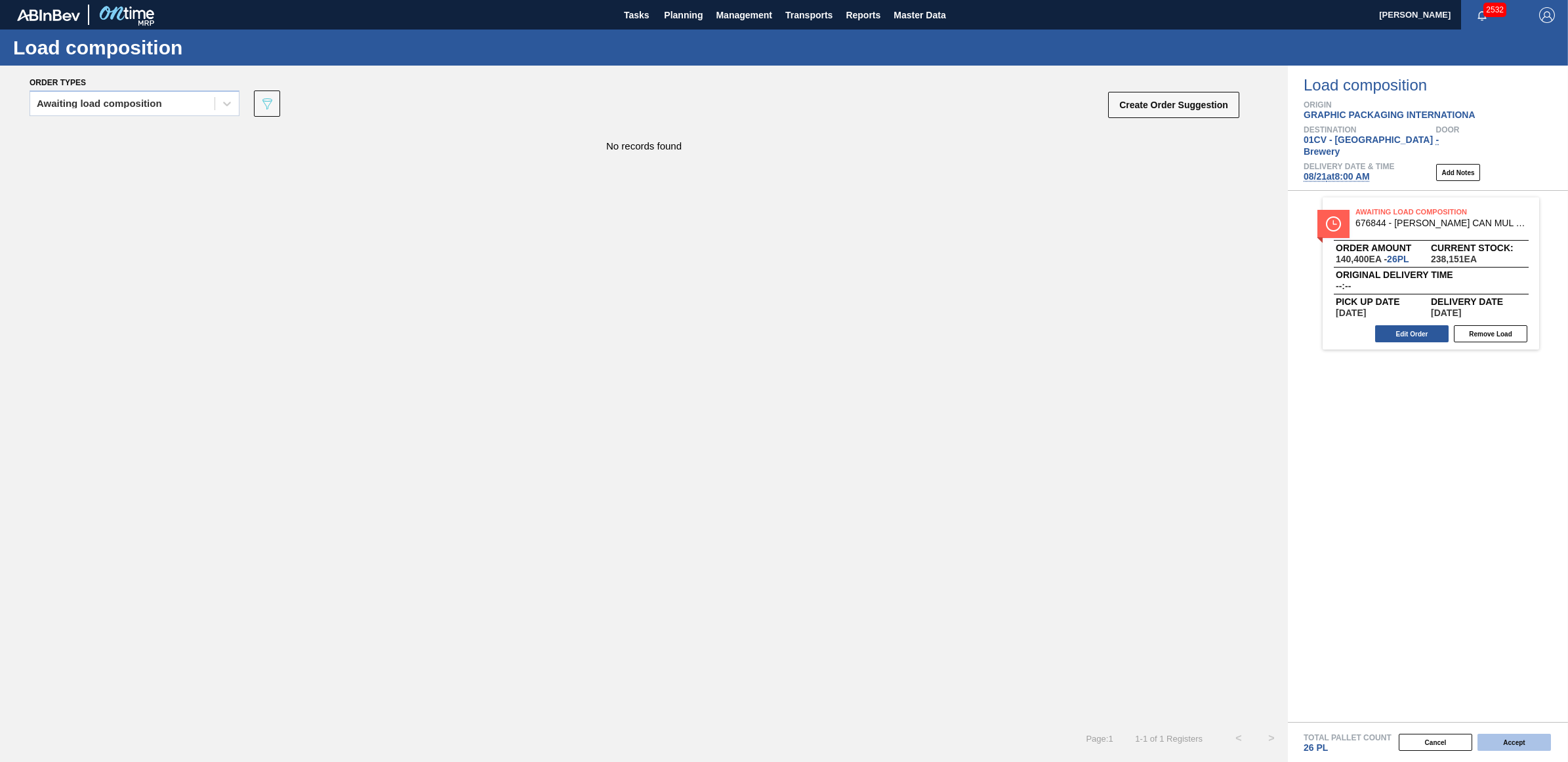
click at [1512, 741] on button "Accept" at bounding box center [1514, 742] width 73 height 17
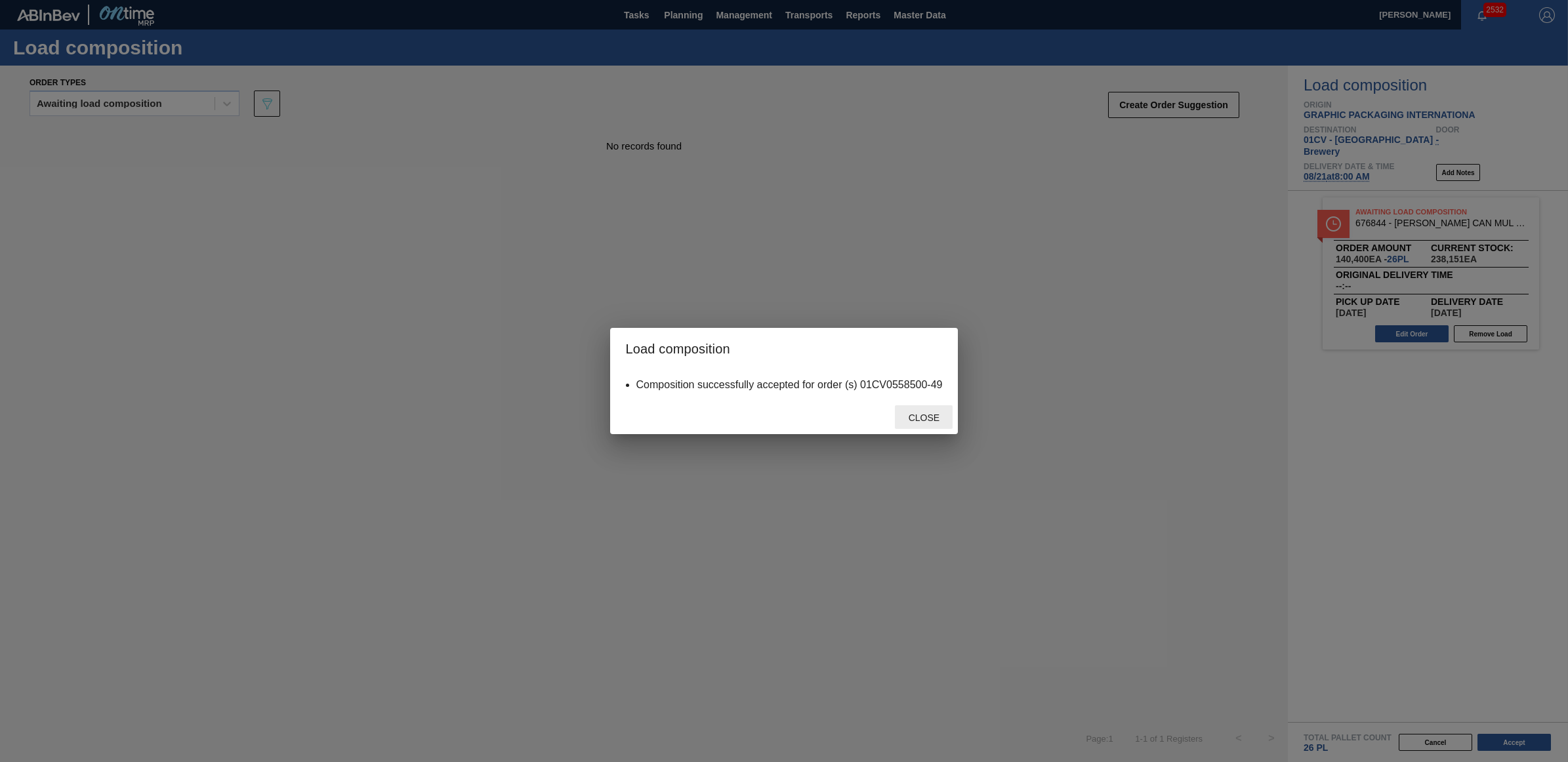
click at [937, 413] on span "Close" at bounding box center [924, 418] width 52 height 10
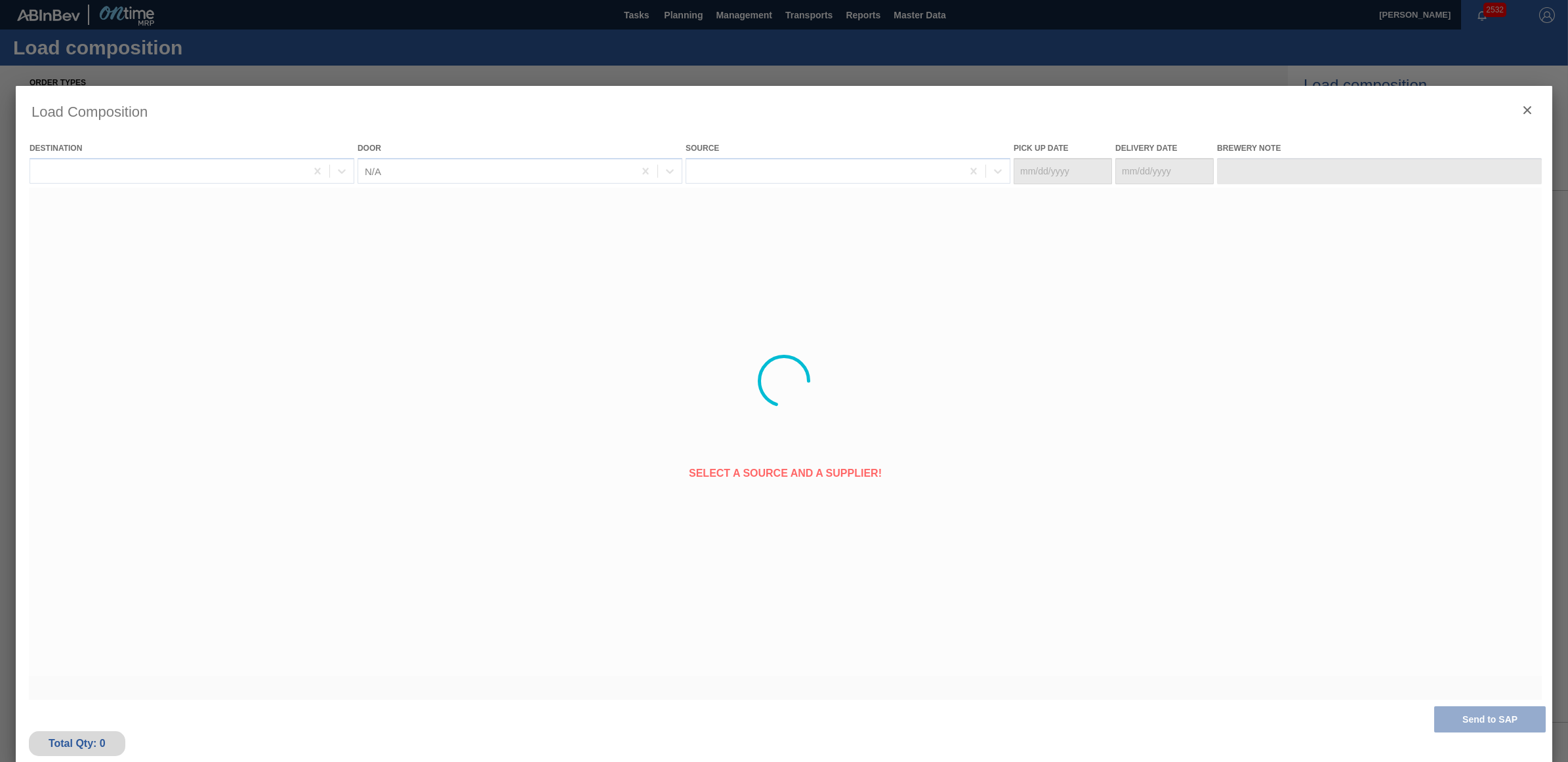
type Date "[DATE]"
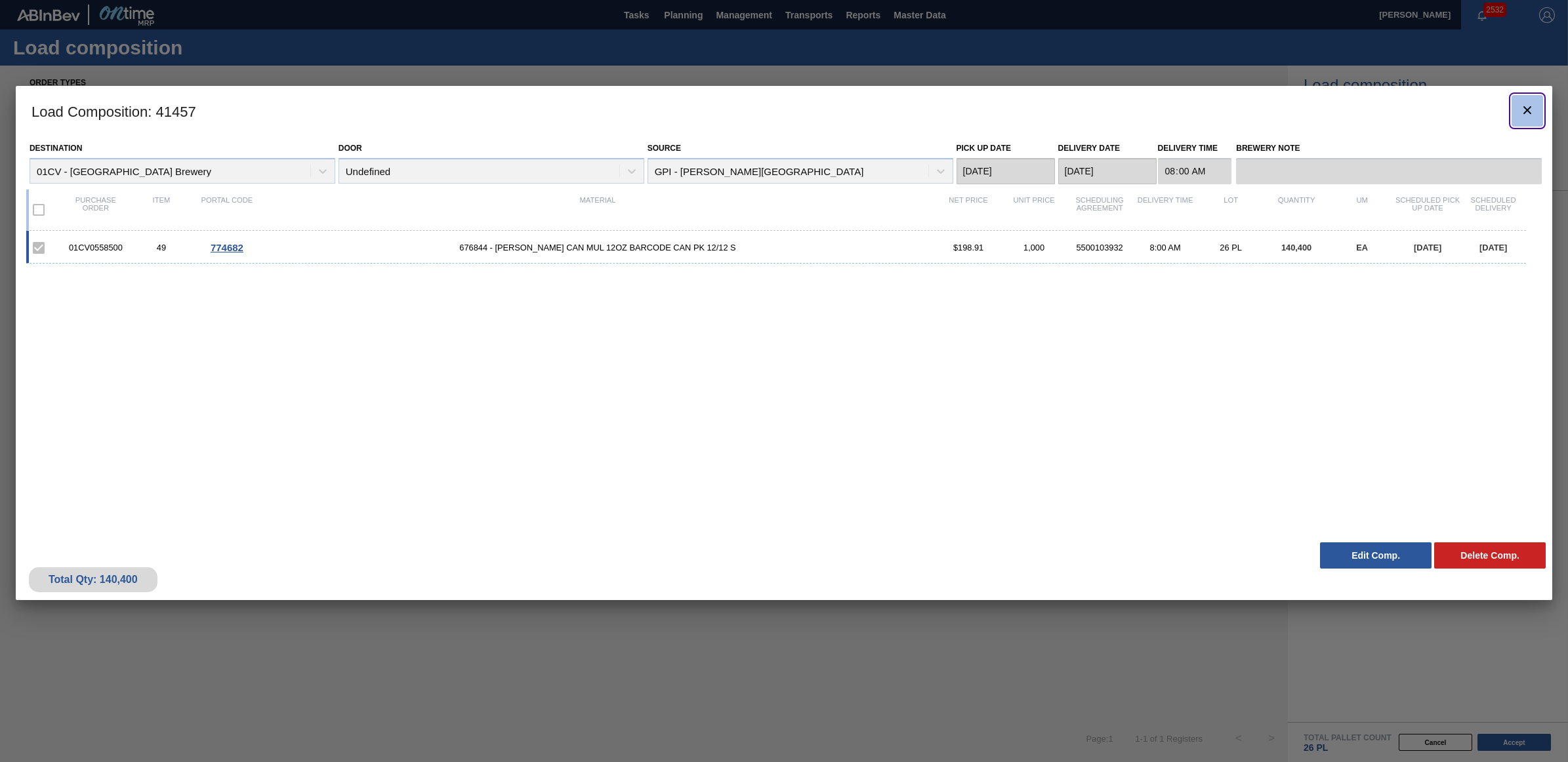
click at [1520, 115] on icon "botão de ícone" at bounding box center [1527, 109] width 15 height 15
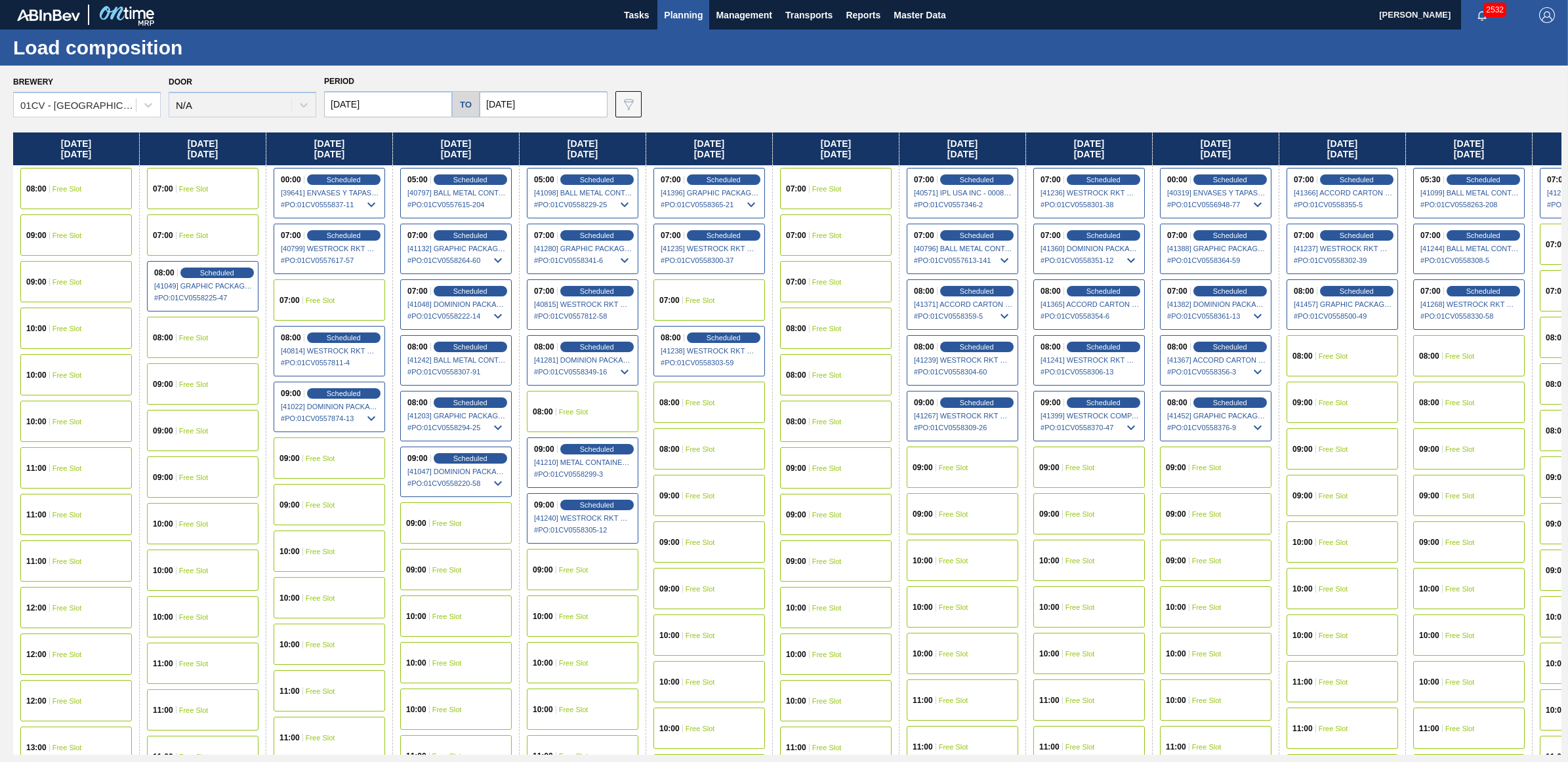
click at [1340, 356] on span "Free Slot" at bounding box center [1334, 356] width 29 height 8
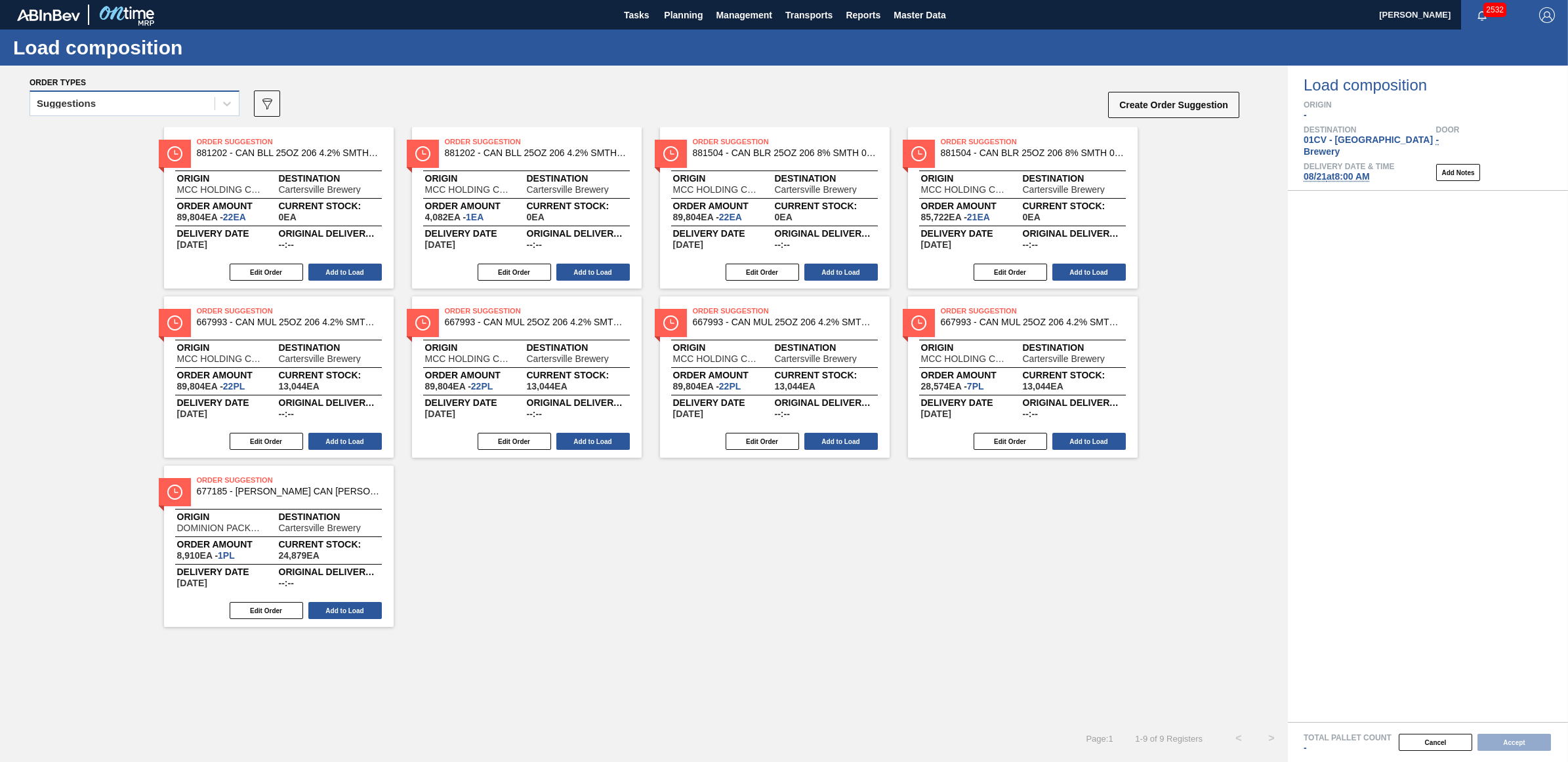
click at [99, 106] on div "Suggestions" at bounding box center [122, 104] width 184 height 19
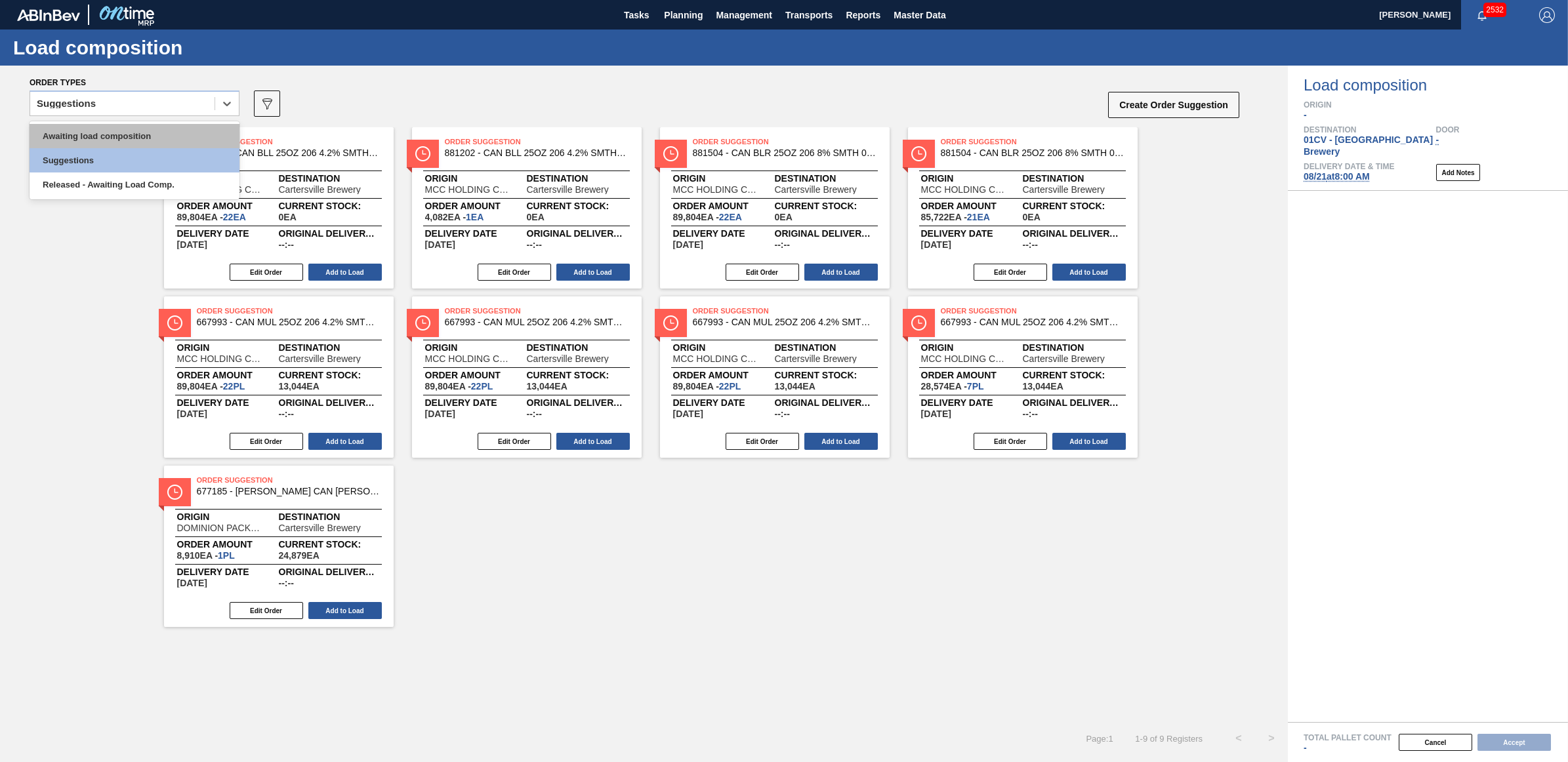
click at [98, 138] on div "Awaiting load composition" at bounding box center [134, 136] width 210 height 24
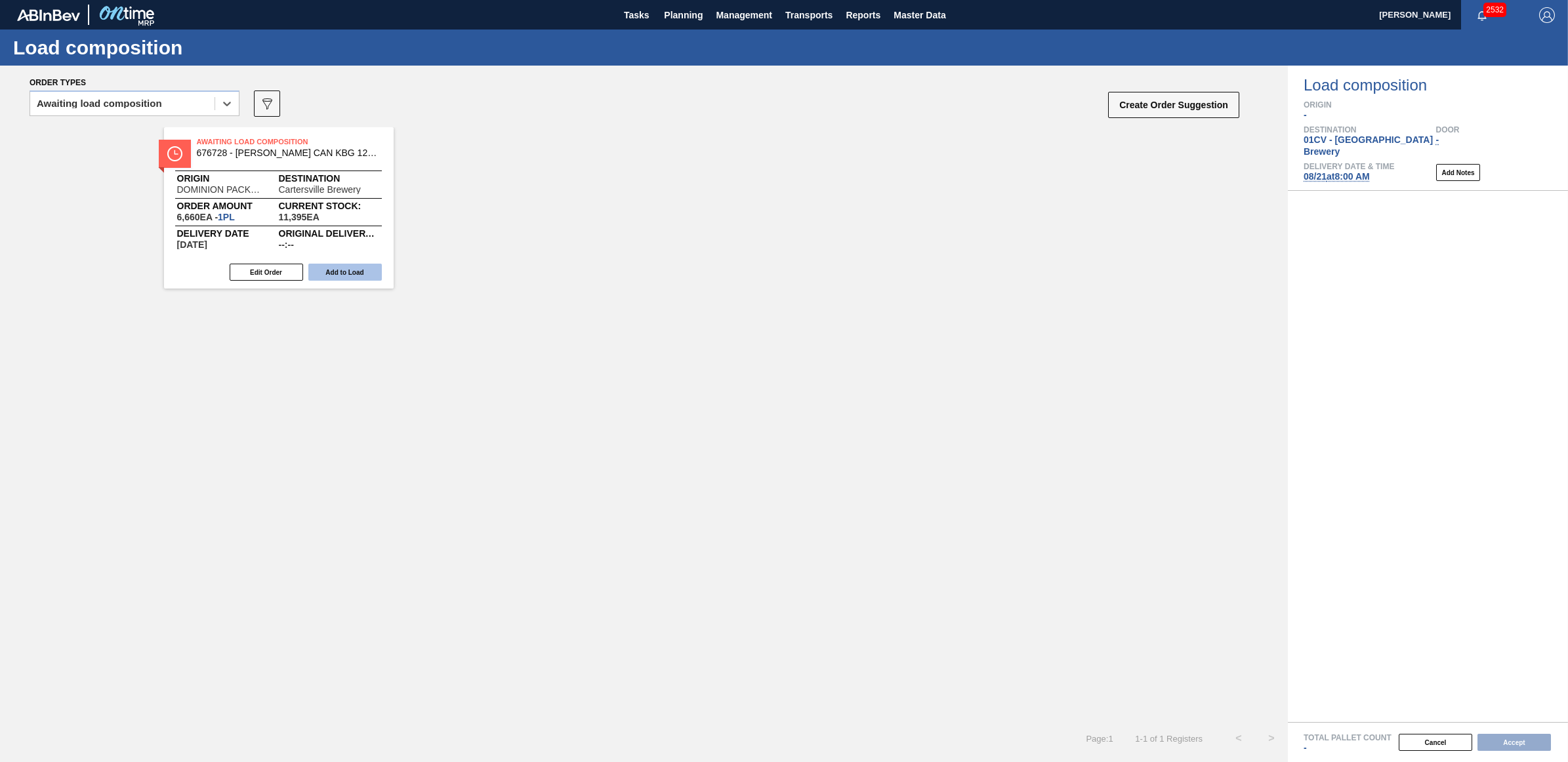
click at [356, 280] on button "Add to Load" at bounding box center [345, 272] width 73 height 17
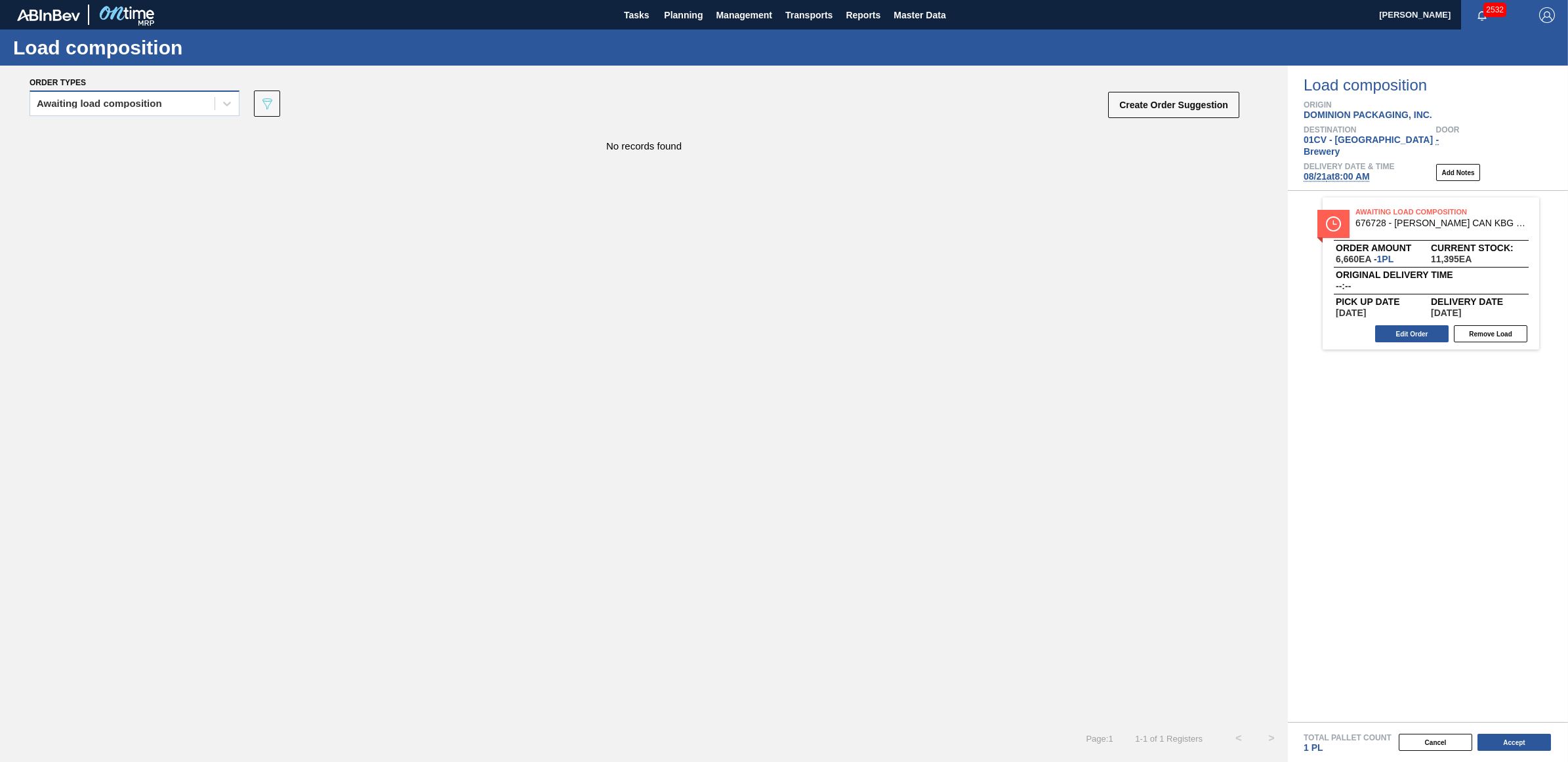
click at [129, 106] on div "Awaiting load composition" at bounding box center [99, 104] width 126 height 10
click at [120, 132] on div "Awaiting load composition" at bounding box center [134, 136] width 210 height 24
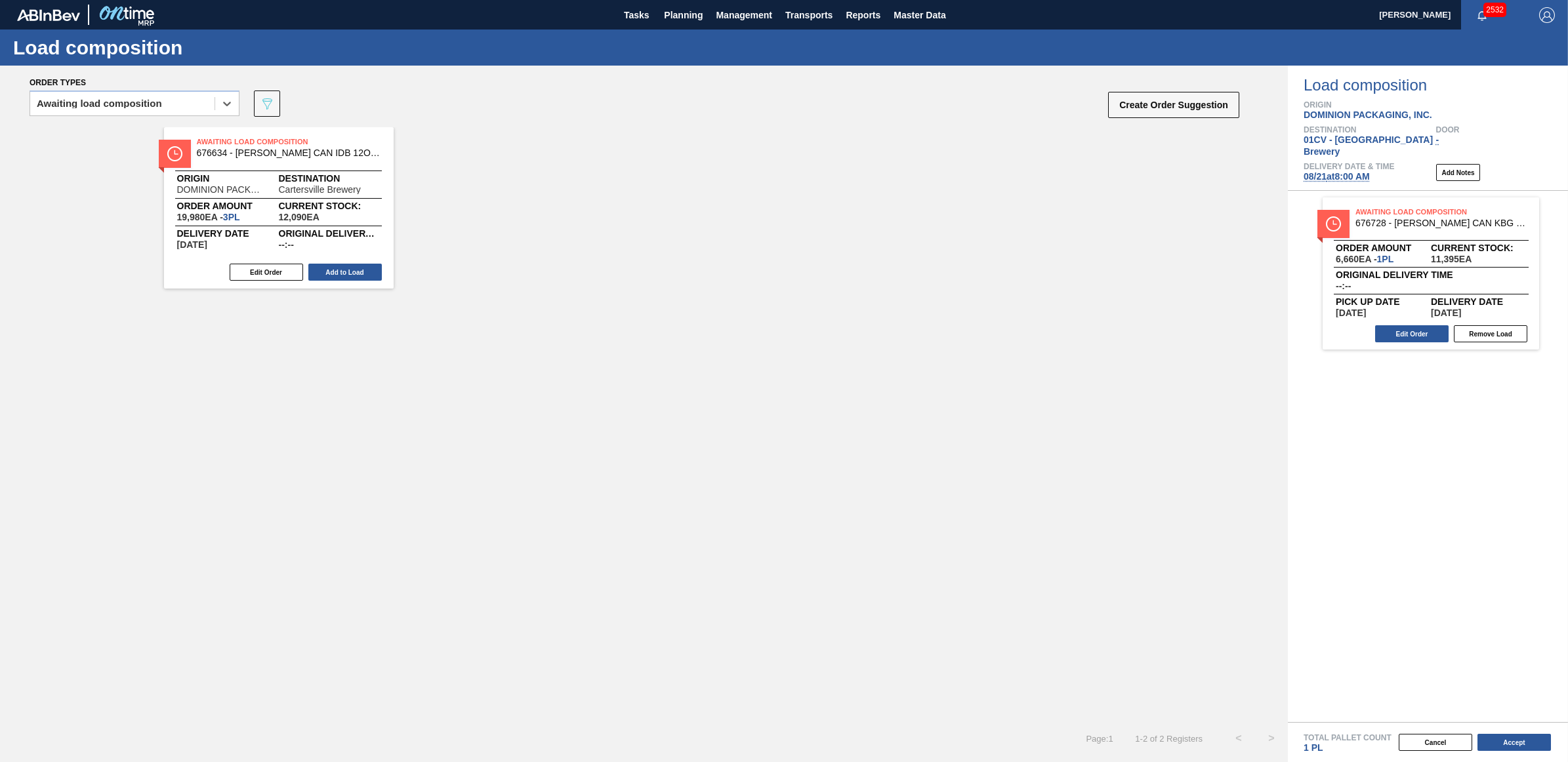
drag, startPoint x: 369, startPoint y: 271, endPoint x: 97, endPoint y: 241, distance: 273.6
click at [368, 271] on button "Add to Load" at bounding box center [345, 272] width 73 height 17
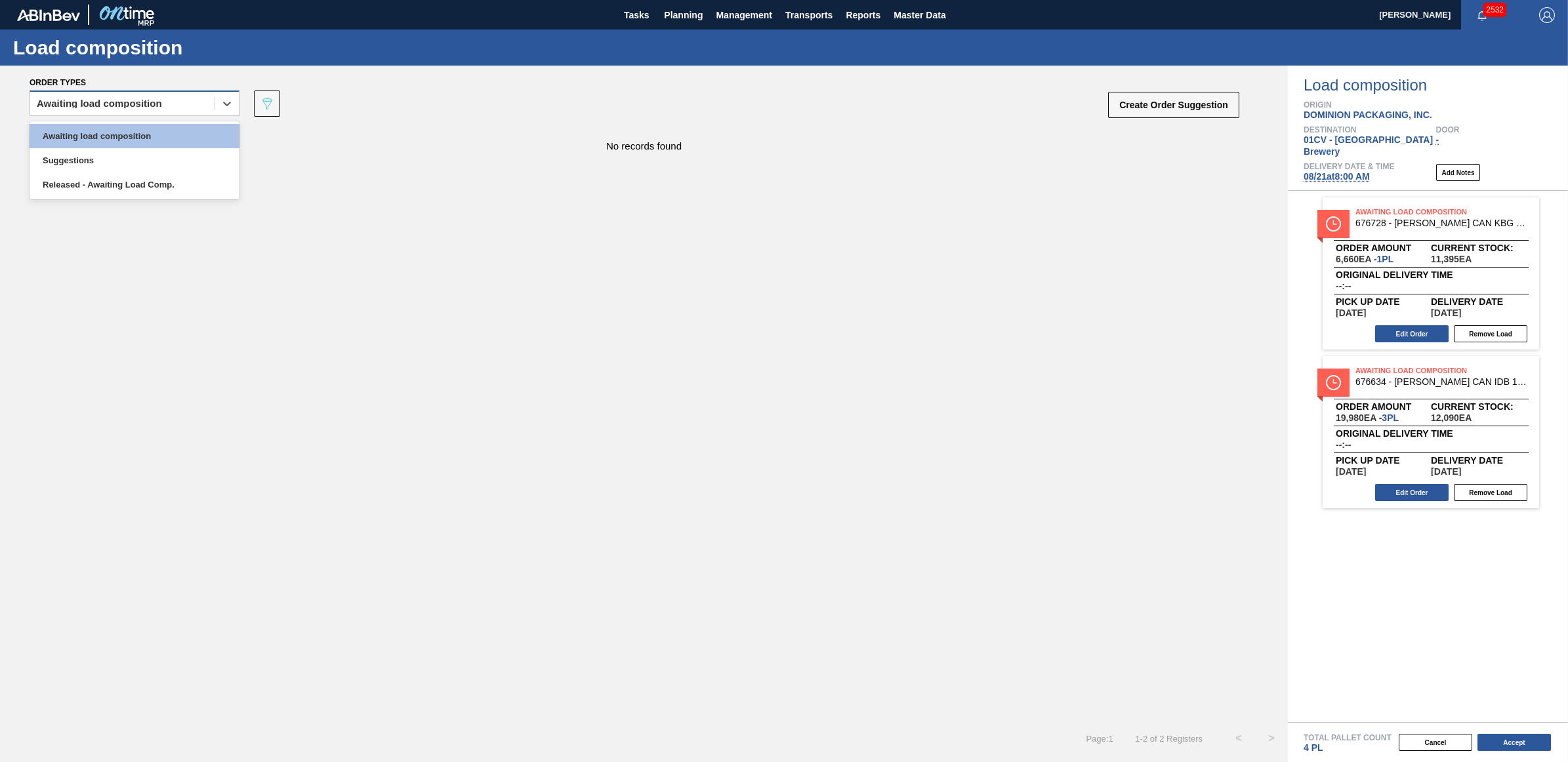
click at [101, 106] on div "Awaiting load composition" at bounding box center [99, 104] width 126 height 10
click at [104, 137] on div "Awaiting load composition" at bounding box center [134, 136] width 210 height 24
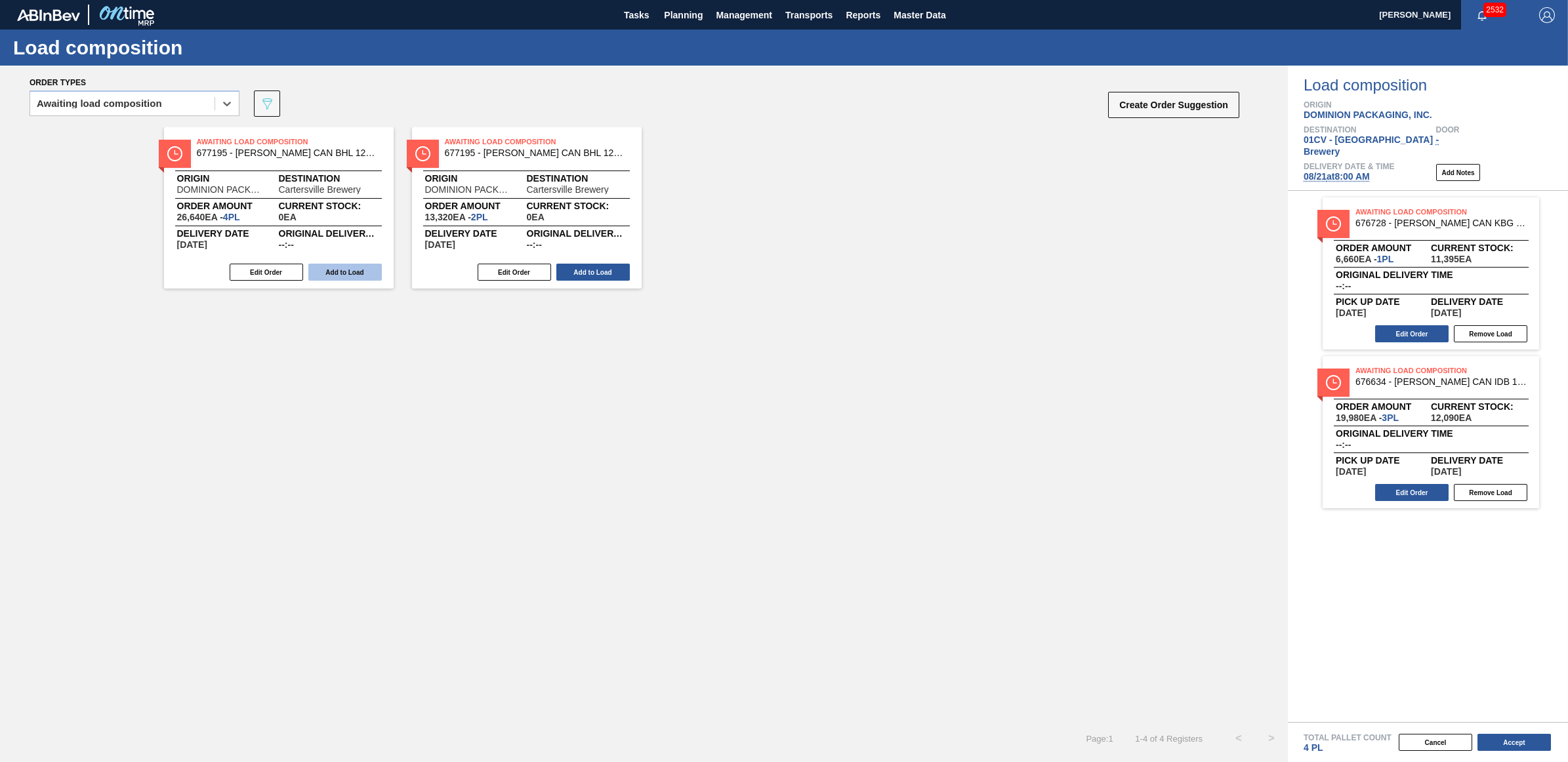
click at [328, 274] on button "Add to Load" at bounding box center [345, 272] width 73 height 17
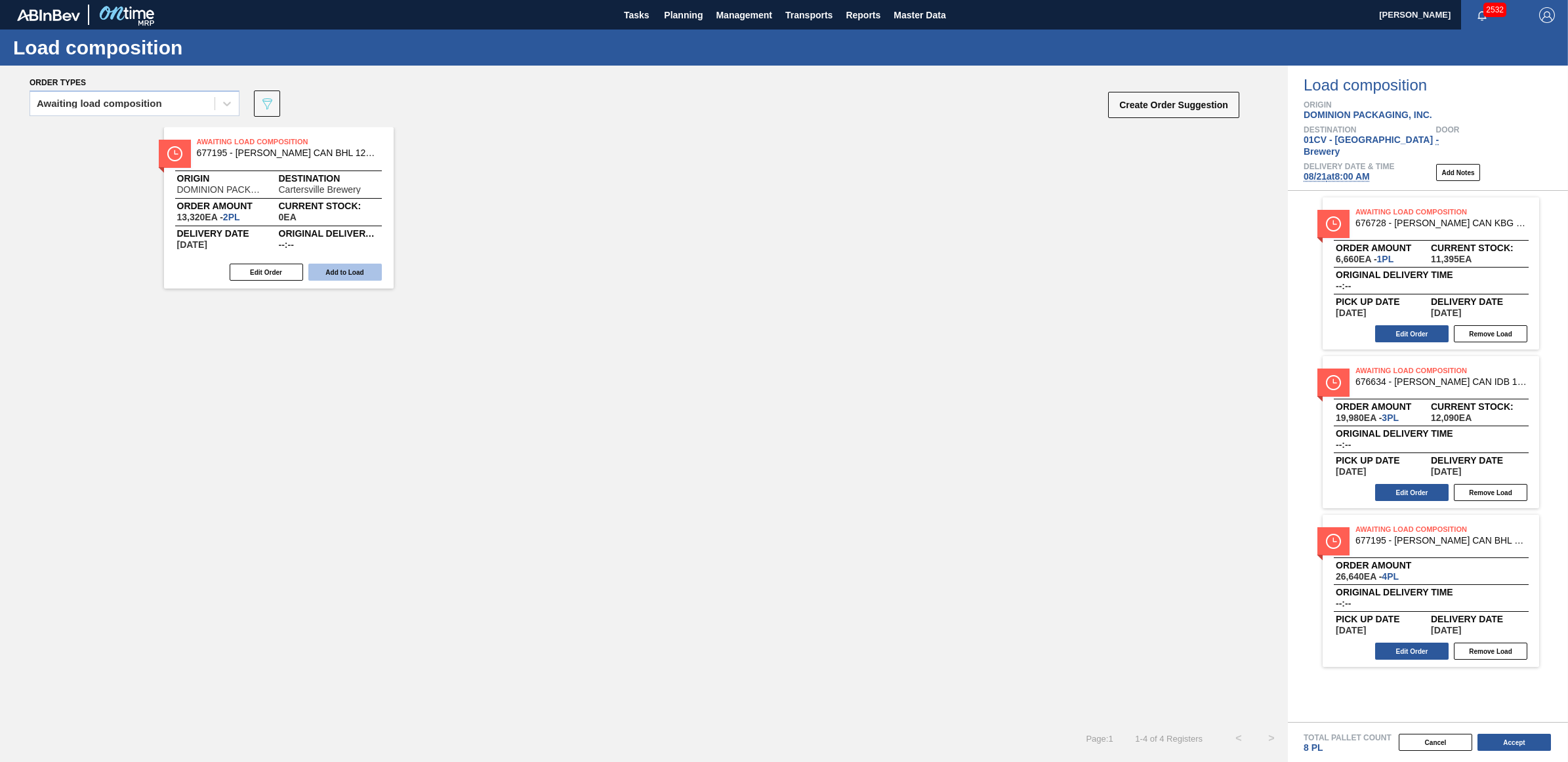
click at [328, 269] on button "Add to Load" at bounding box center [345, 272] width 73 height 17
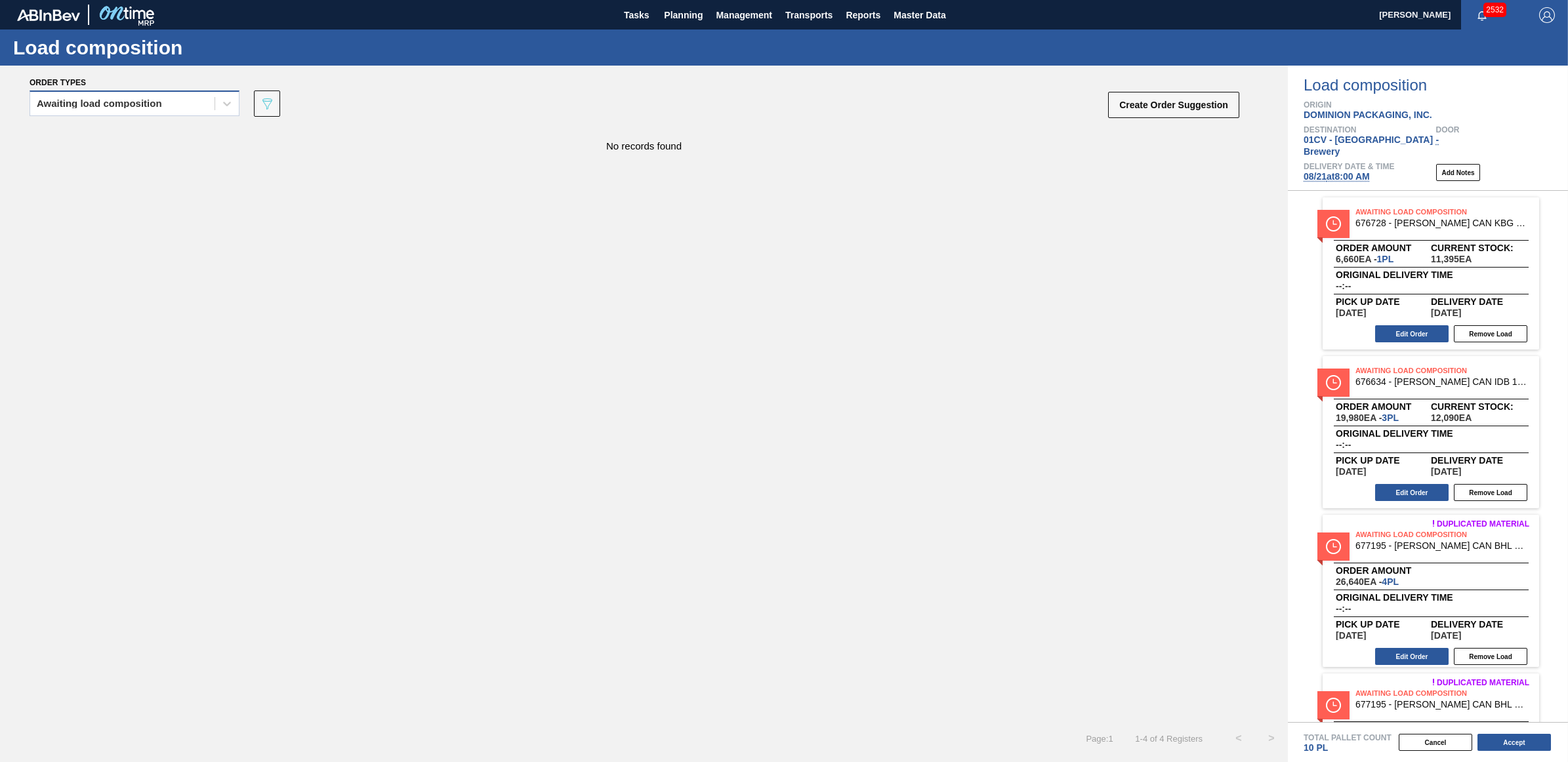
click at [71, 104] on div "Awaiting load composition" at bounding box center [99, 104] width 126 height 10
click at [73, 129] on div "Awaiting load composition" at bounding box center [134, 136] width 210 height 24
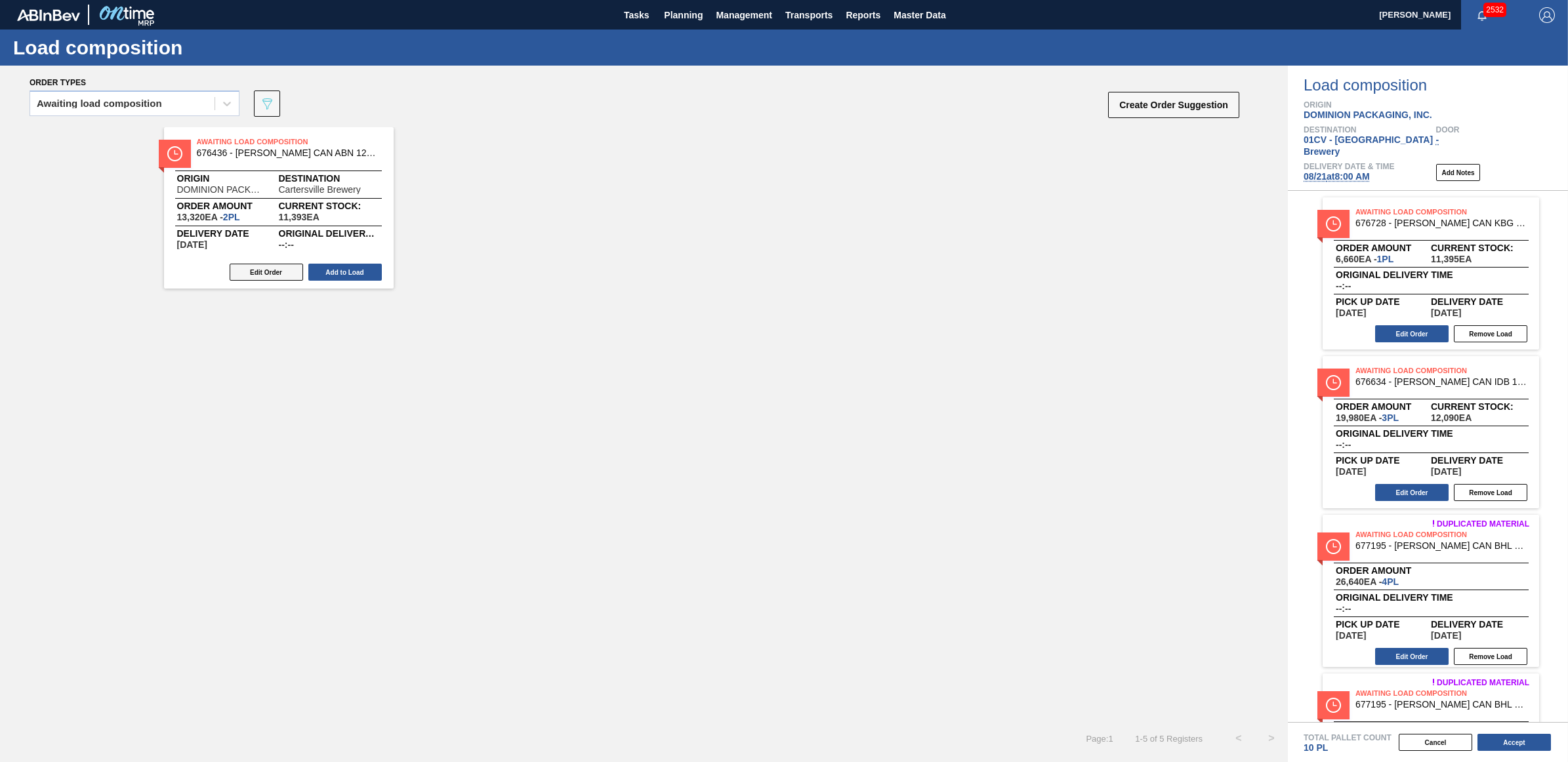
click at [267, 264] on button "Edit Order" at bounding box center [267, 272] width 73 height 17
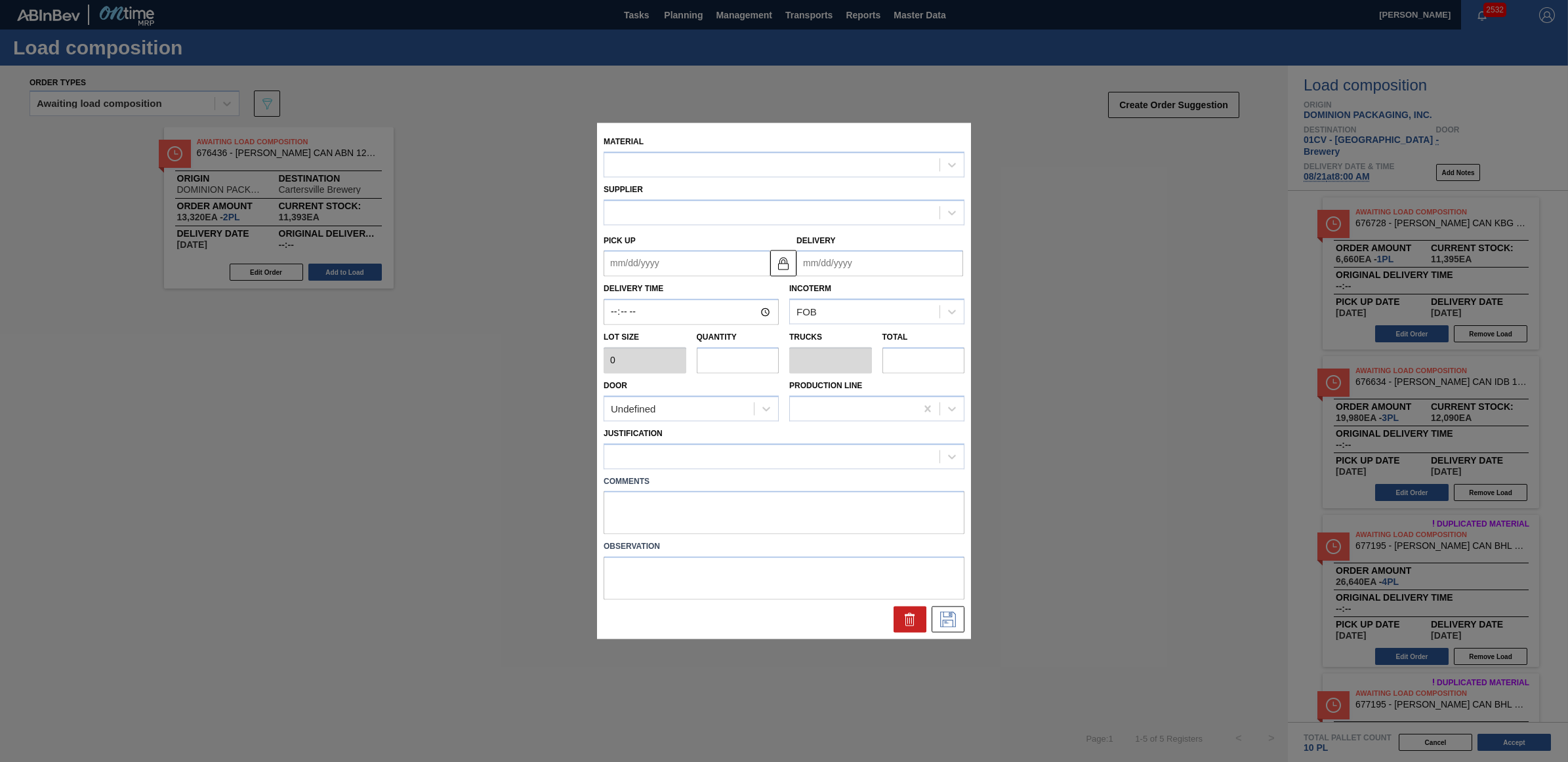
type input "6,660"
type input "2"
type input "0.077"
type input "13,320"
type up "[DATE]"
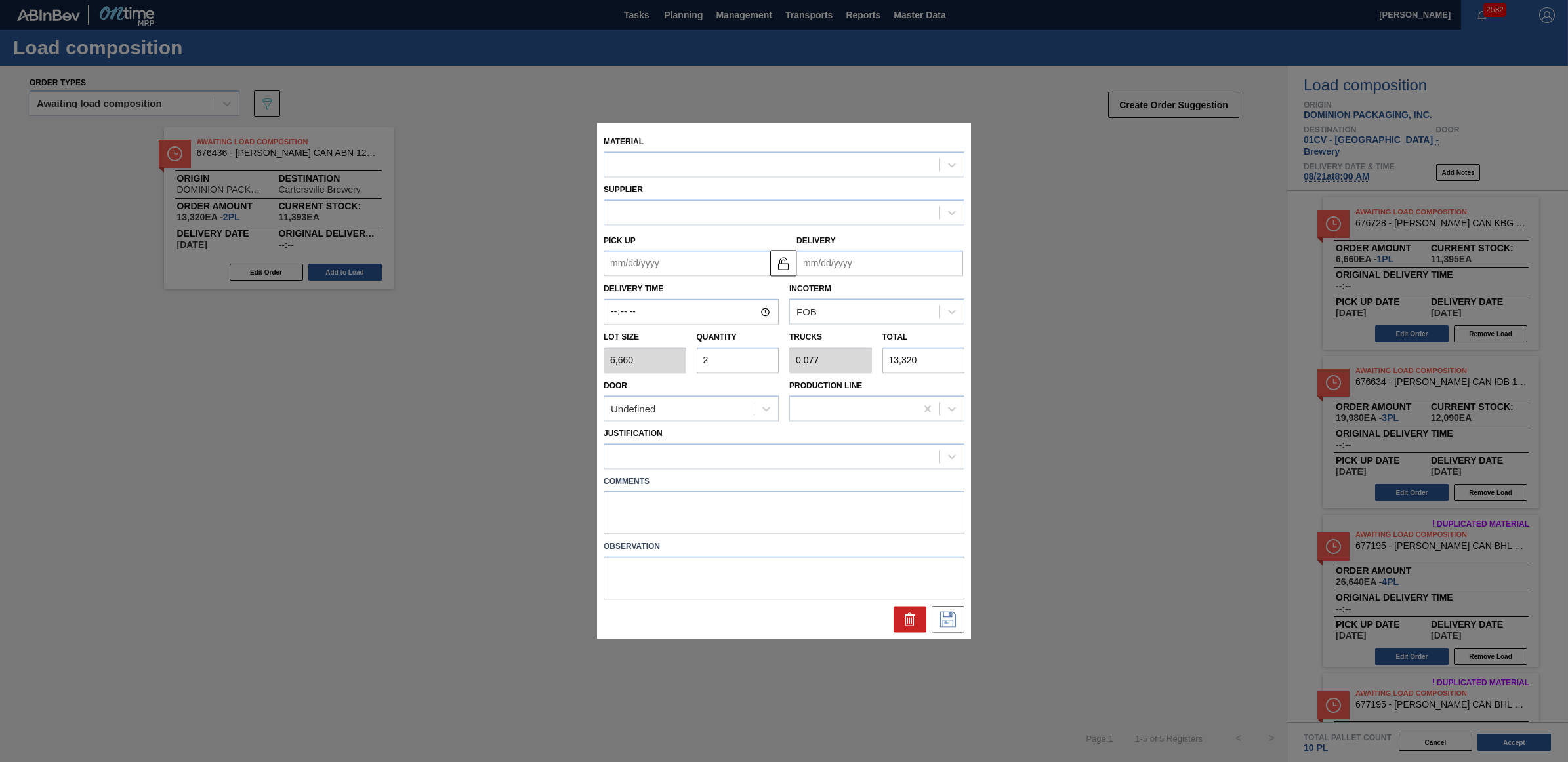
type input "[DATE]"
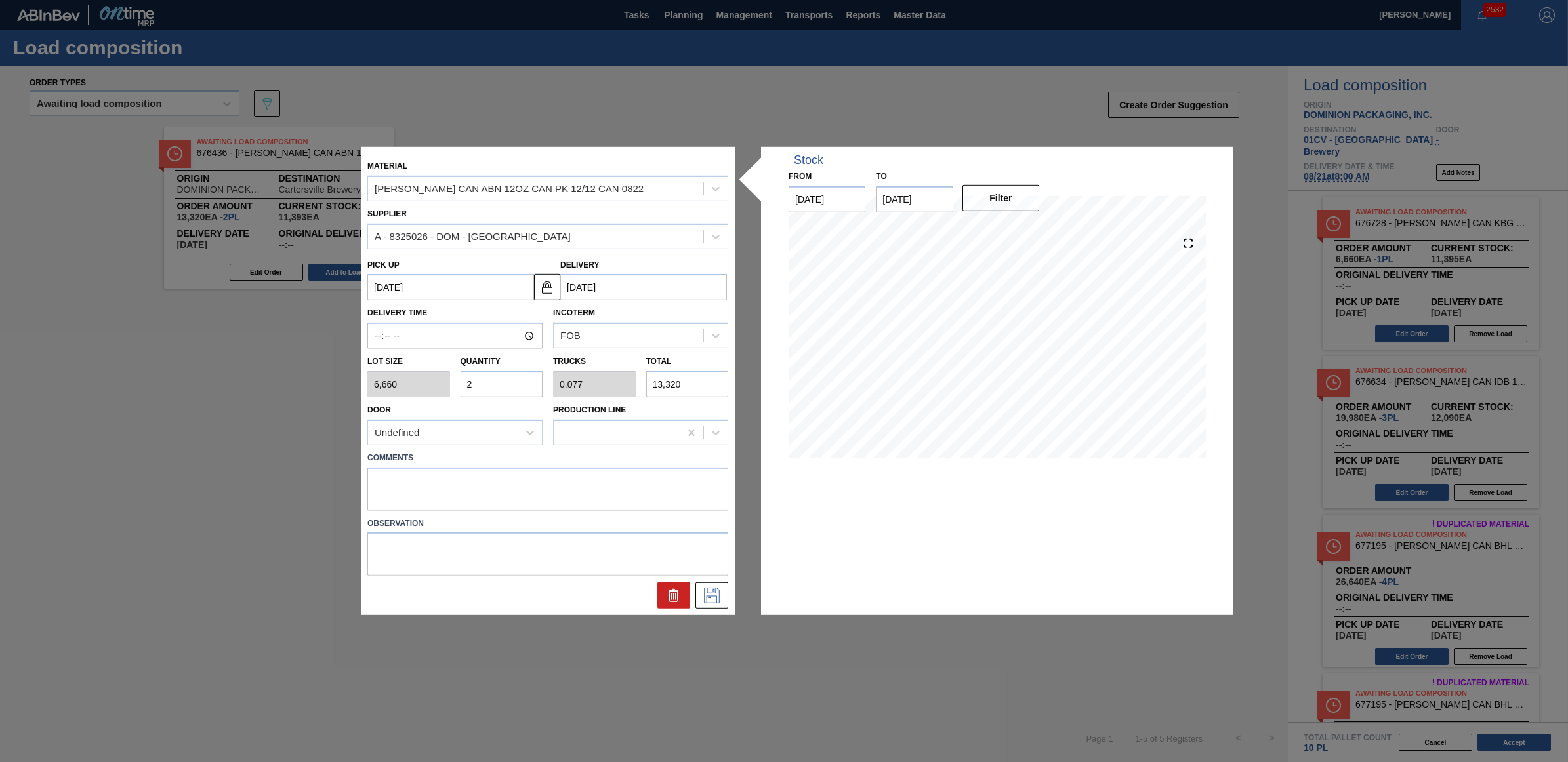
drag, startPoint x: 481, startPoint y: 389, endPoint x: 460, endPoint y: 385, distance: 21.4
click at [460, 385] on input "2" at bounding box center [502, 385] width 83 height 26
type input "3"
type input "0.115"
type input "19,980"
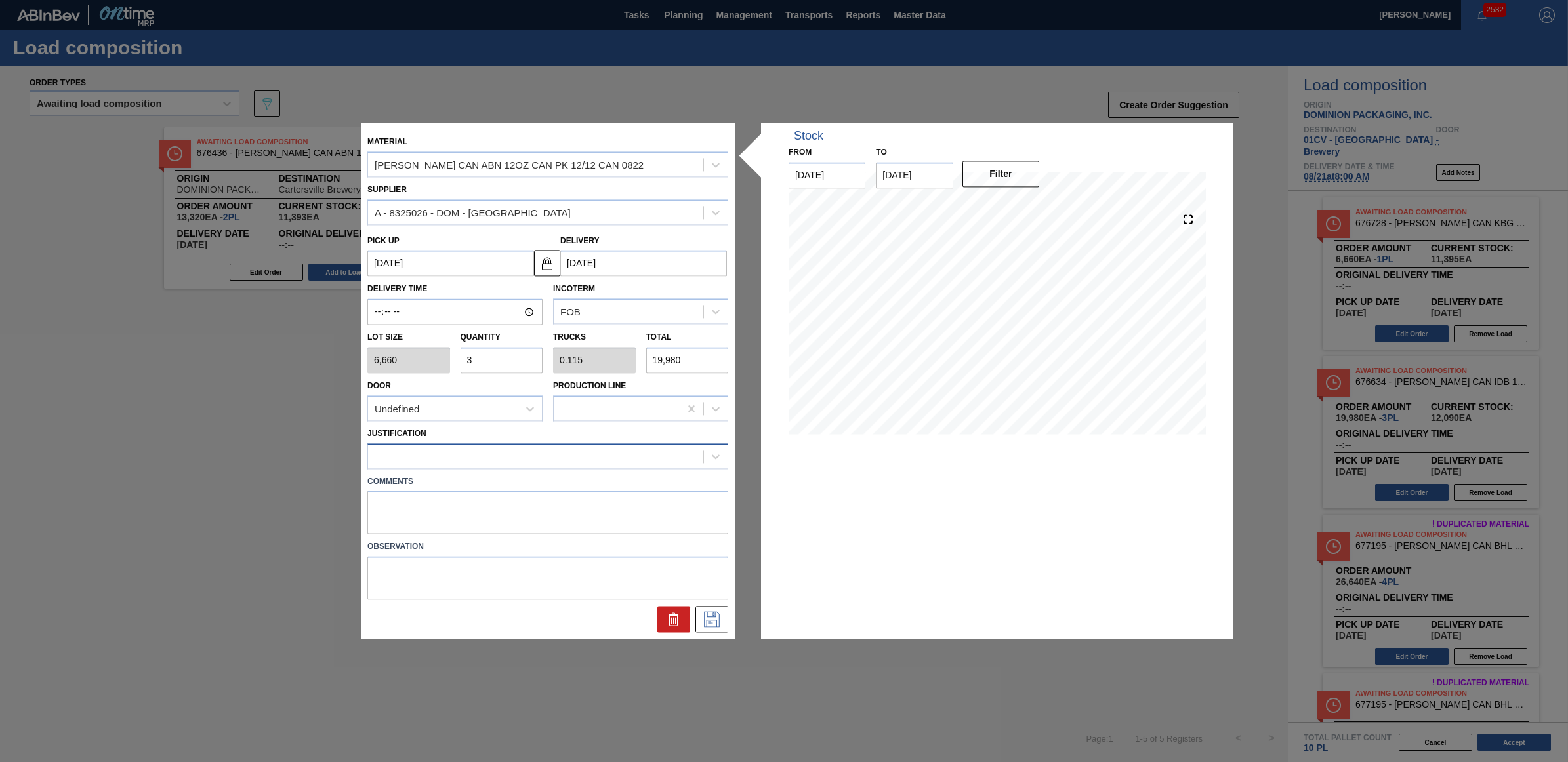
type input "3"
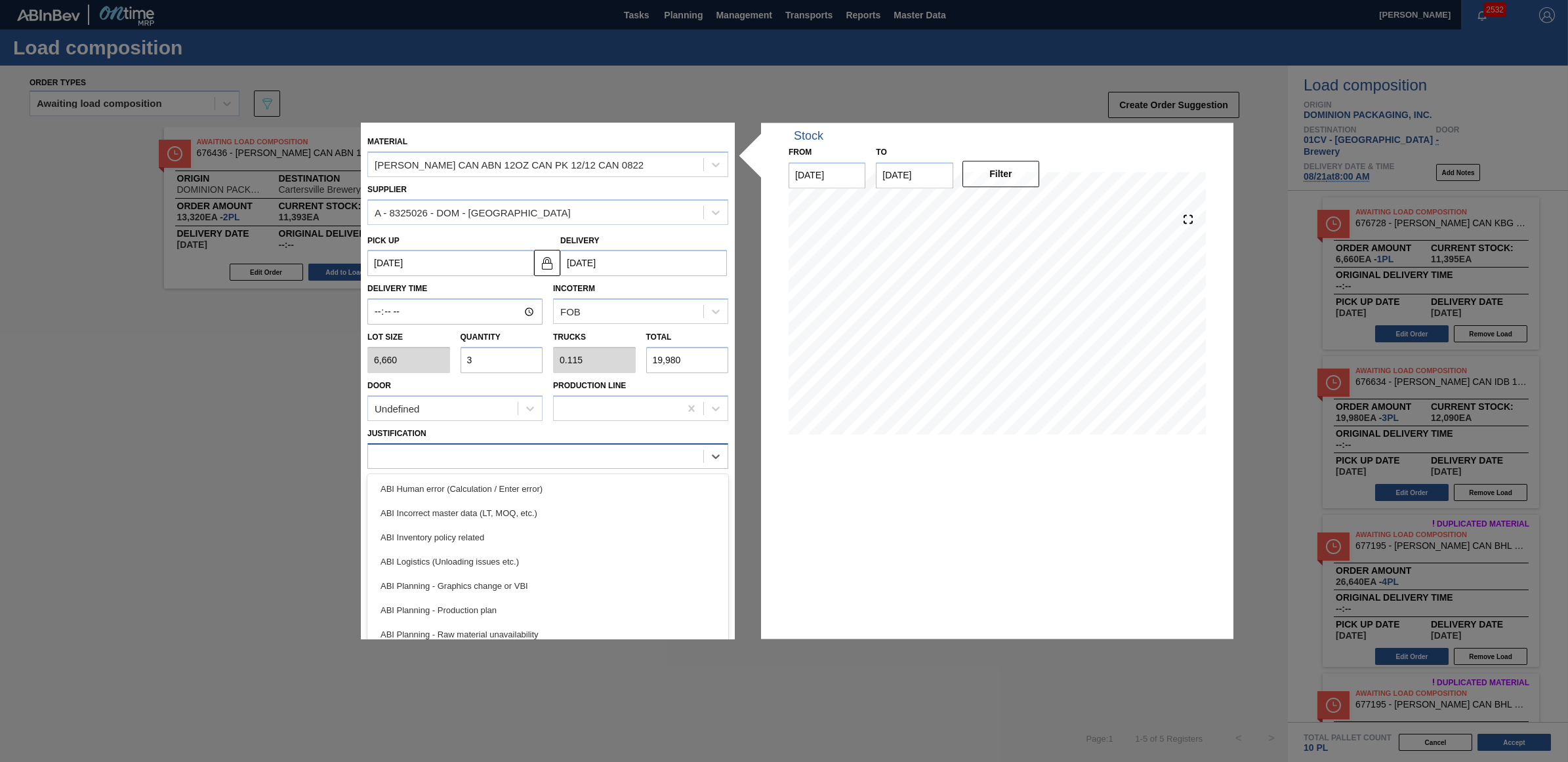
click at [526, 466] on div at bounding box center [547, 456] width 361 height 26
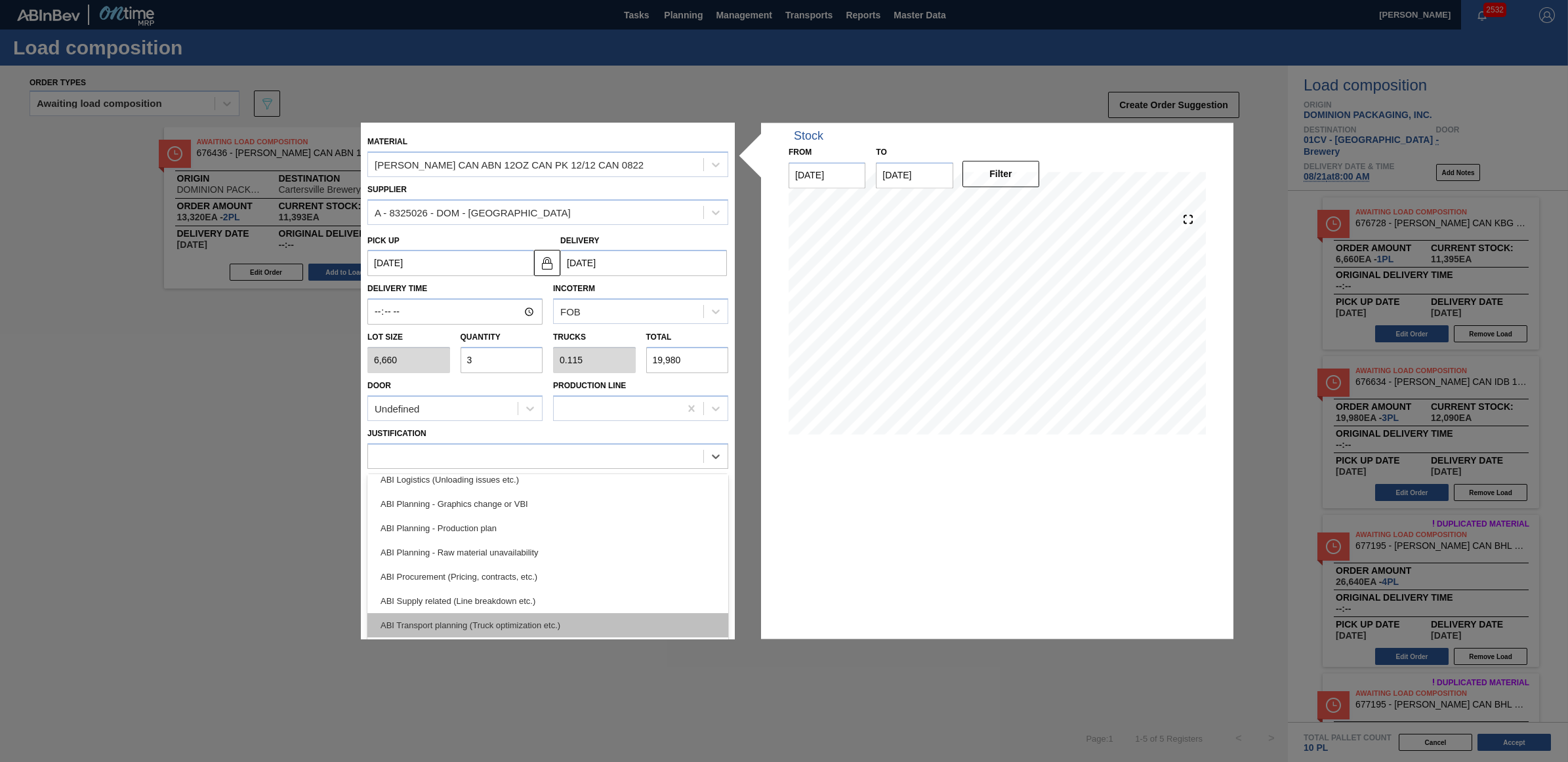
click at [535, 618] on div "ABI Transport planning (Truck optimization etc.)" at bounding box center [547, 625] width 361 height 24
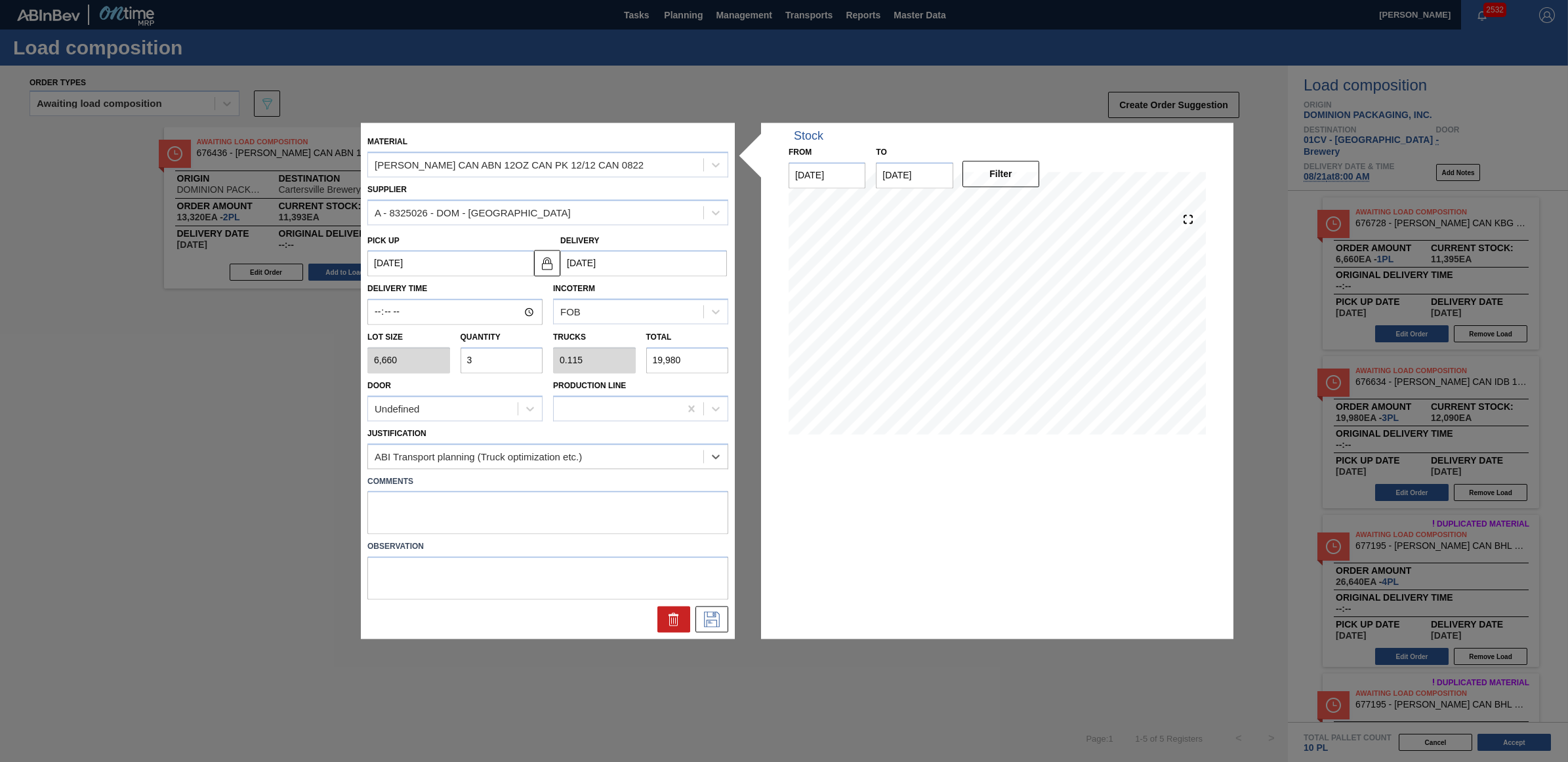
click at [729, 620] on div at bounding box center [548, 620] width 372 height 26
click at [717, 620] on icon at bounding box center [712, 620] width 15 height 15
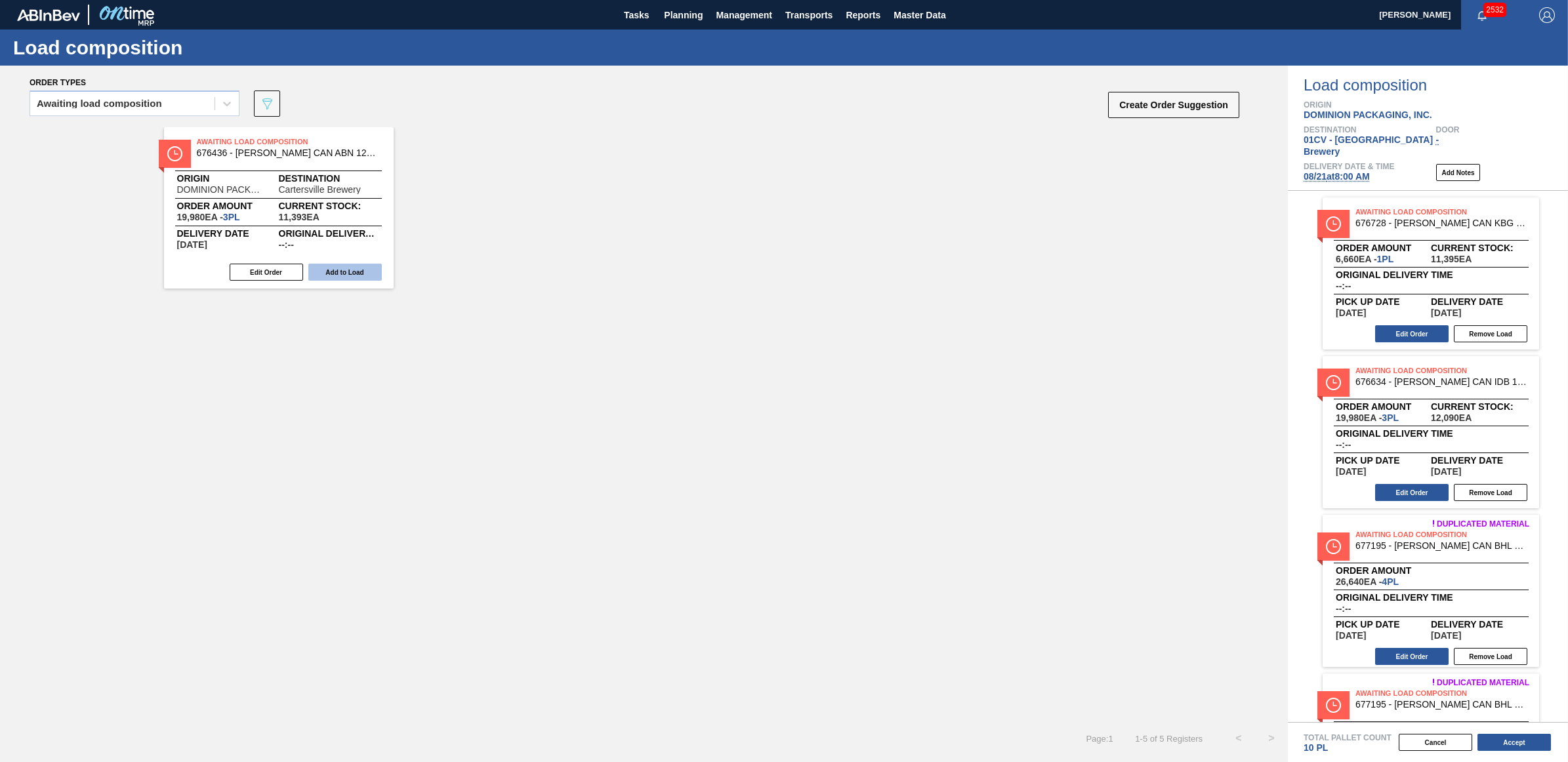
click at [353, 267] on button "Add to Load" at bounding box center [345, 272] width 73 height 17
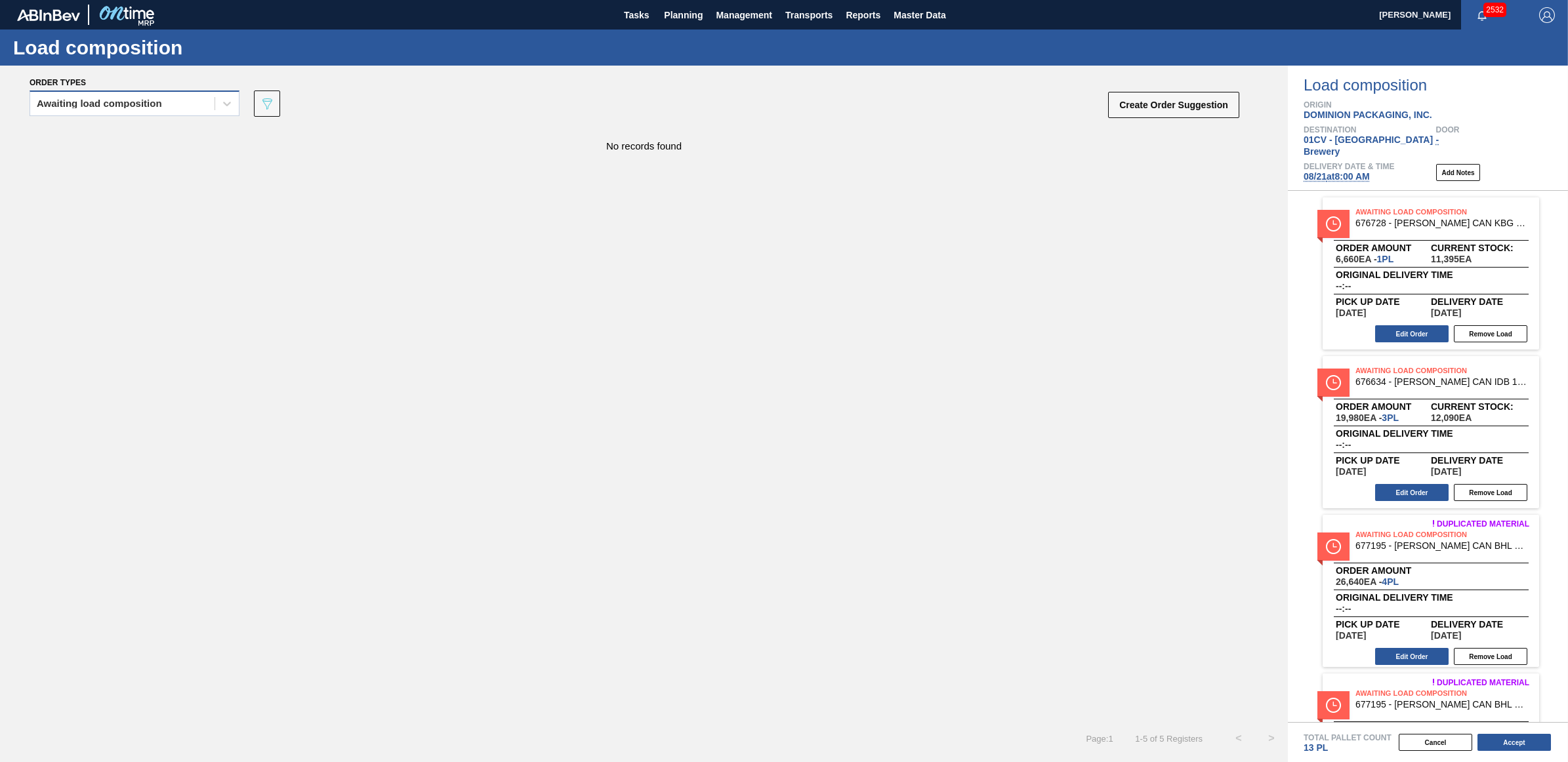
click at [85, 109] on div "Awaiting load composition" at bounding box center [122, 104] width 184 height 19
click at [74, 131] on div "Awaiting load composition" at bounding box center [134, 136] width 210 height 24
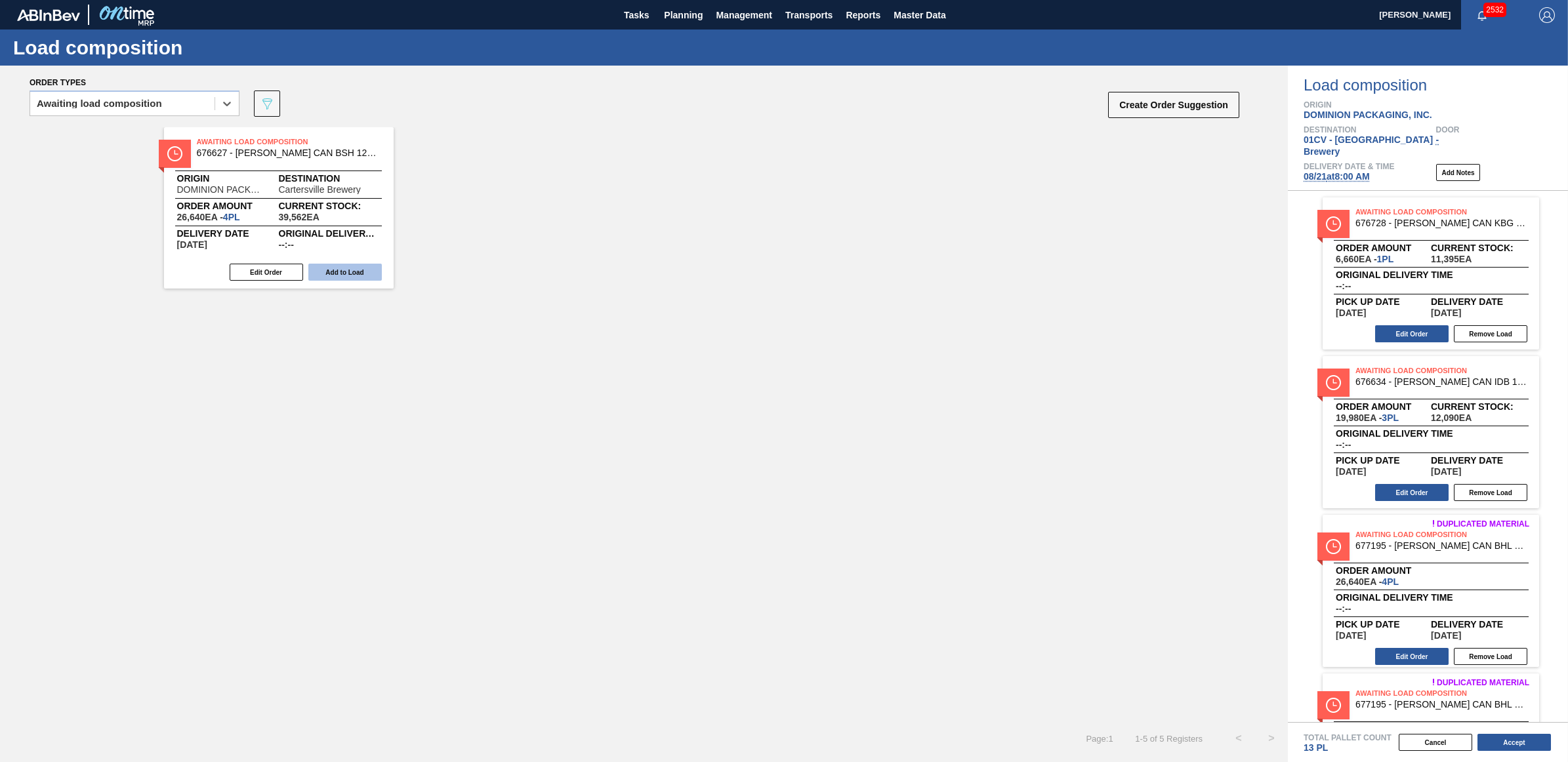
click at [330, 269] on button "Add to Load" at bounding box center [345, 272] width 73 height 17
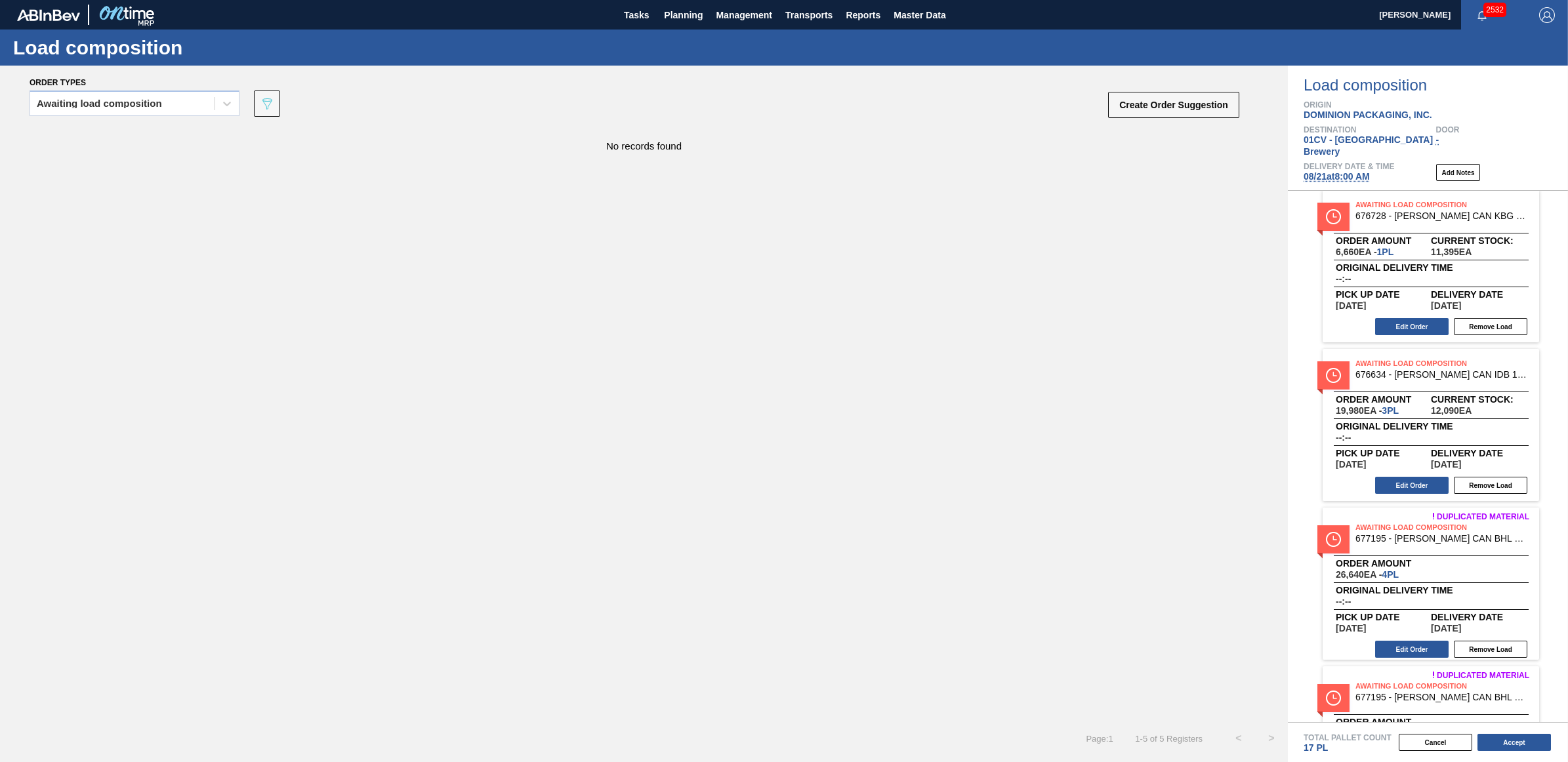
scroll to position [0, 0]
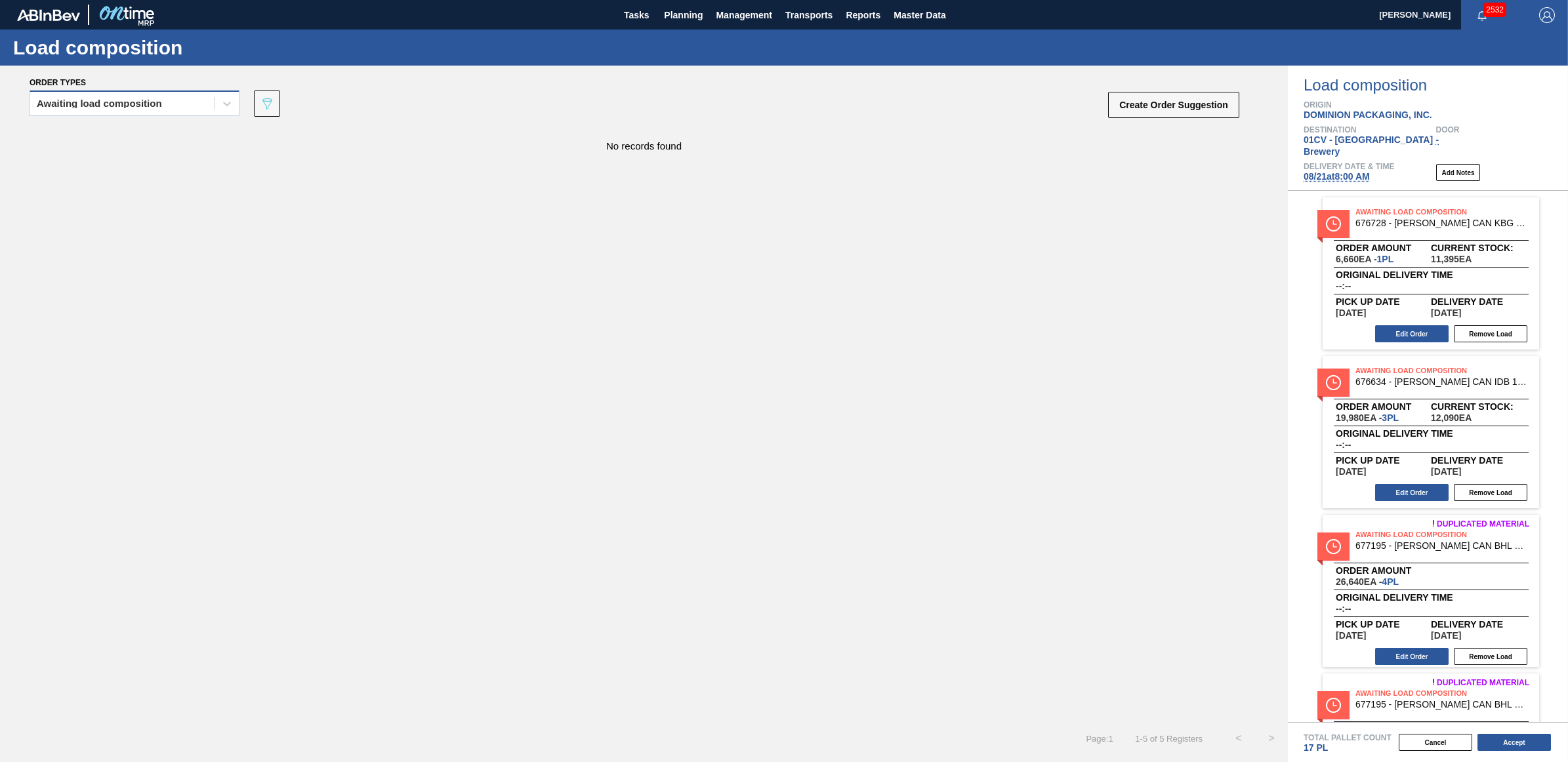
click at [96, 107] on div "Awaiting load composition" at bounding box center [99, 104] width 126 height 10
click at [77, 135] on div "Awaiting load composition" at bounding box center [134, 136] width 210 height 24
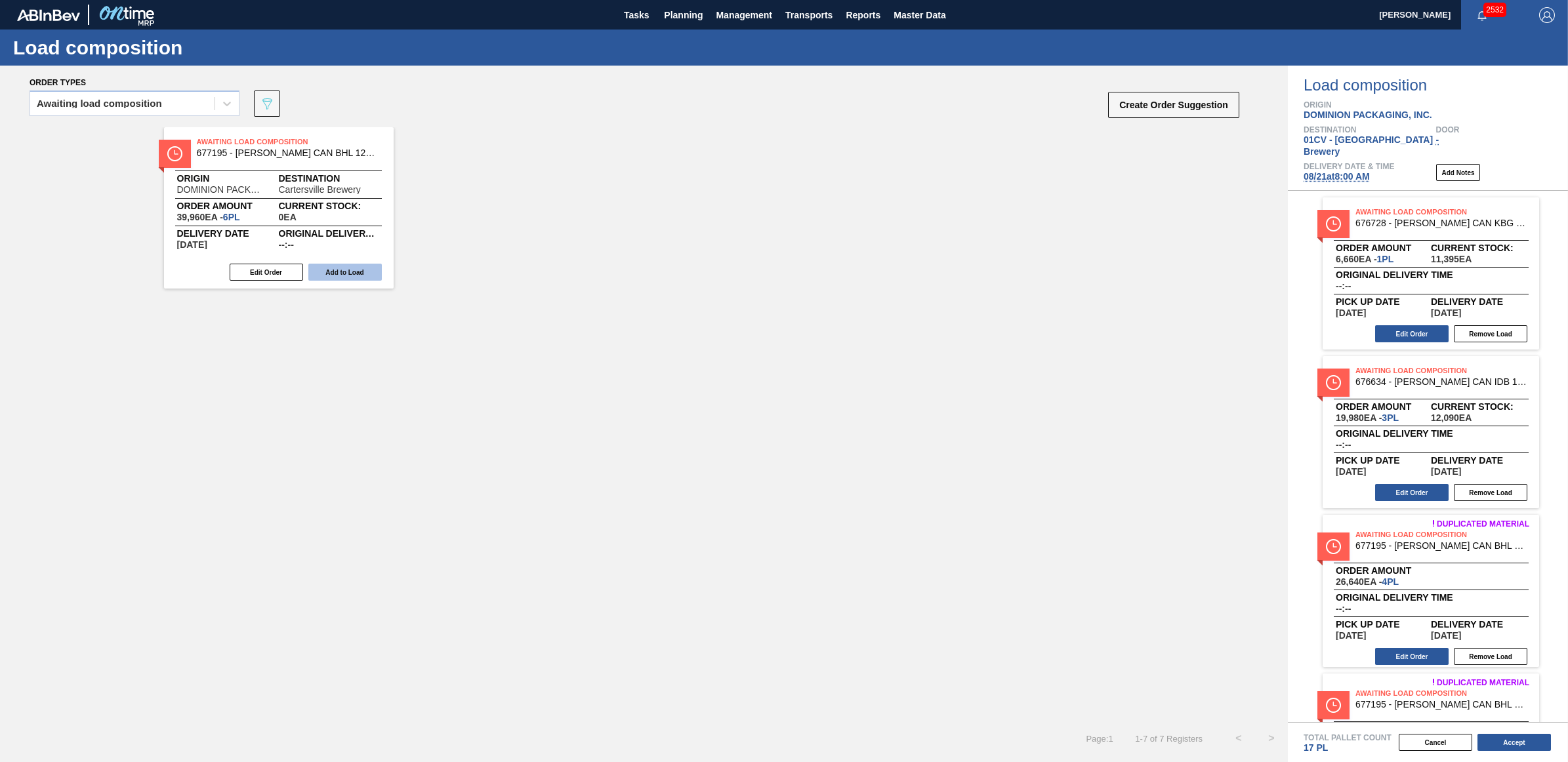
click at [365, 276] on button "Add to Load" at bounding box center [345, 272] width 73 height 17
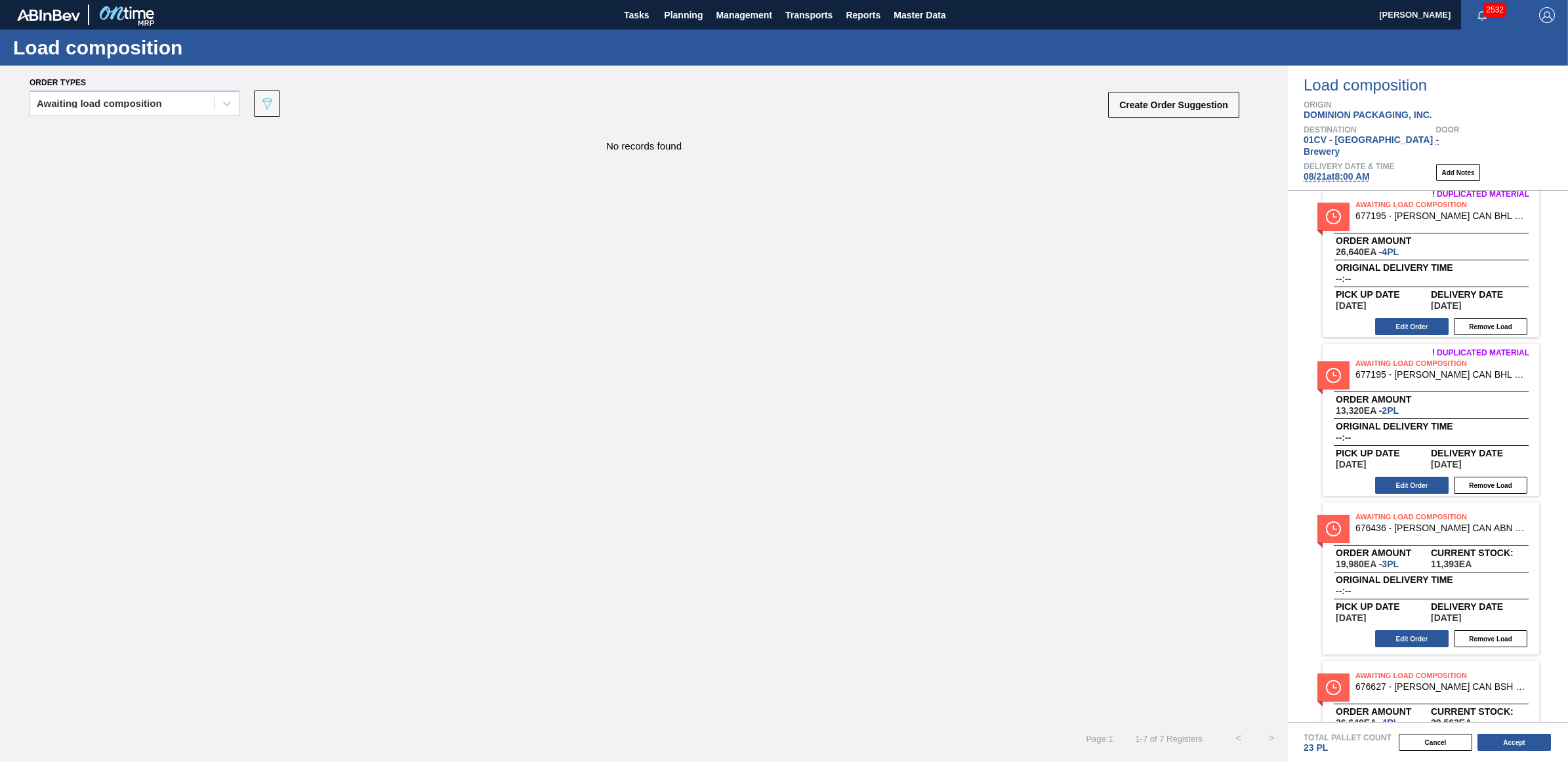
scroll to position [575, 0]
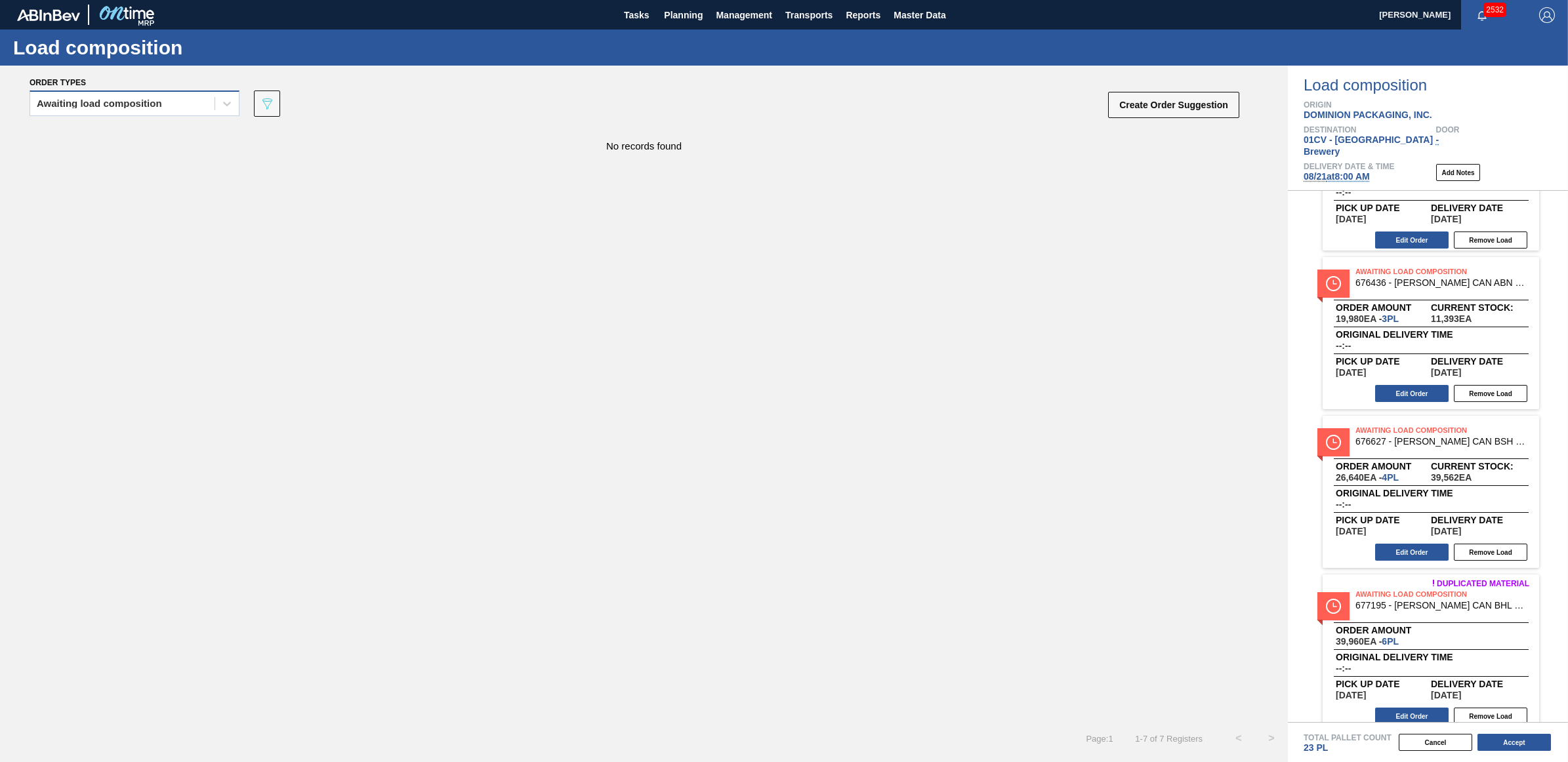
click at [117, 115] on div "Awaiting load composition" at bounding box center [134, 103] width 210 height 26
click at [102, 141] on div "Awaiting load composition" at bounding box center [134, 136] width 210 height 24
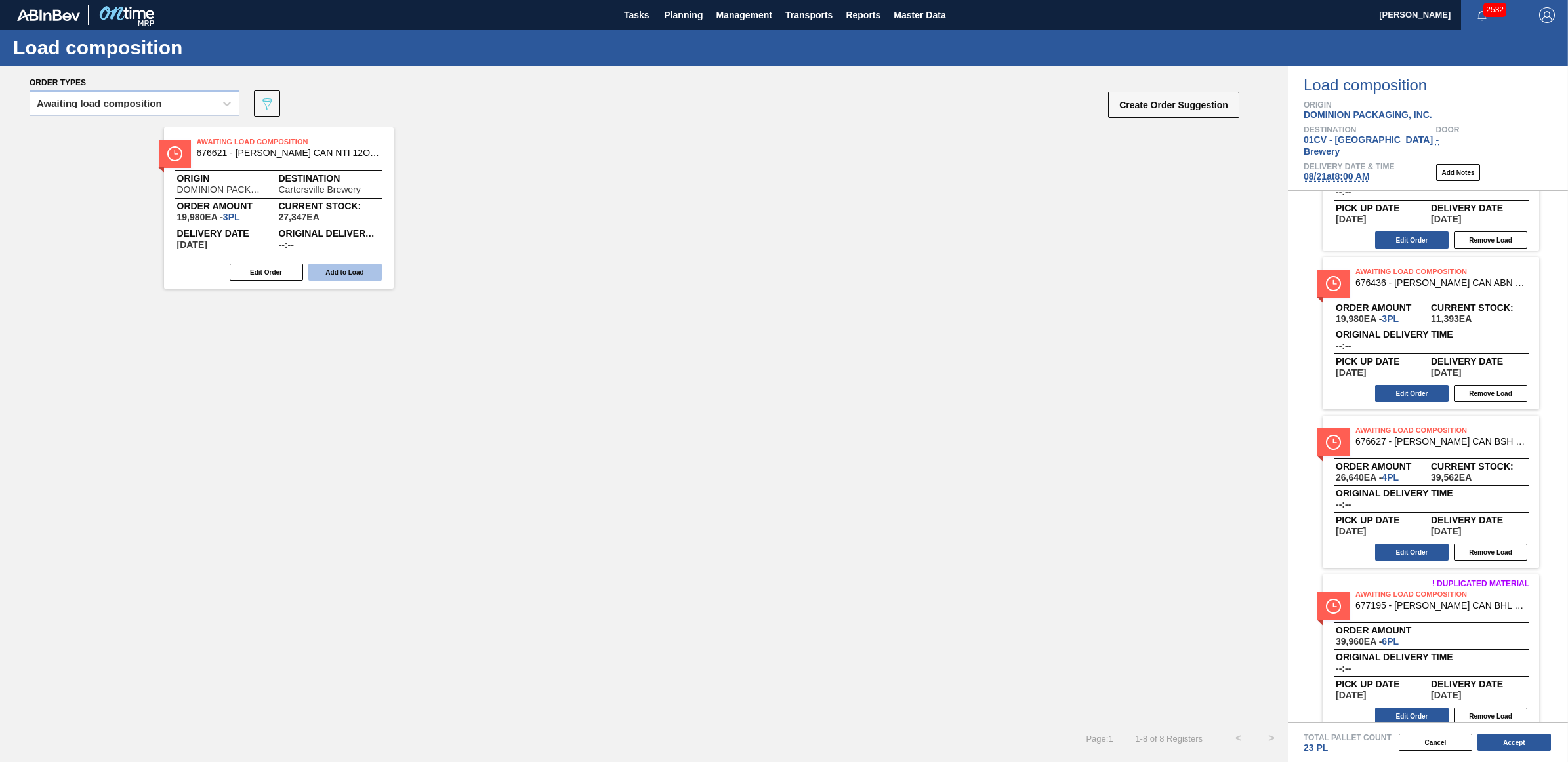
click at [325, 269] on button "Add to Load" at bounding box center [345, 272] width 73 height 17
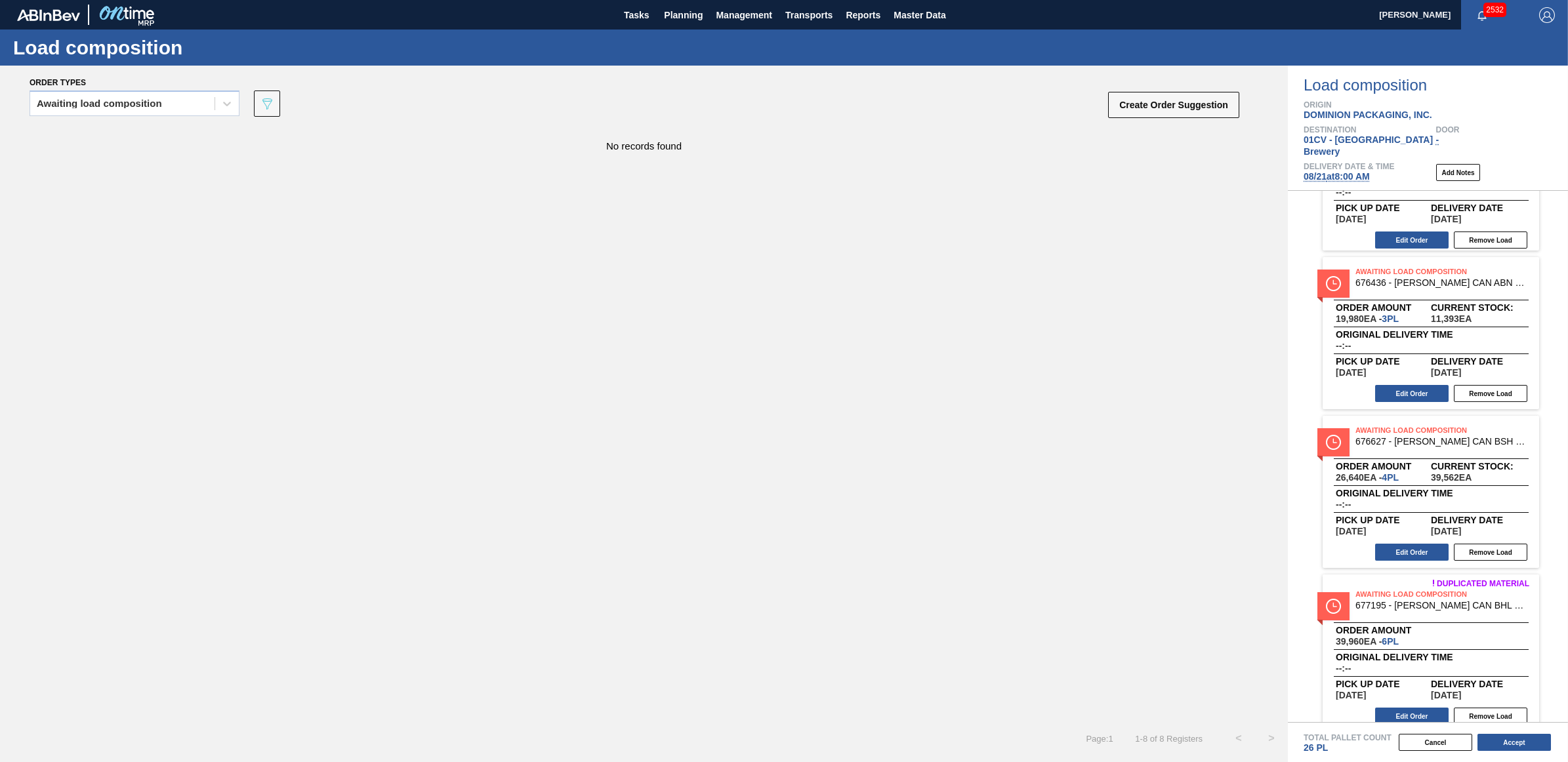
scroll to position [735, 0]
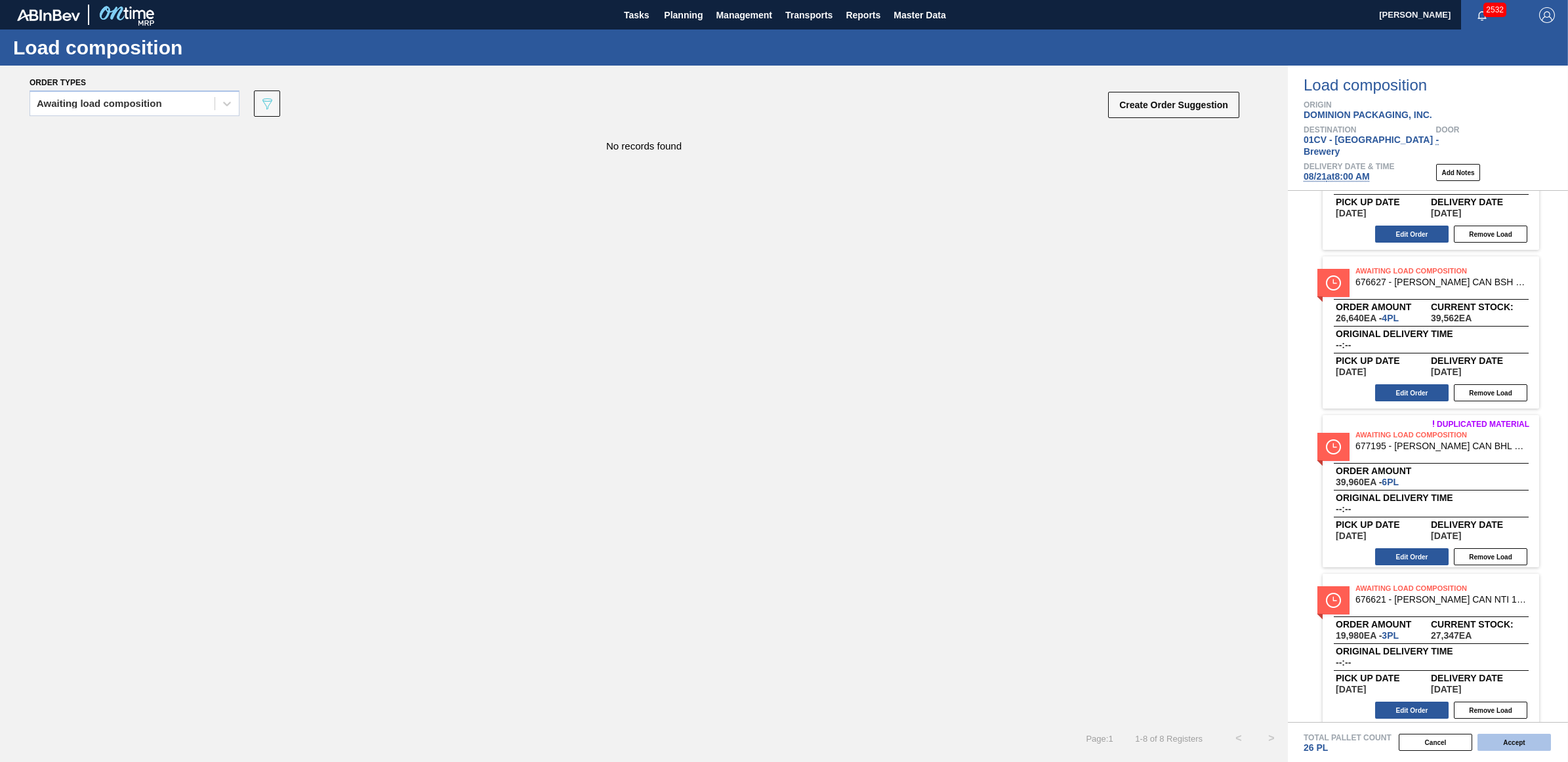
click at [1501, 739] on button "Accept" at bounding box center [1514, 742] width 73 height 17
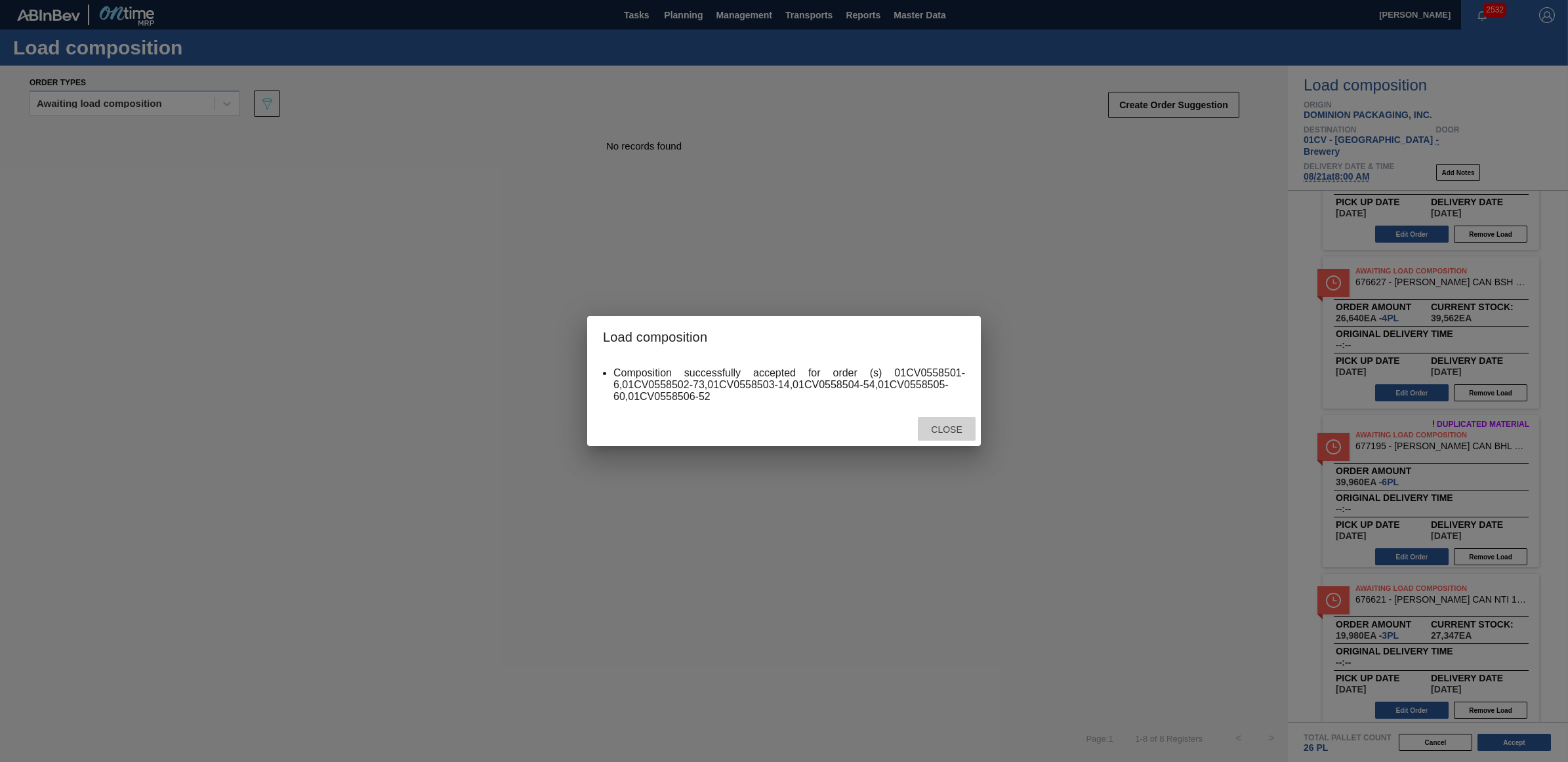
click at [925, 430] on span "Close" at bounding box center [946, 429] width 52 height 10
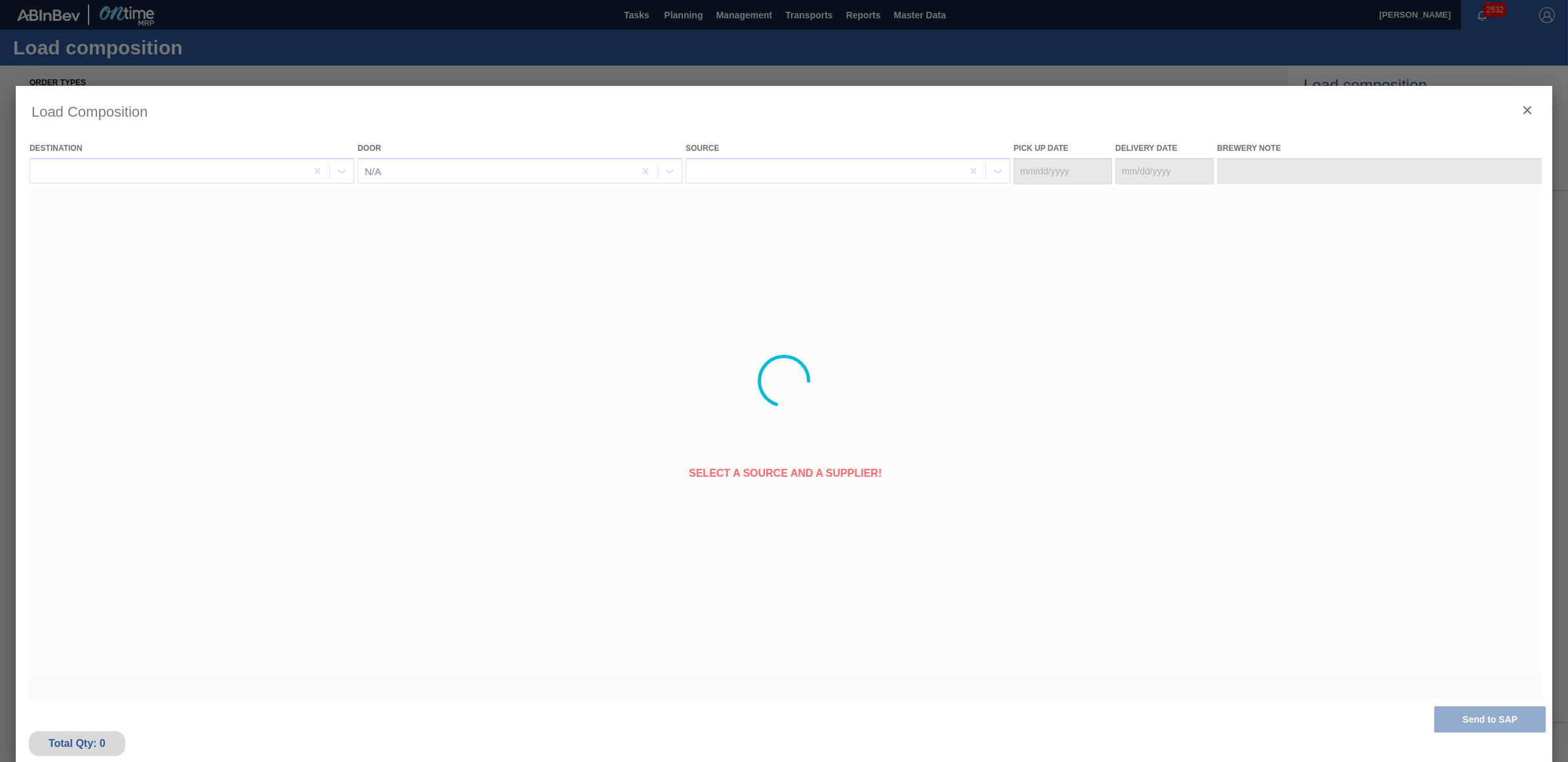
type Date "08/20/2025"
type Date "[DATE]"
